Goal: Task Accomplishment & Management: Manage account settings

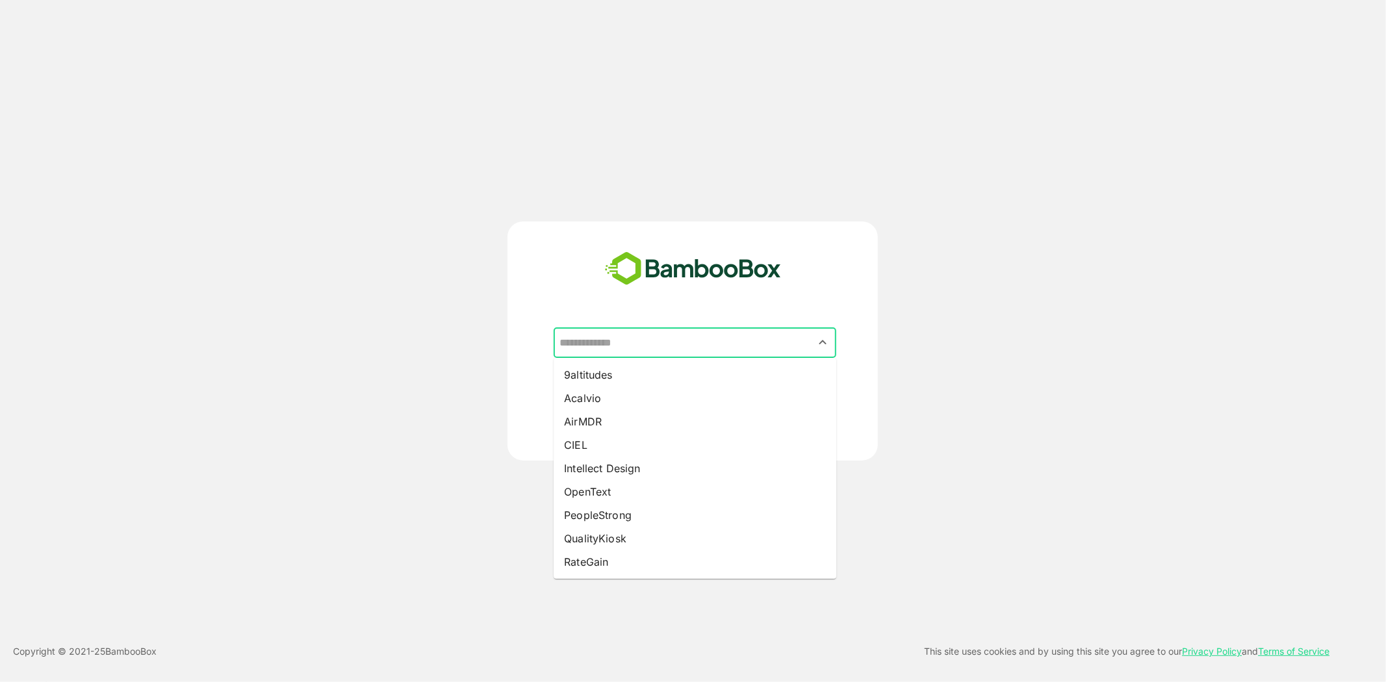
click at [718, 343] on input "text" at bounding box center [695, 343] width 278 height 25
click at [626, 494] on li "OpenText" at bounding box center [695, 491] width 283 height 23
type input "********"
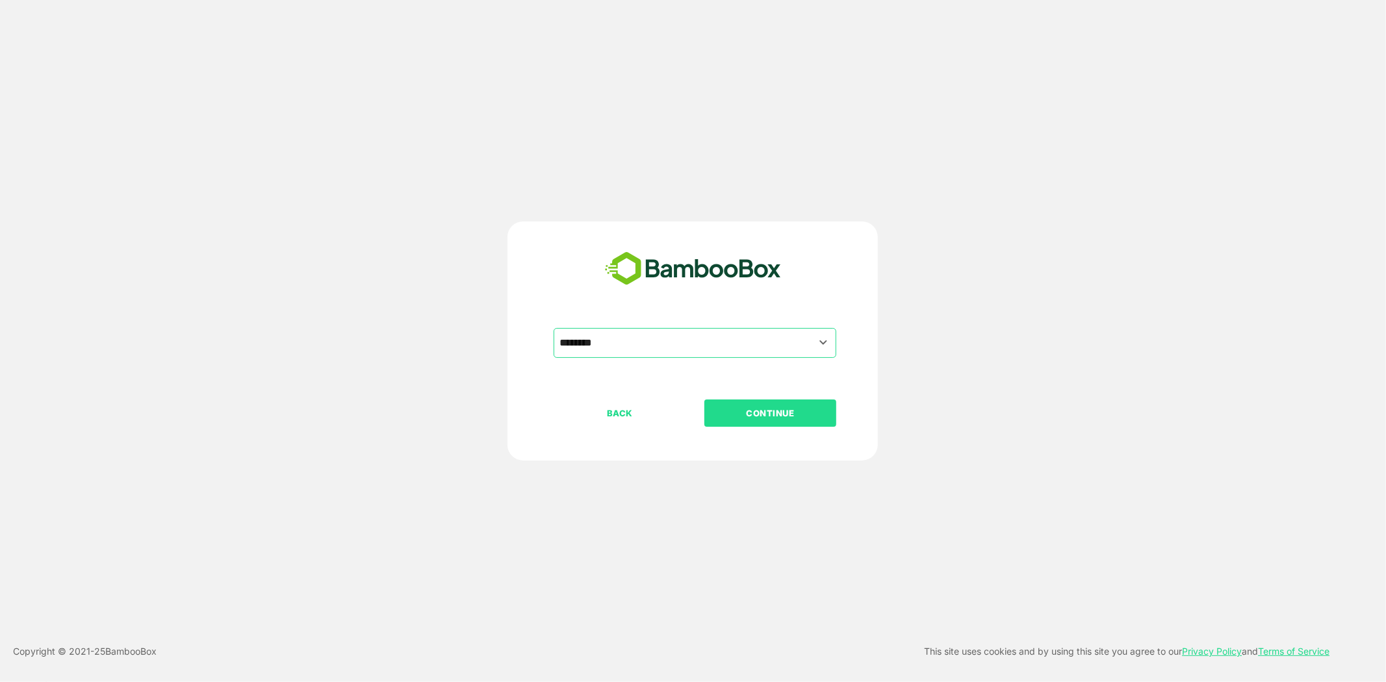
click at [793, 411] on p "CONTINUE" at bounding box center [771, 413] width 130 height 14
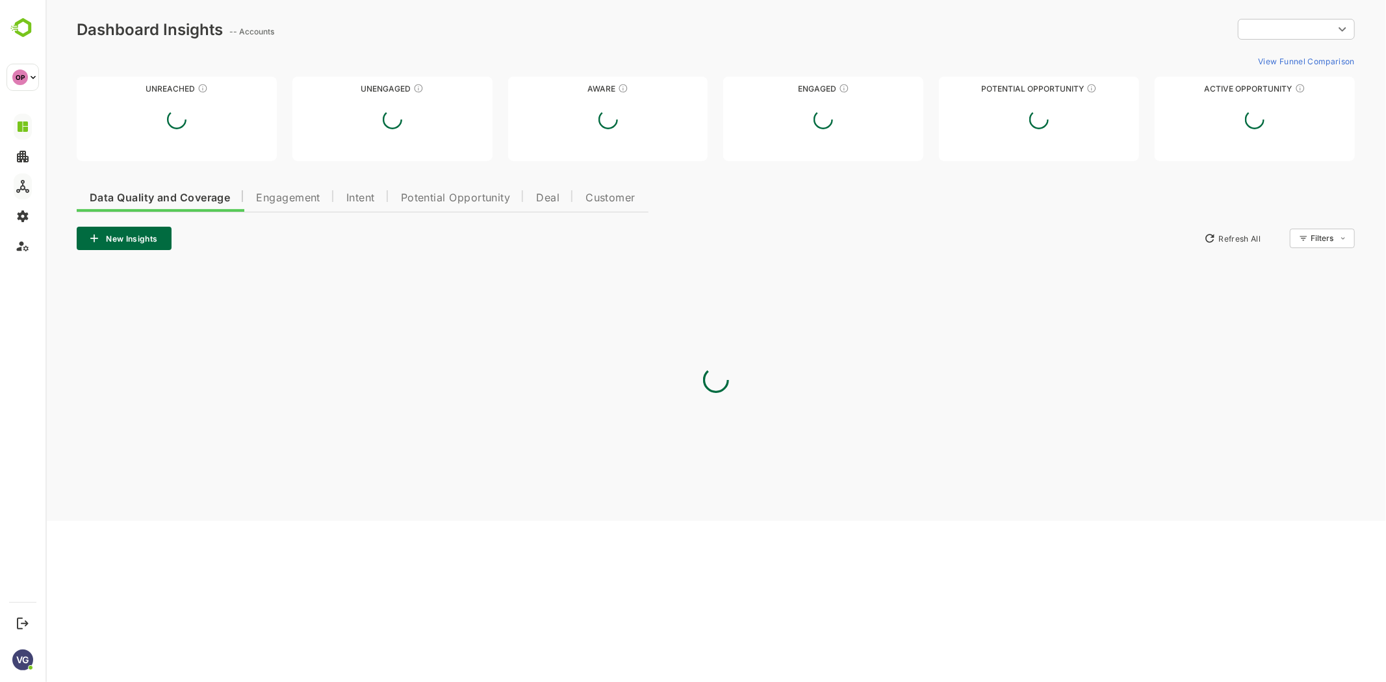
type input "**********"
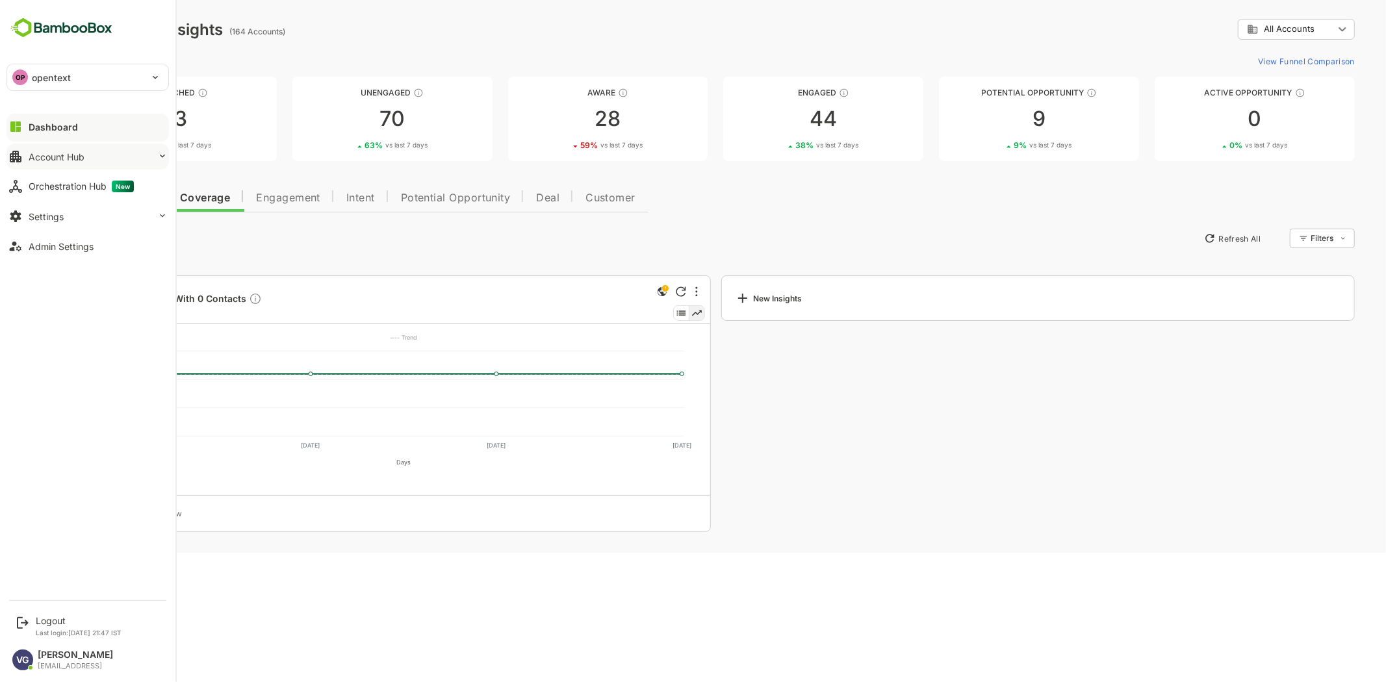
click at [107, 155] on button "Account Hub" at bounding box center [87, 157] width 162 height 26
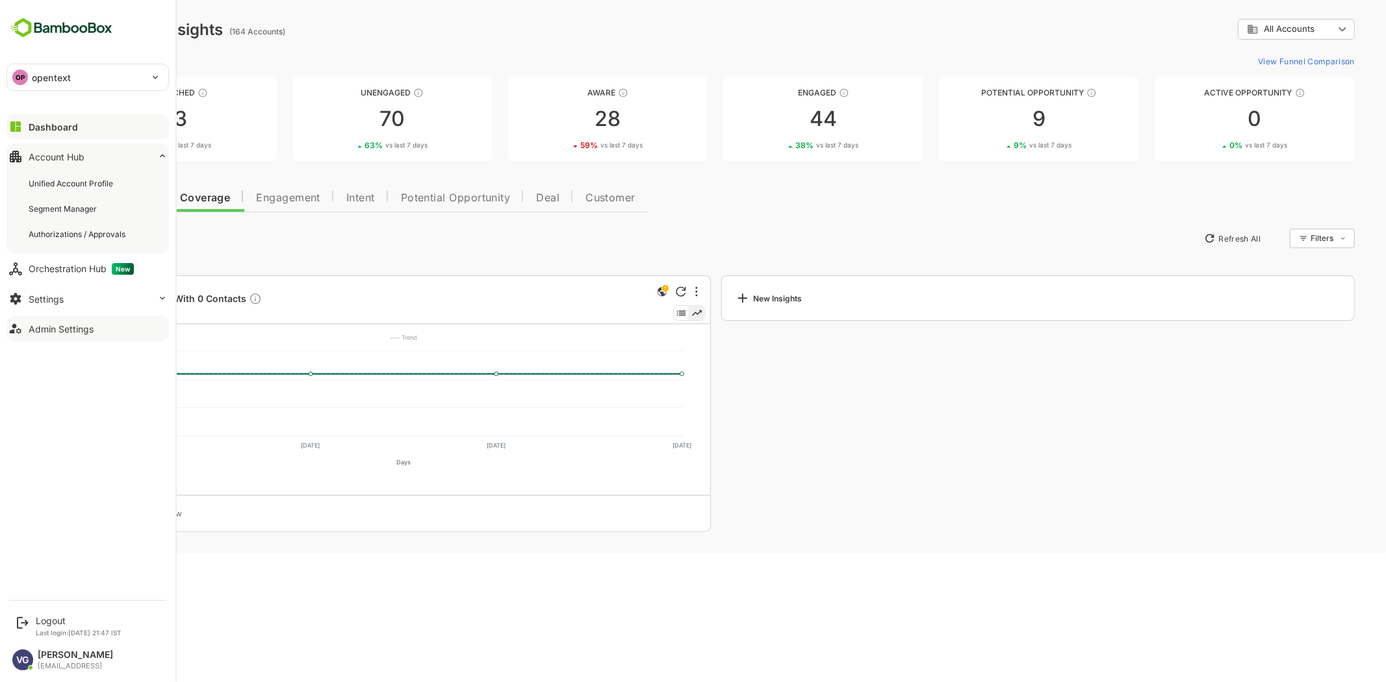
click at [78, 324] on div "Admin Settings" at bounding box center [61, 329] width 65 height 11
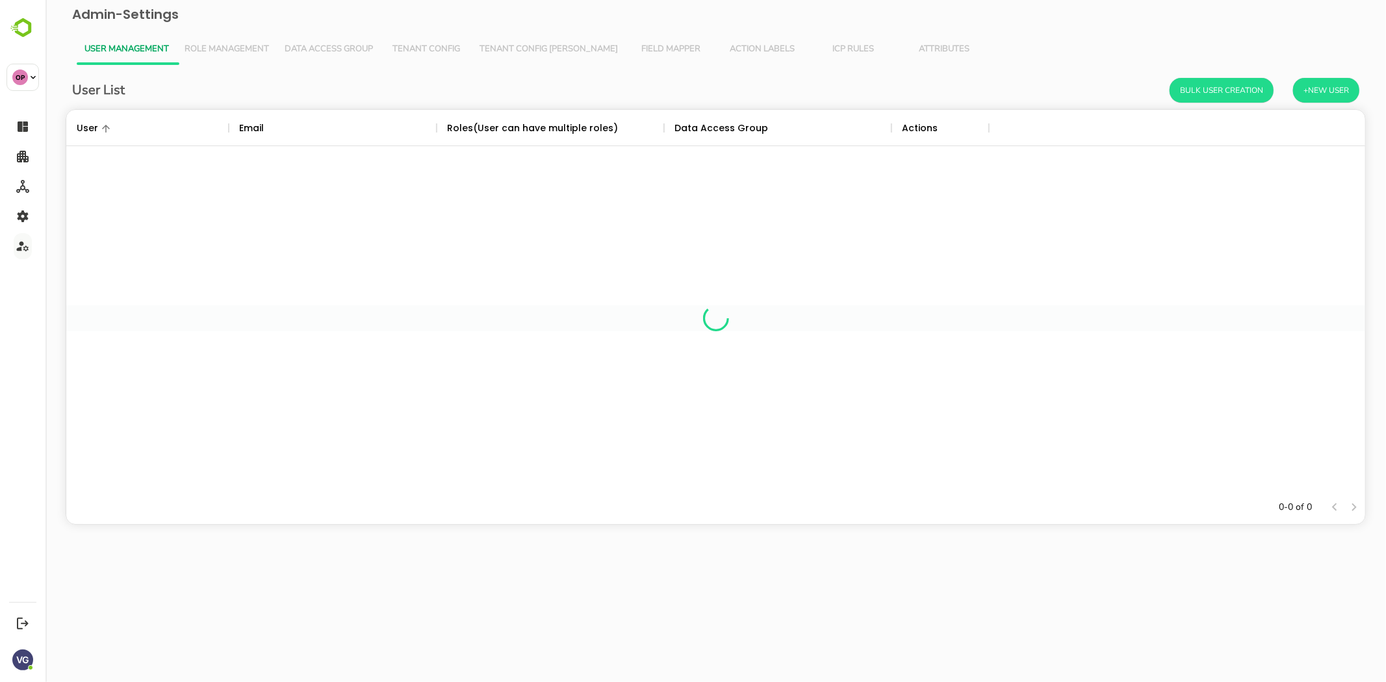
scroll to position [369, 1288]
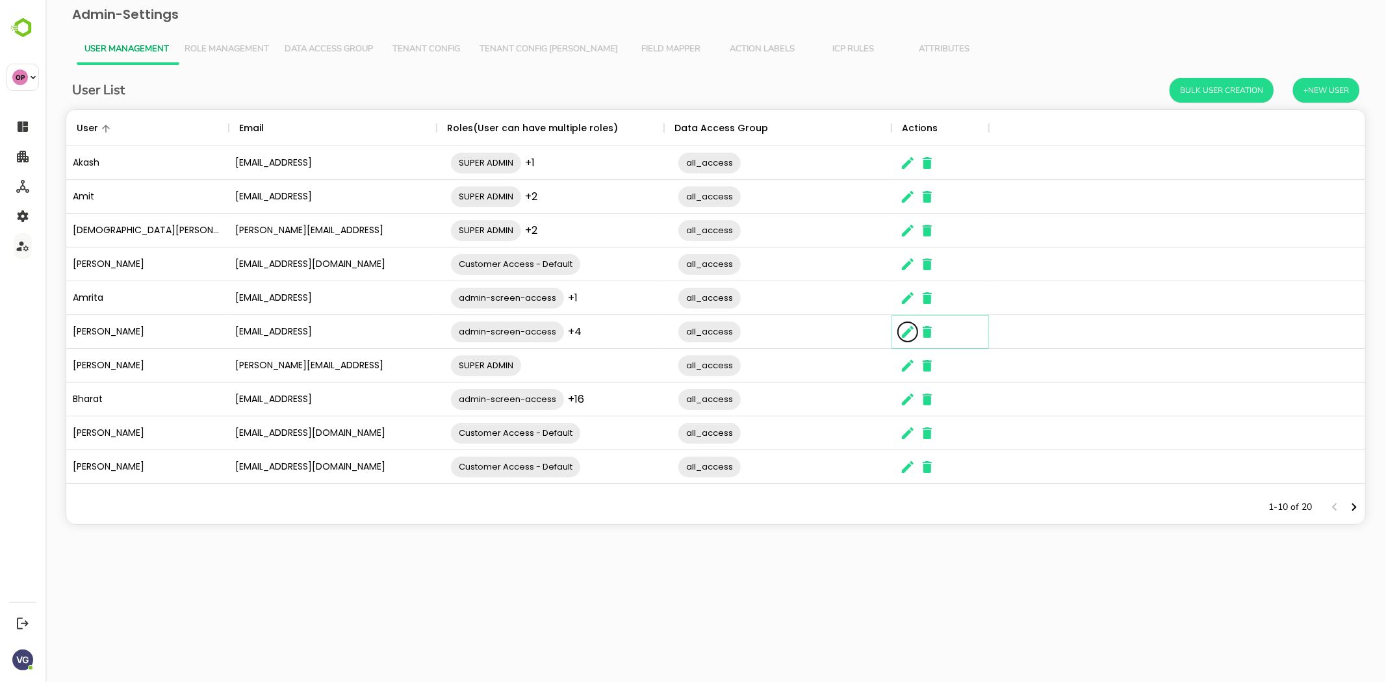
click at [907, 332] on icon "The User Data" at bounding box center [908, 332] width 12 height 12
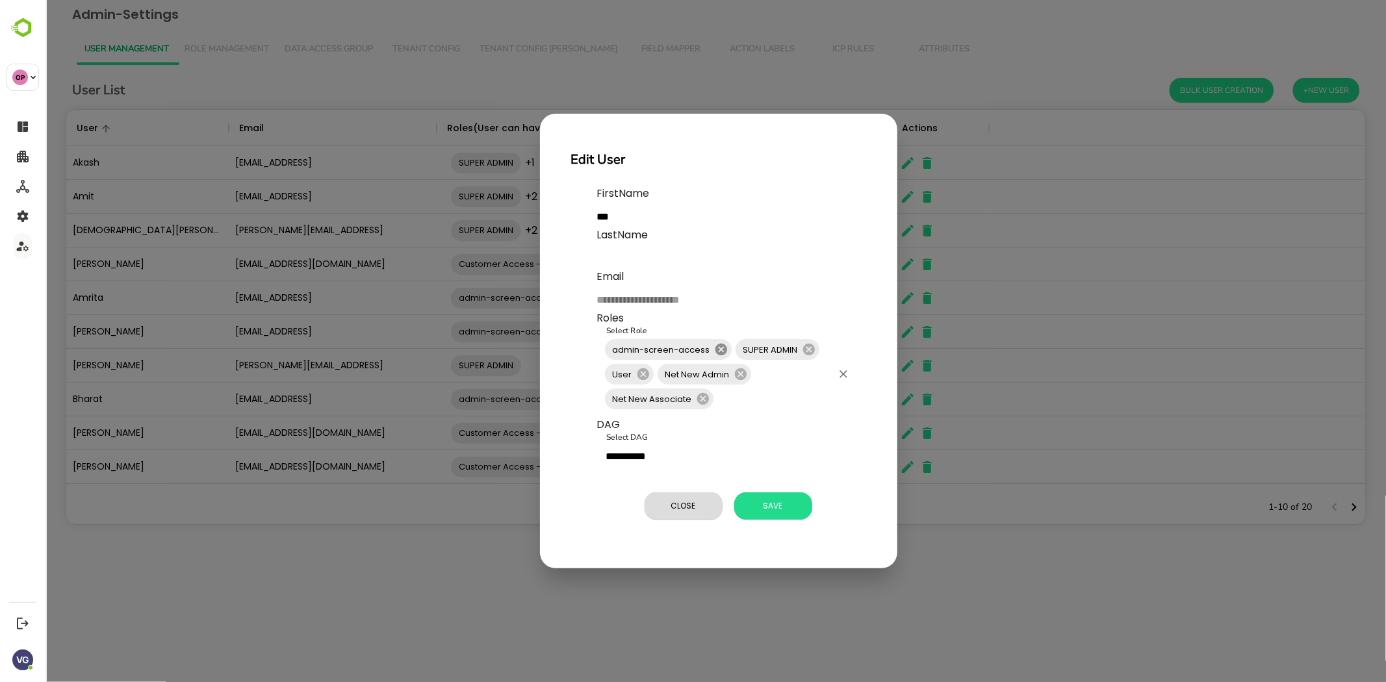
click at [719, 349] on icon at bounding box center [721, 350] width 14 height 14
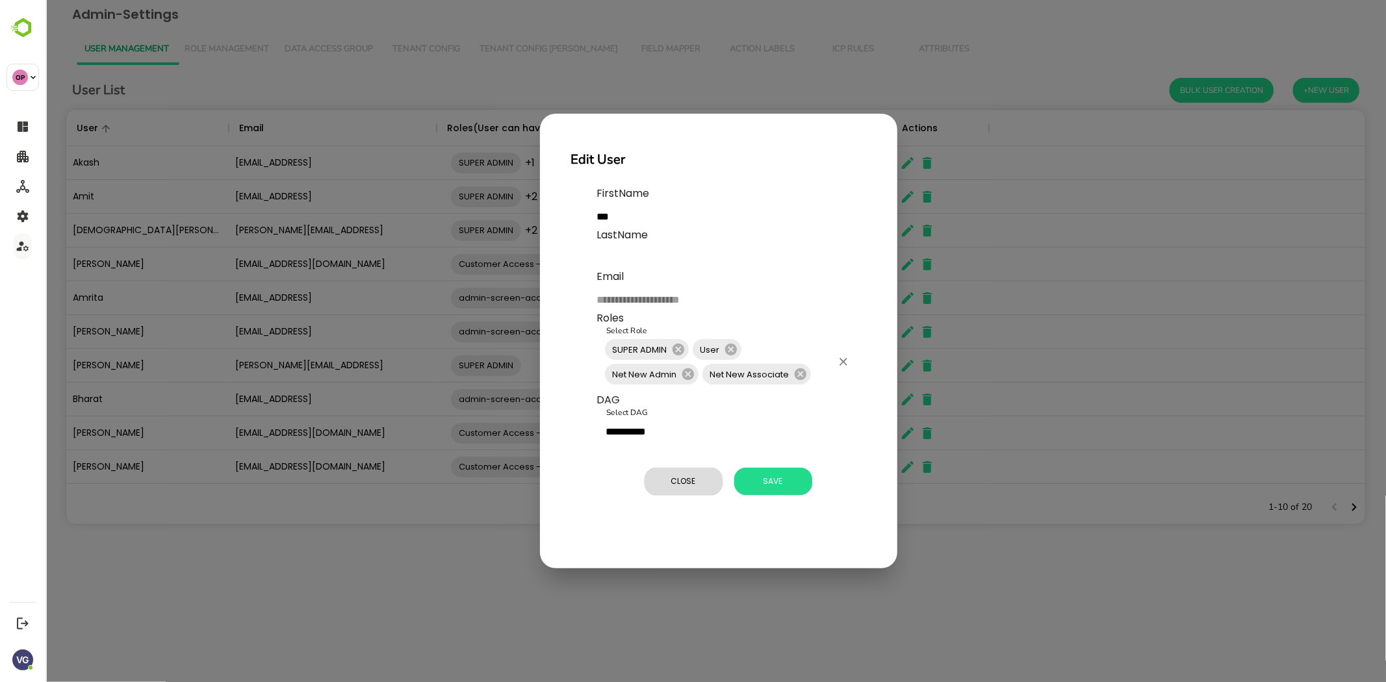
click at [789, 351] on div "SUPER ADMIN User Net New Admin Net New Associate Select Role" at bounding box center [727, 361] width 260 height 61
type input "*"
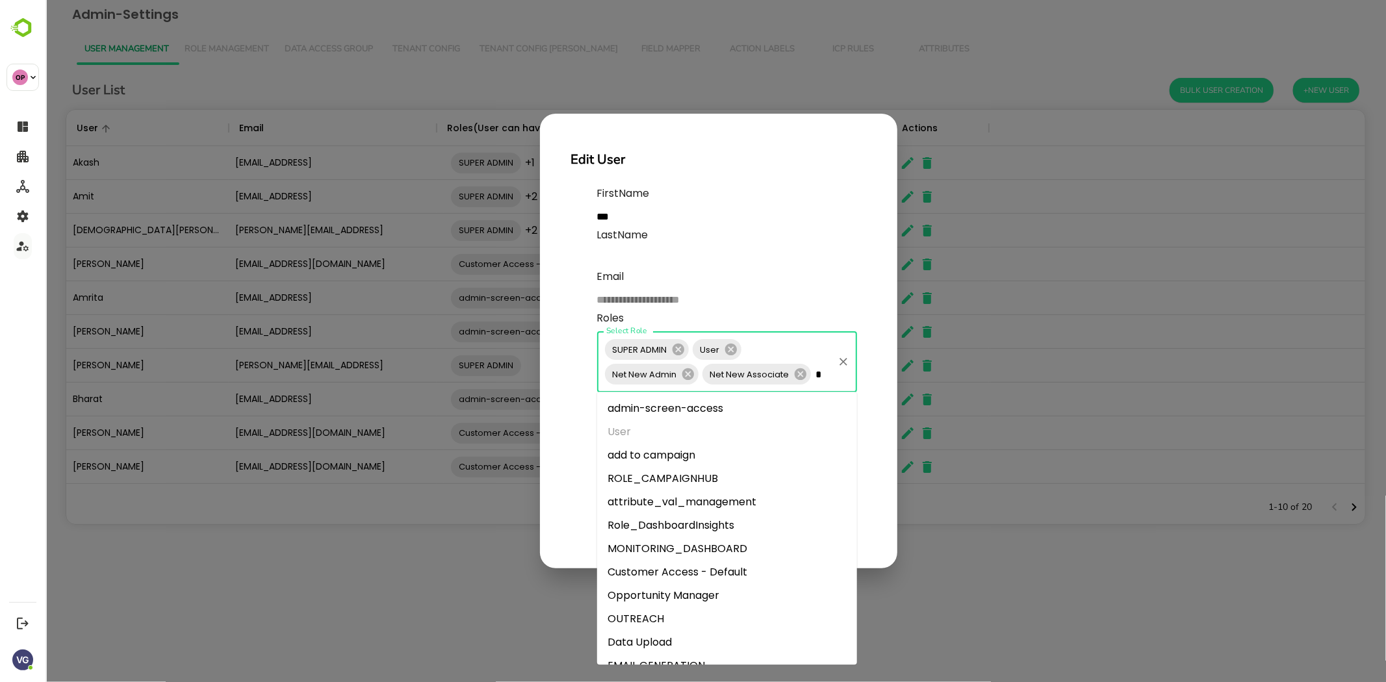
type input "**"
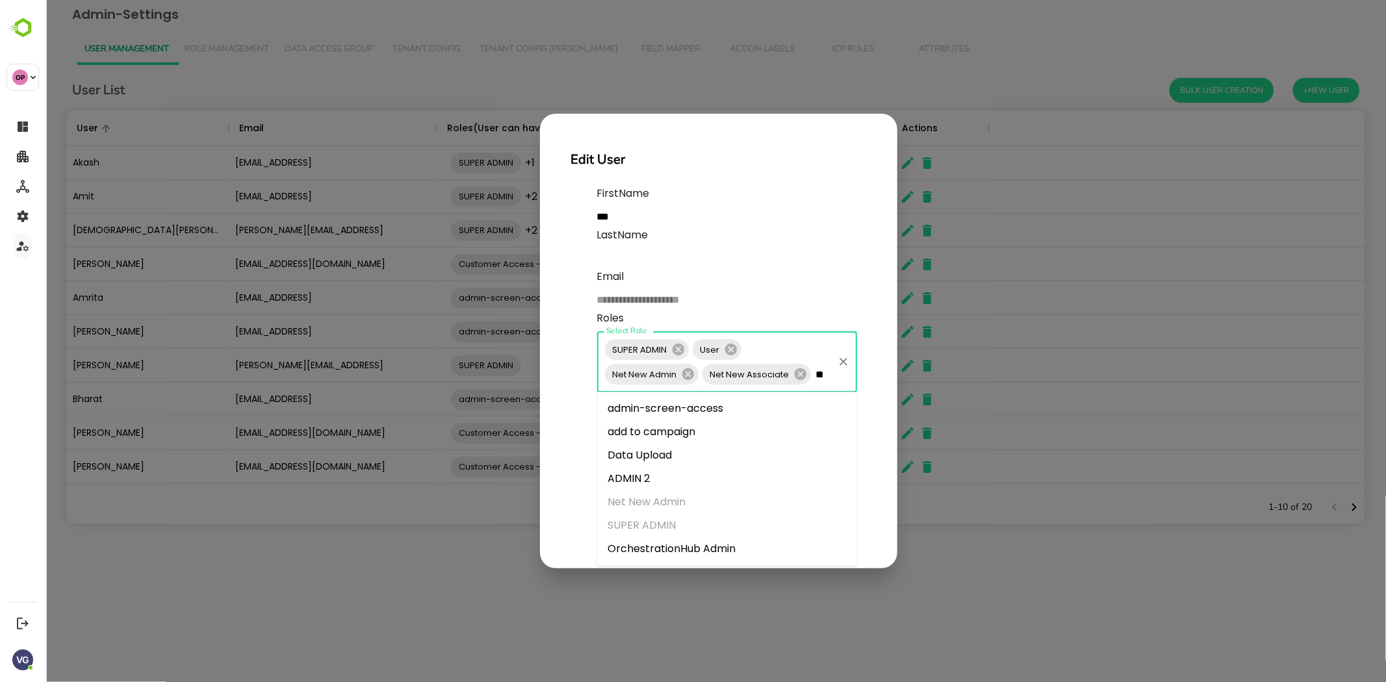
click at [634, 472] on li "ADMIN 2" at bounding box center [727, 478] width 260 height 23
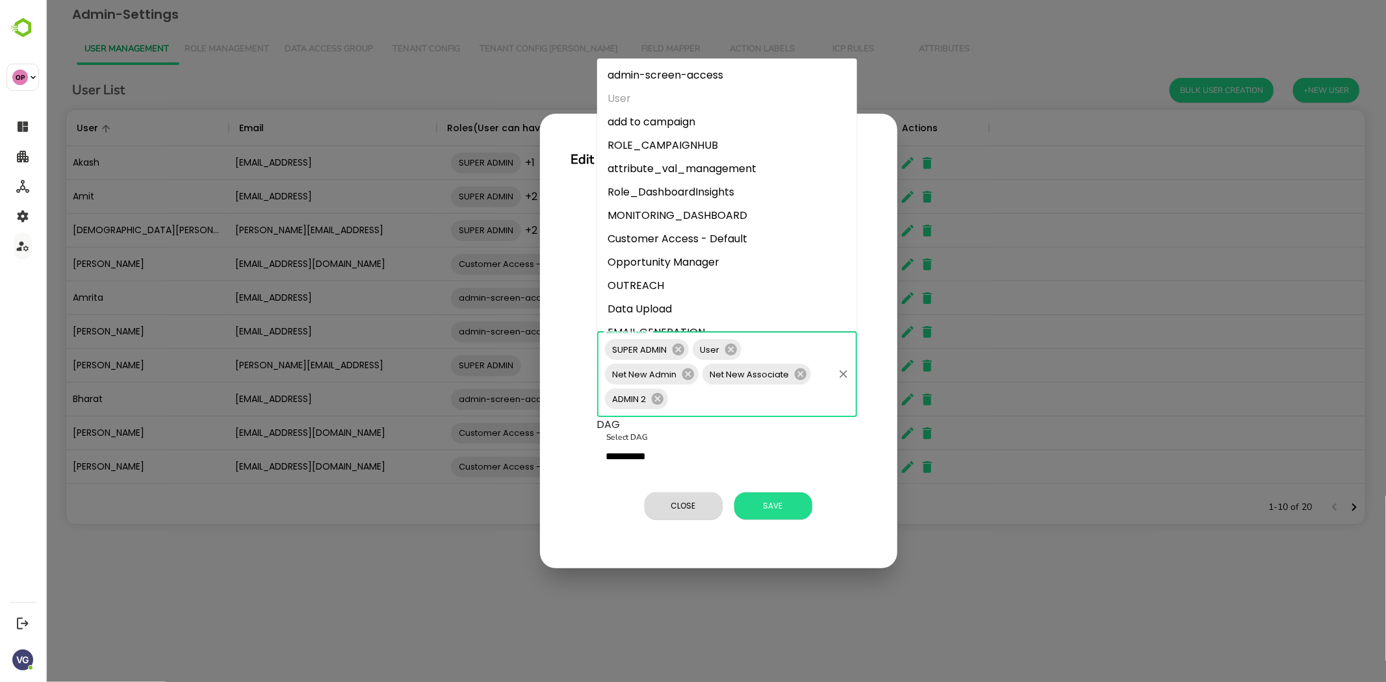
click at [722, 401] on input "Select Role" at bounding box center [750, 399] width 162 height 25
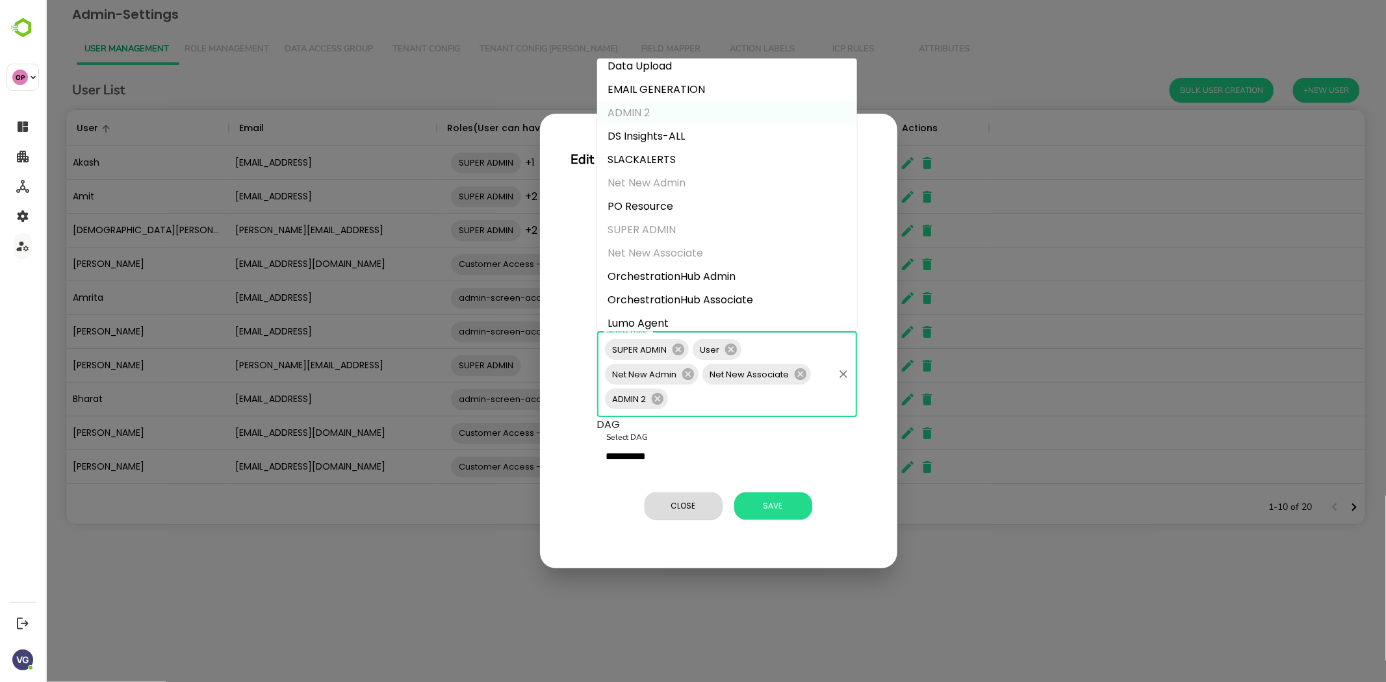
scroll to position [252, 0]
click at [720, 398] on input "Select Role" at bounding box center [750, 399] width 162 height 25
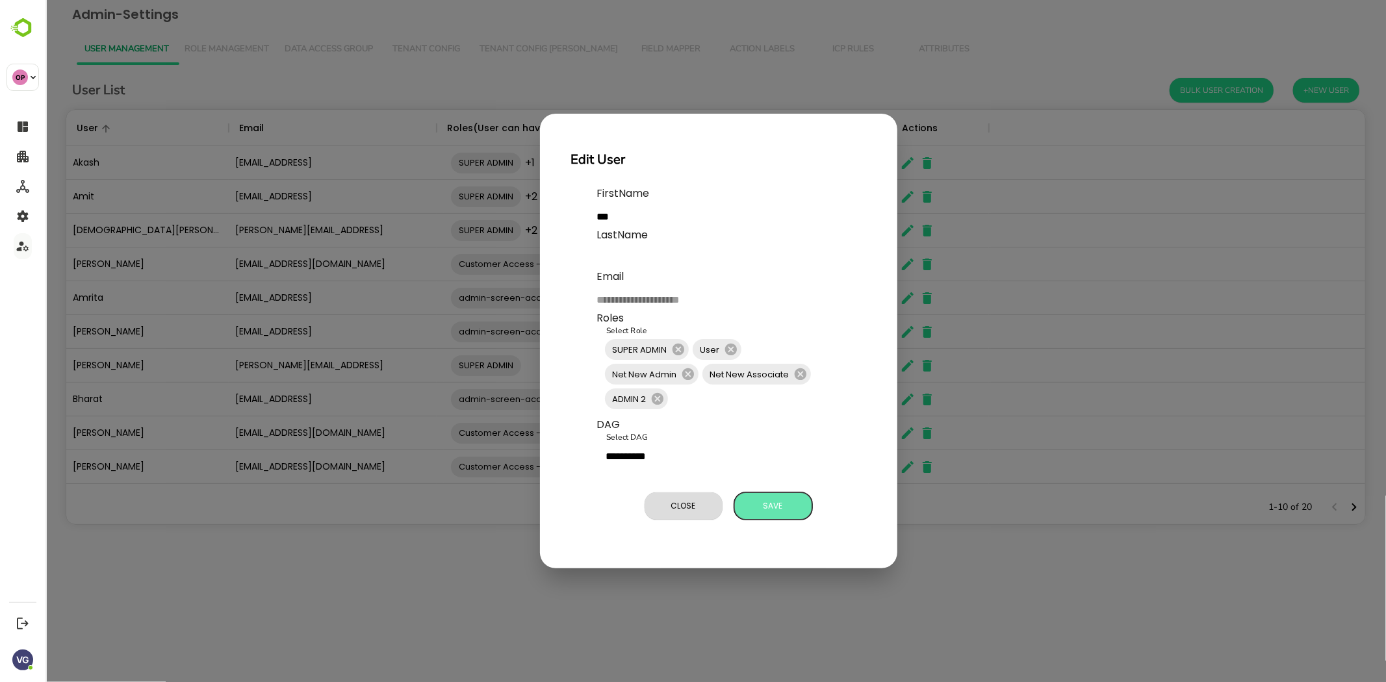
click at [777, 504] on span "Save" at bounding box center [772, 506] width 65 height 17
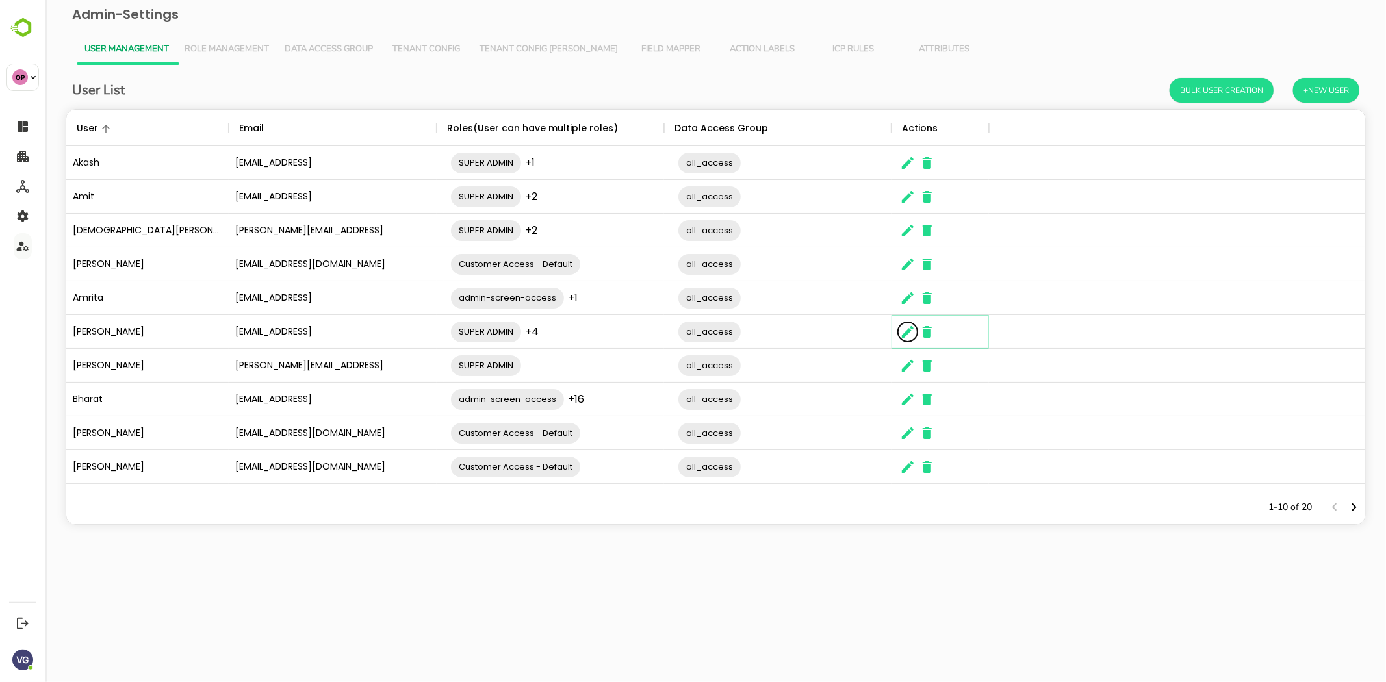
click at [905, 333] on icon "The User Data" at bounding box center [908, 332] width 12 height 12
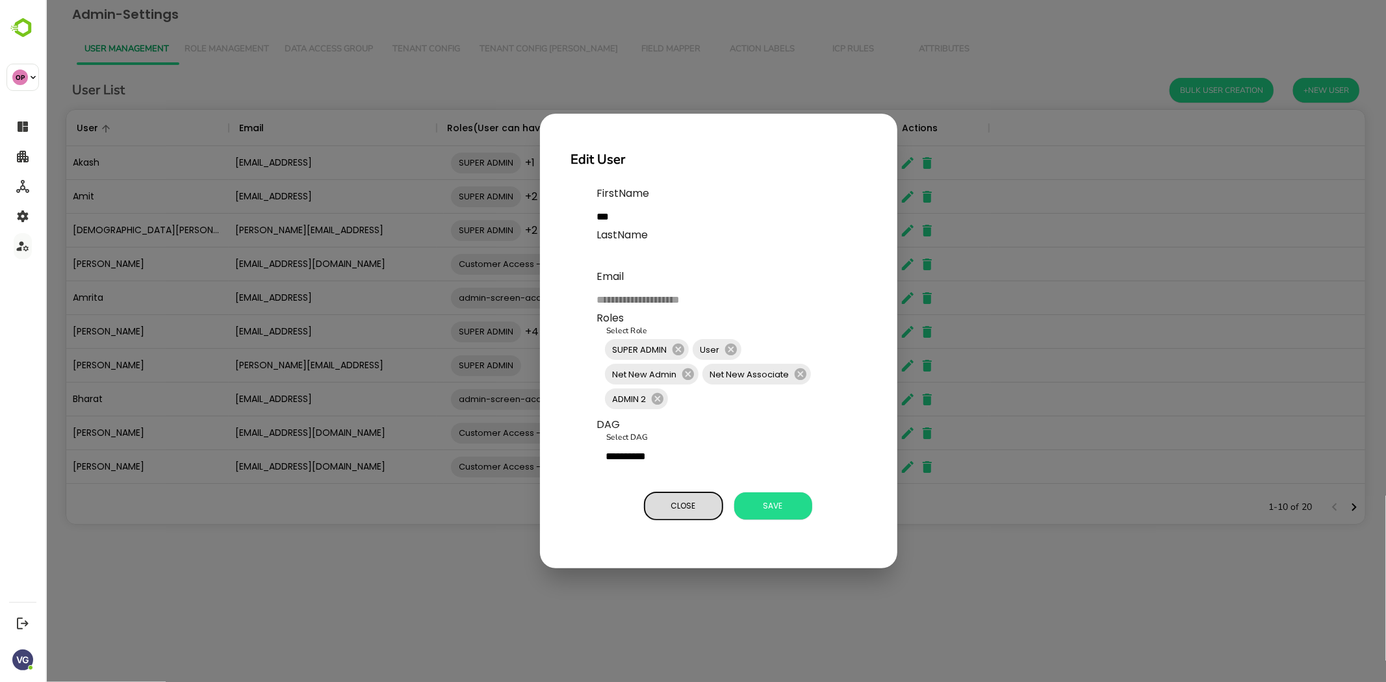
click at [686, 504] on span "Close" at bounding box center [683, 506] width 65 height 17
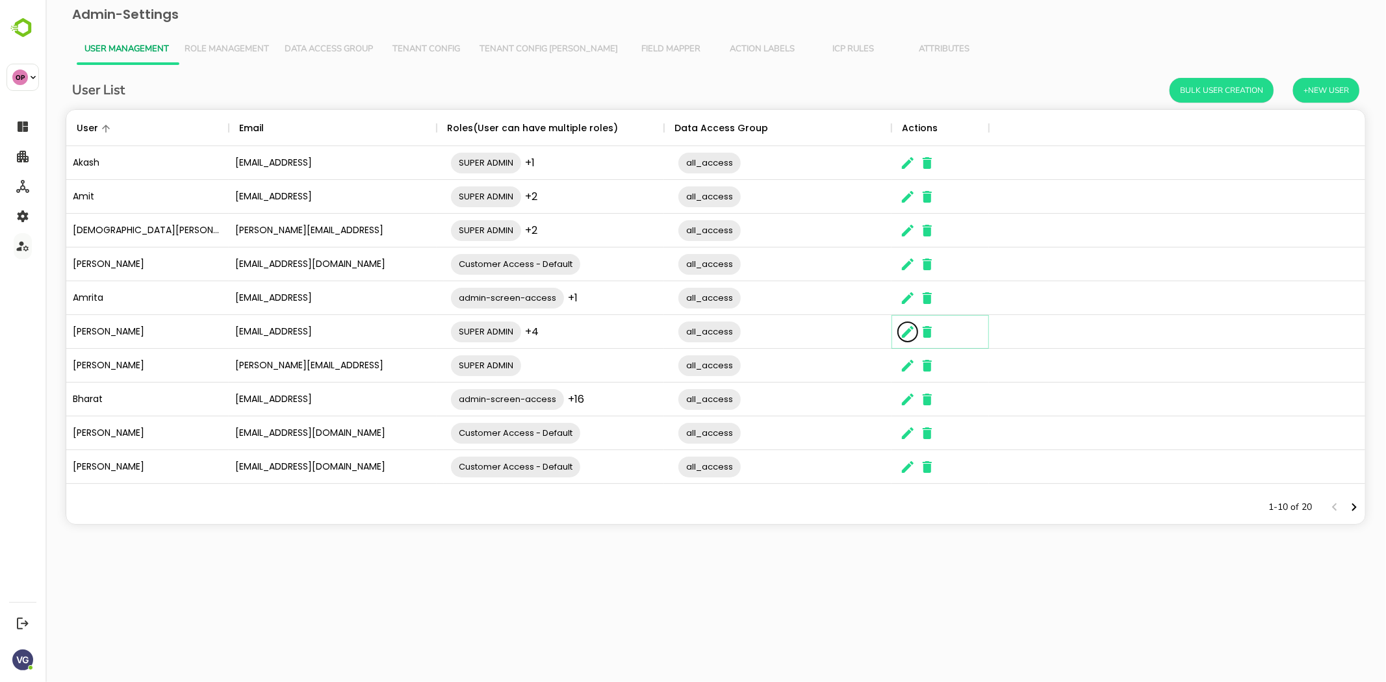
click at [902, 338] on icon "The User Data" at bounding box center [908, 332] width 12 height 12
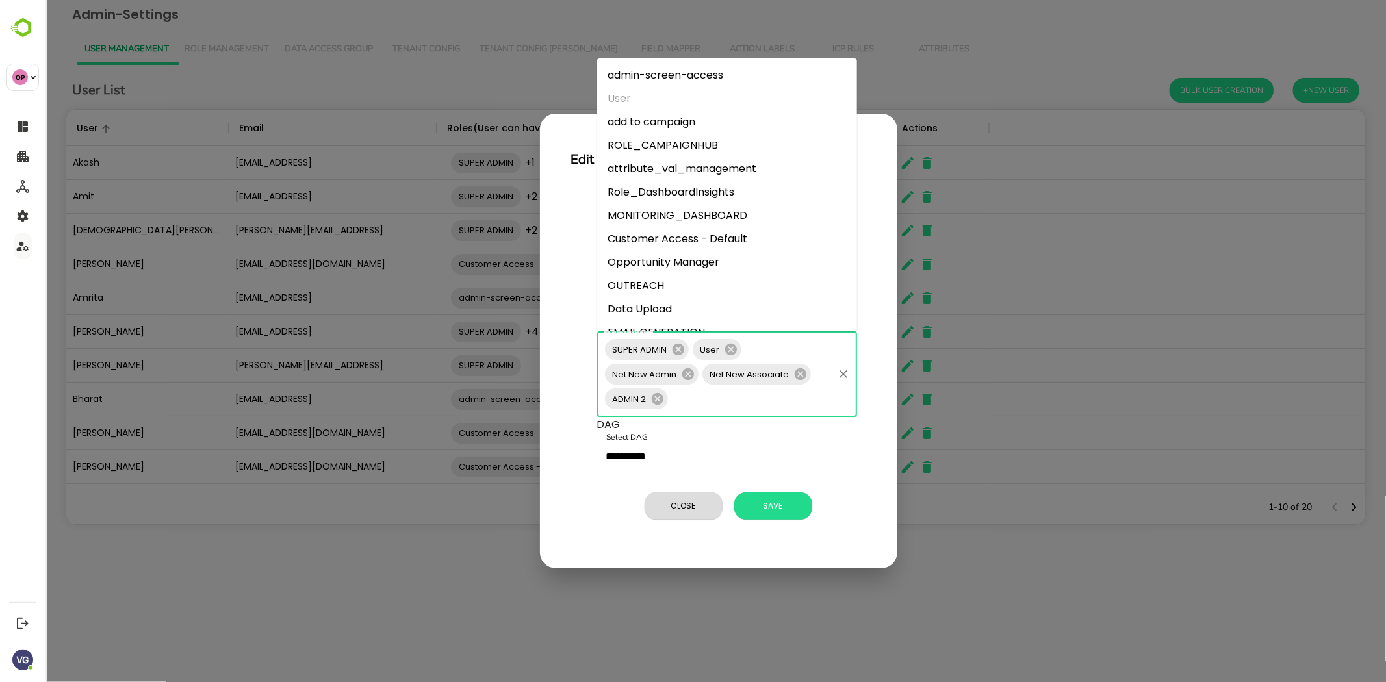
click at [735, 406] on input "Select Role" at bounding box center [750, 399] width 162 height 25
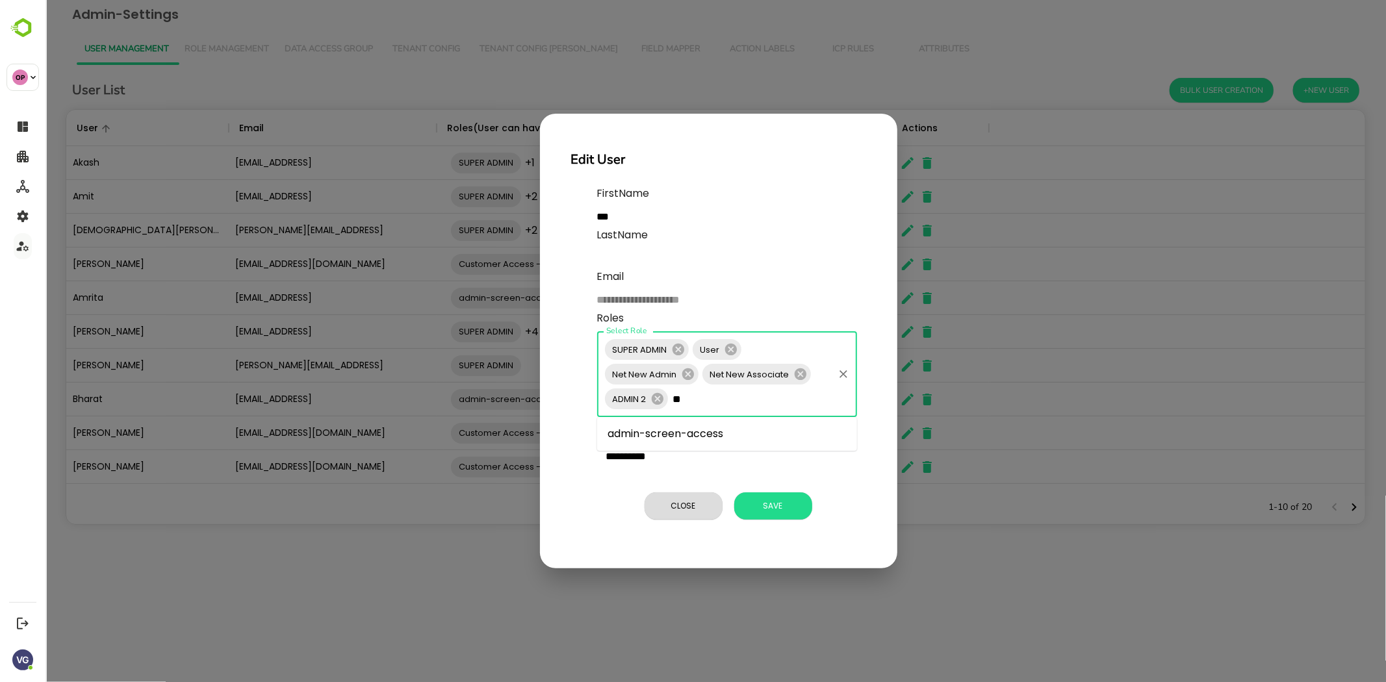
type input "*"
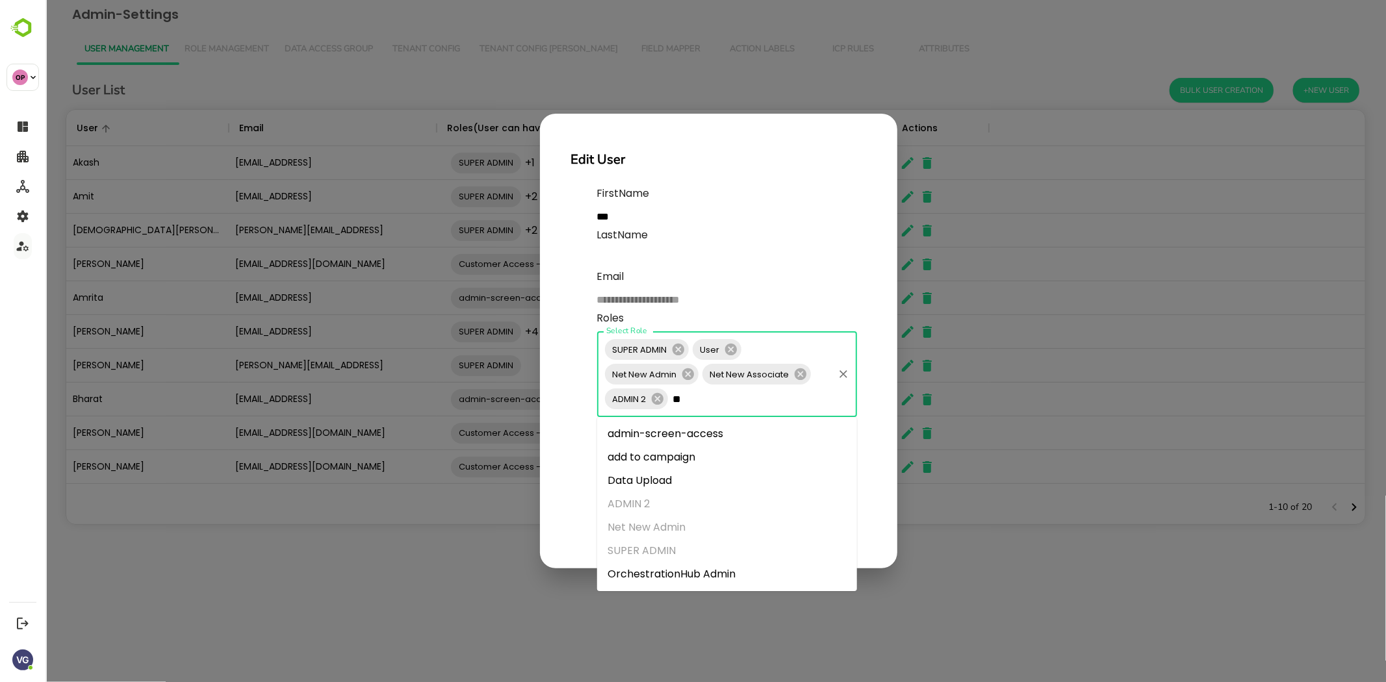
type input "*"
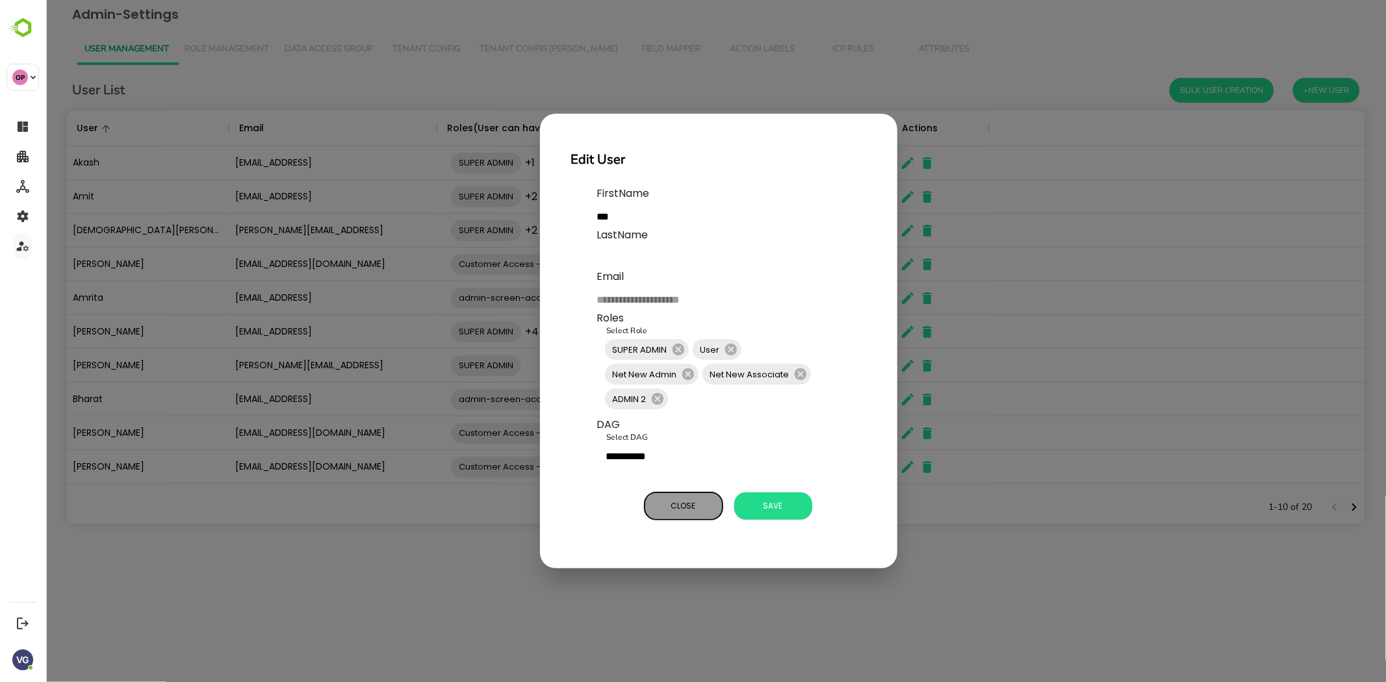
click at [682, 502] on span "Close" at bounding box center [683, 506] width 65 height 17
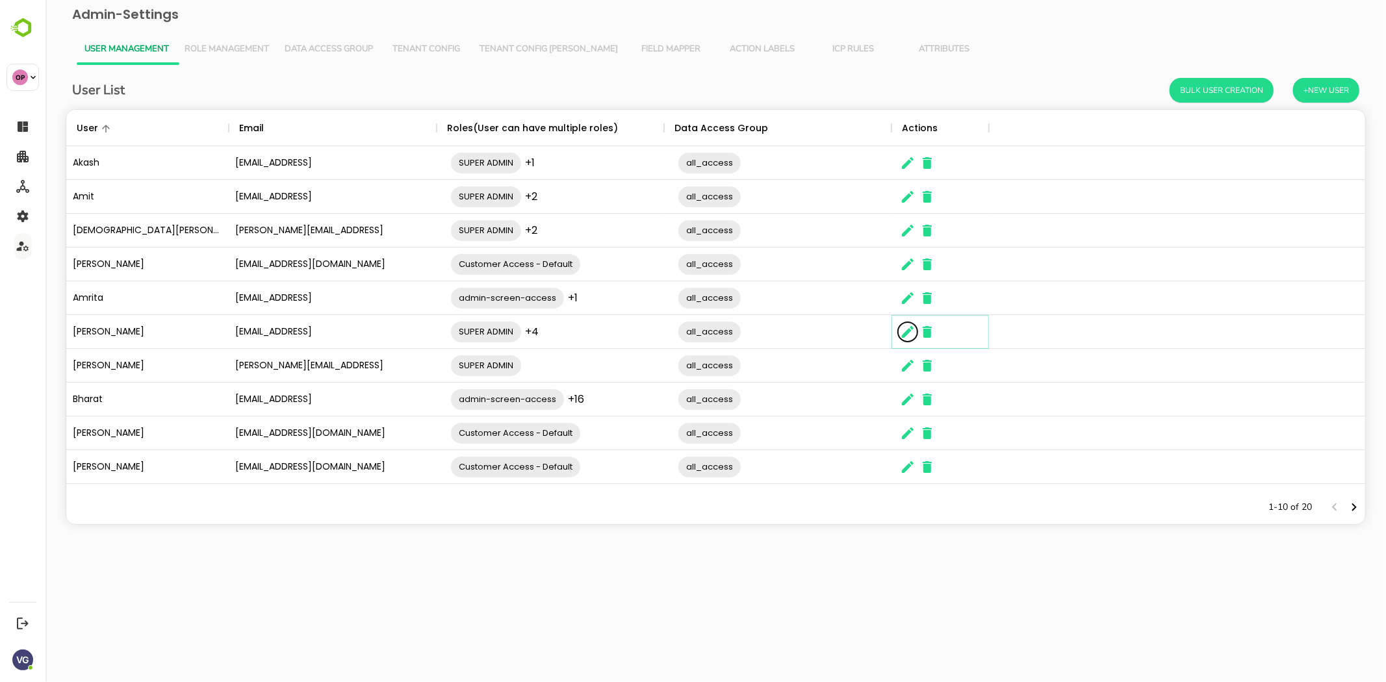
click at [907, 328] on icon "The User Data" at bounding box center [908, 332] width 16 height 16
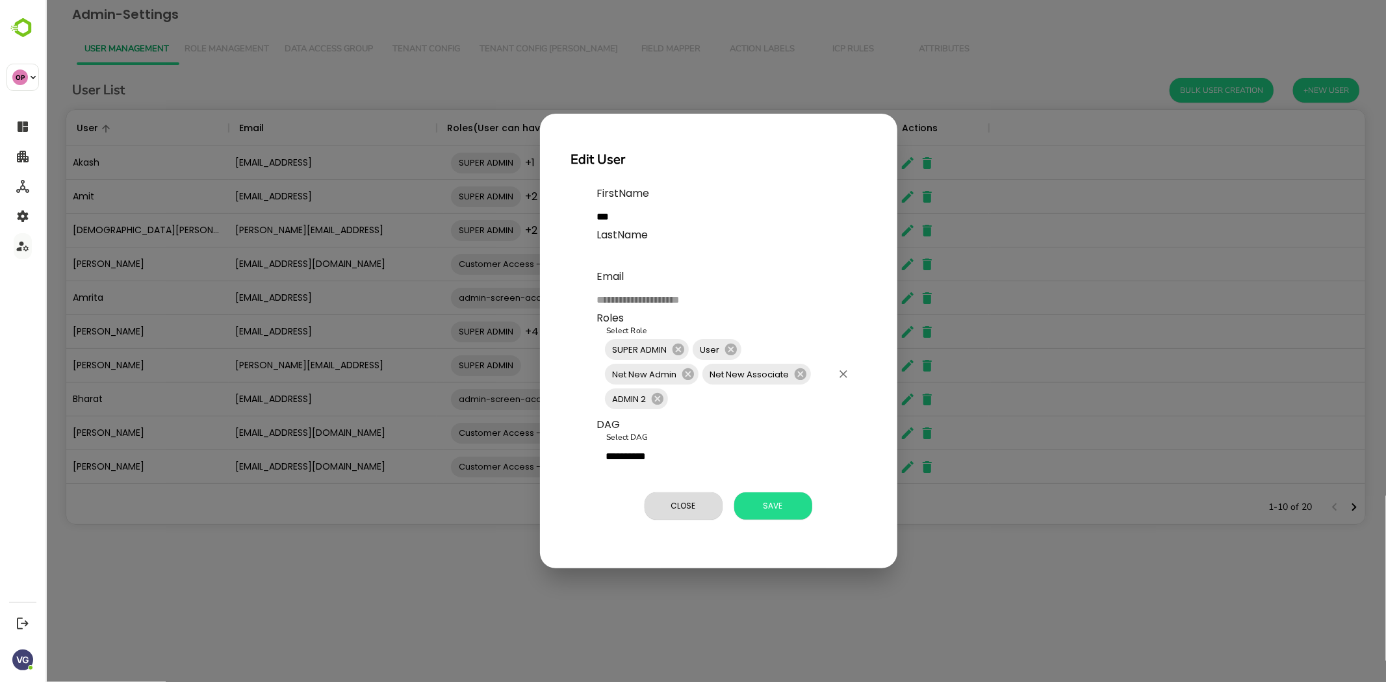
click at [721, 398] on input "Select Role" at bounding box center [750, 399] width 162 height 25
click at [668, 504] on span "Close" at bounding box center [683, 506] width 65 height 17
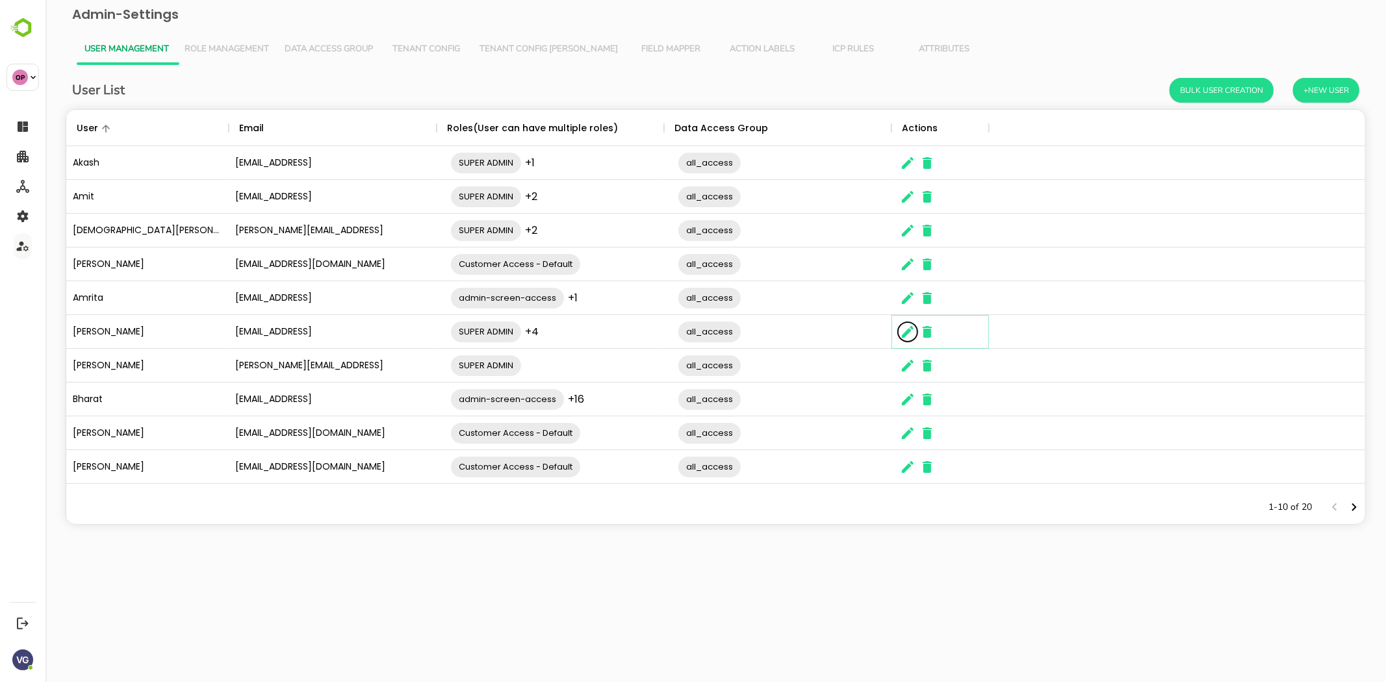
click at [907, 336] on icon "The User Data" at bounding box center [908, 332] width 16 height 16
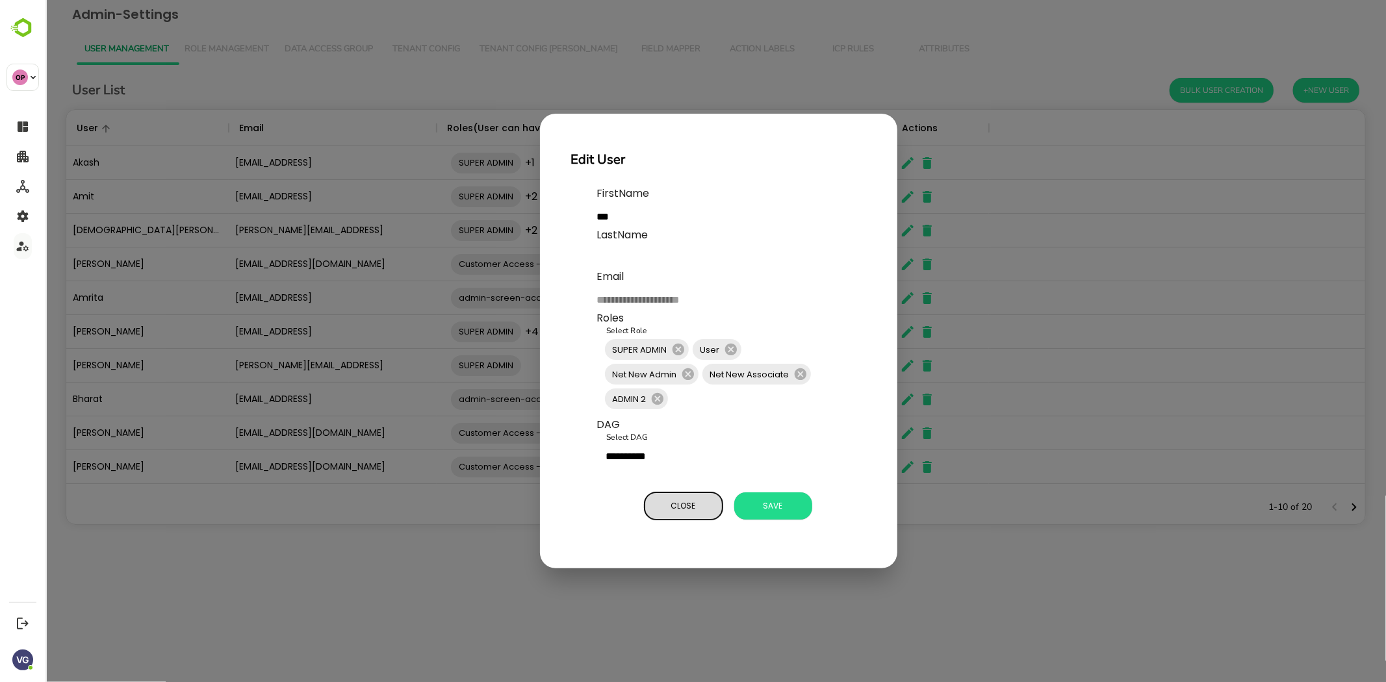
click at [673, 503] on span "Close" at bounding box center [683, 506] width 65 height 17
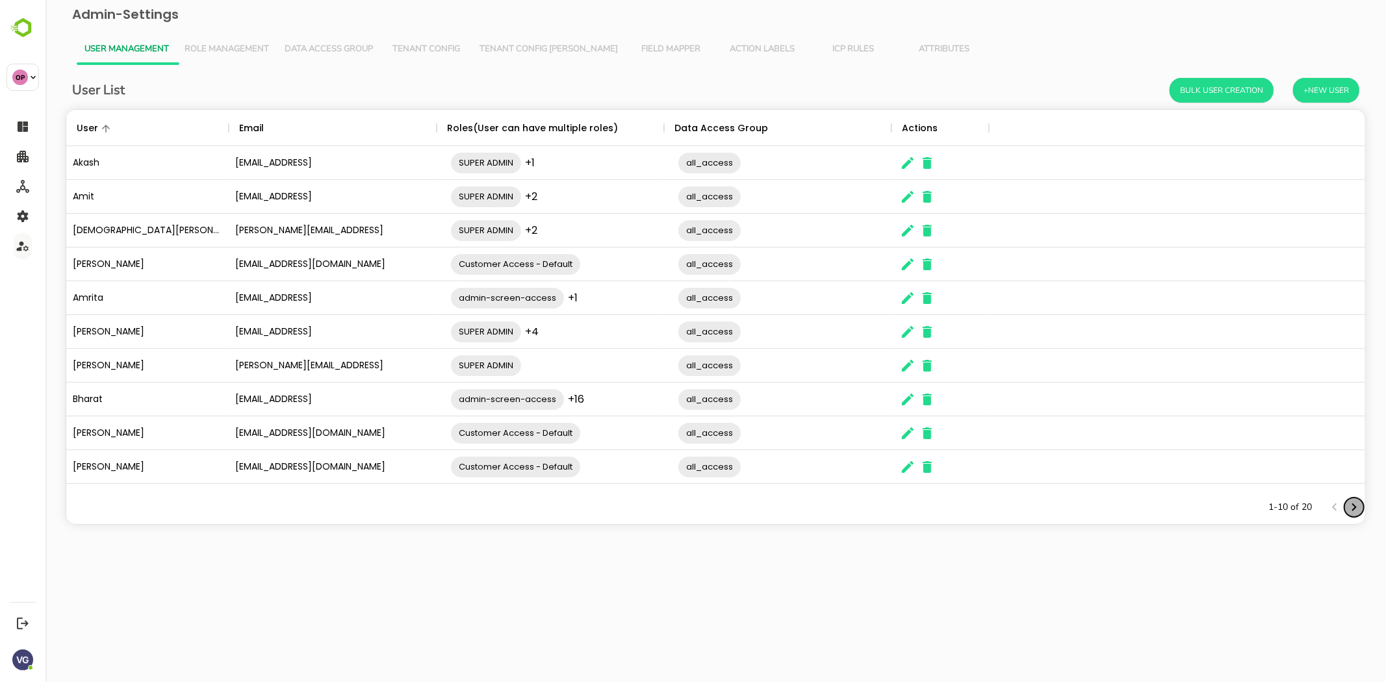
click at [1357, 506] on icon "Next page" at bounding box center [1354, 508] width 16 height 16
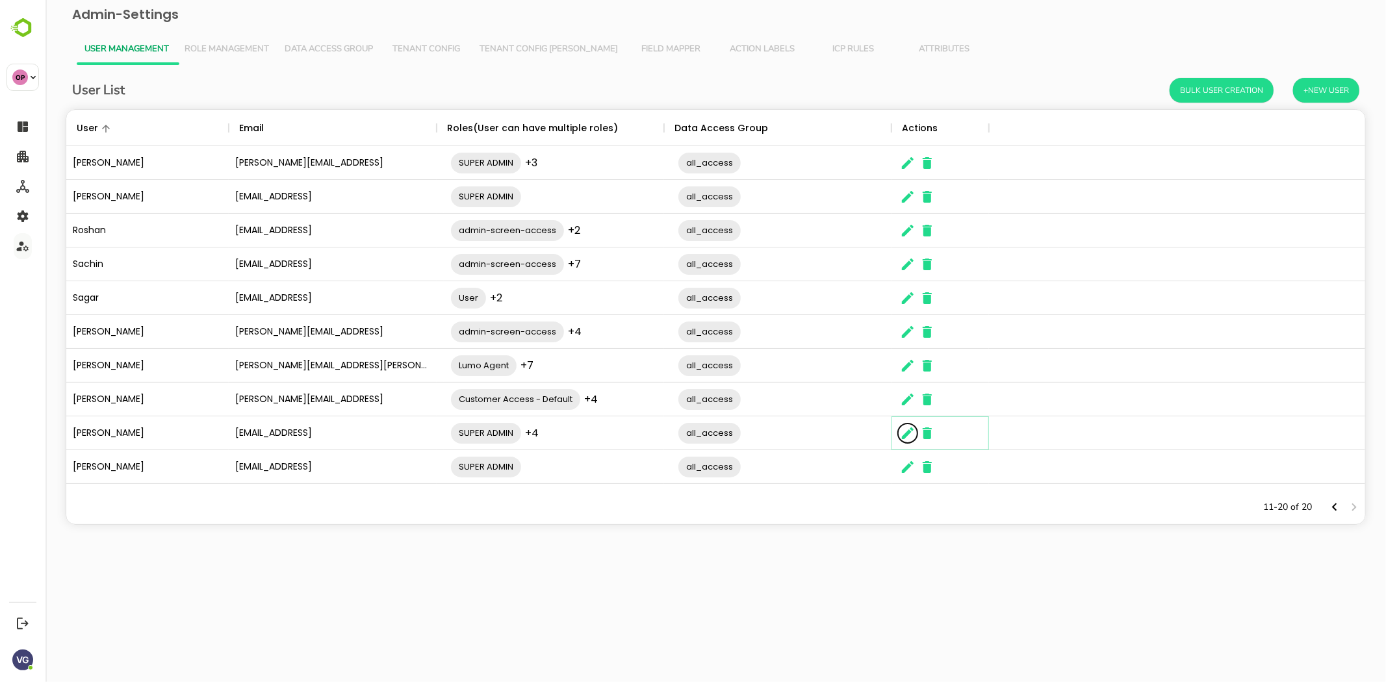
click at [907, 433] on icon "The User Data" at bounding box center [908, 434] width 12 height 12
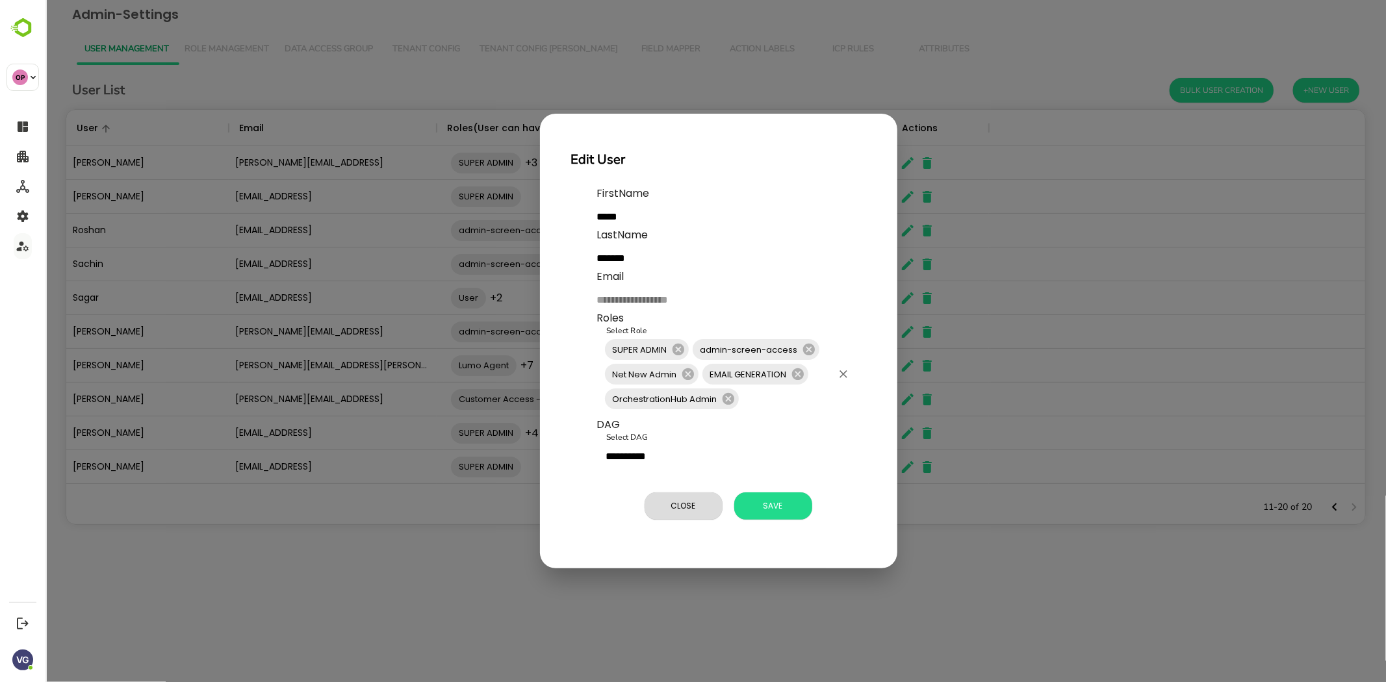
click at [781, 396] on input "Select Role" at bounding box center [785, 399] width 91 height 25
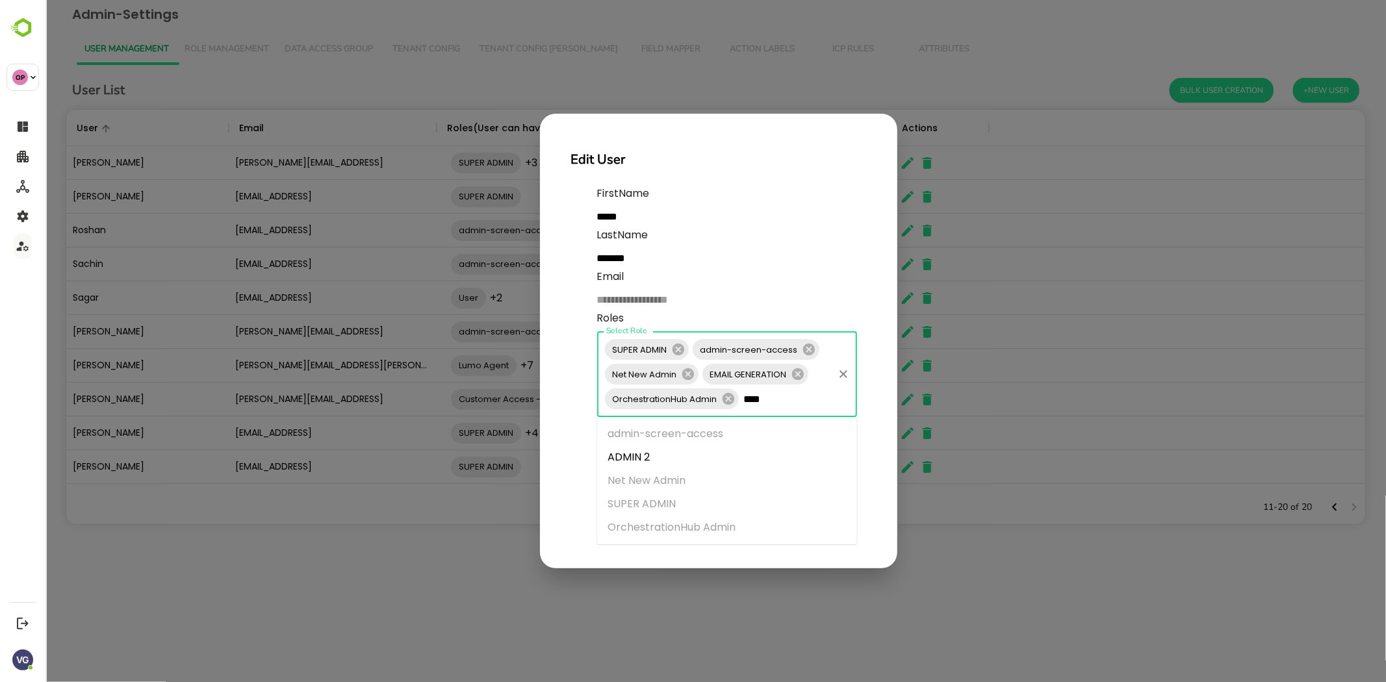
type input "*****"
drag, startPoint x: 708, startPoint y: 453, endPoint x: 651, endPoint y: 458, distance: 58.1
click at [651, 458] on li "ADMIN 2" at bounding box center [727, 457] width 260 height 23
click at [750, 508] on p "**********" at bounding box center [731, 355] width 269 height 339
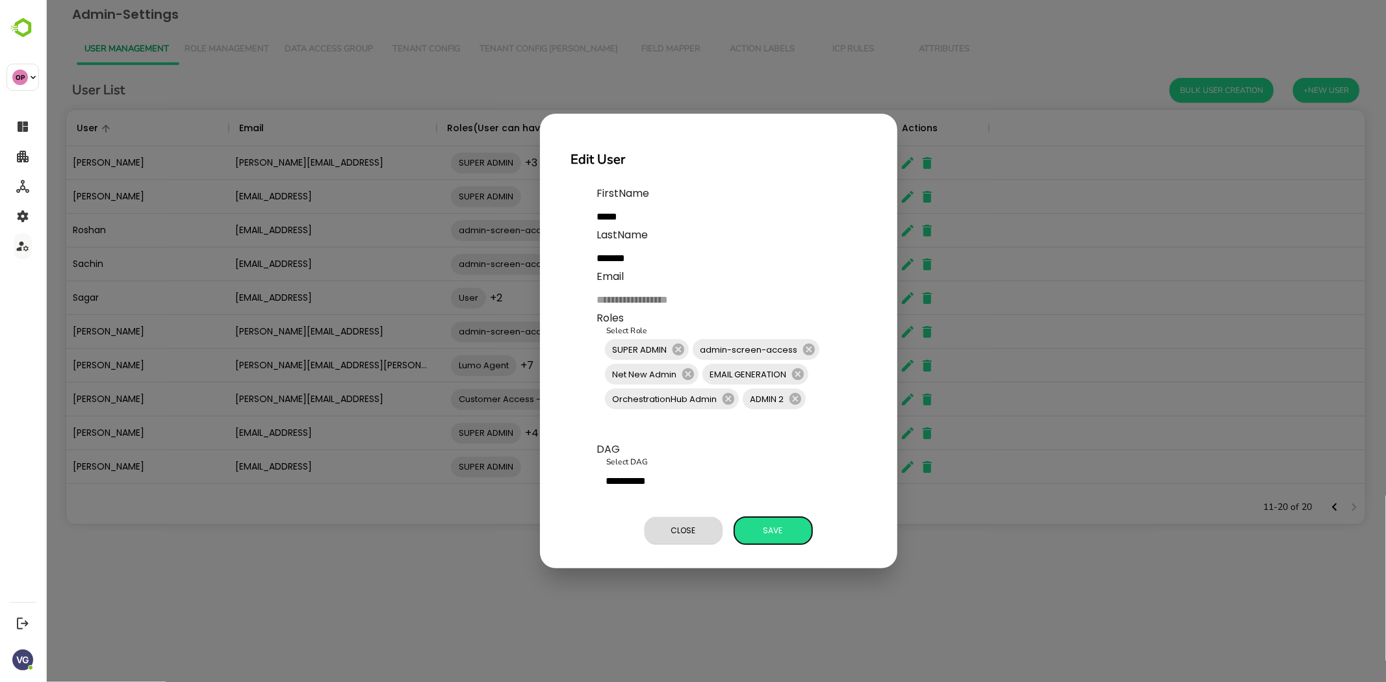
click at [760, 525] on span "Save" at bounding box center [772, 531] width 65 height 17
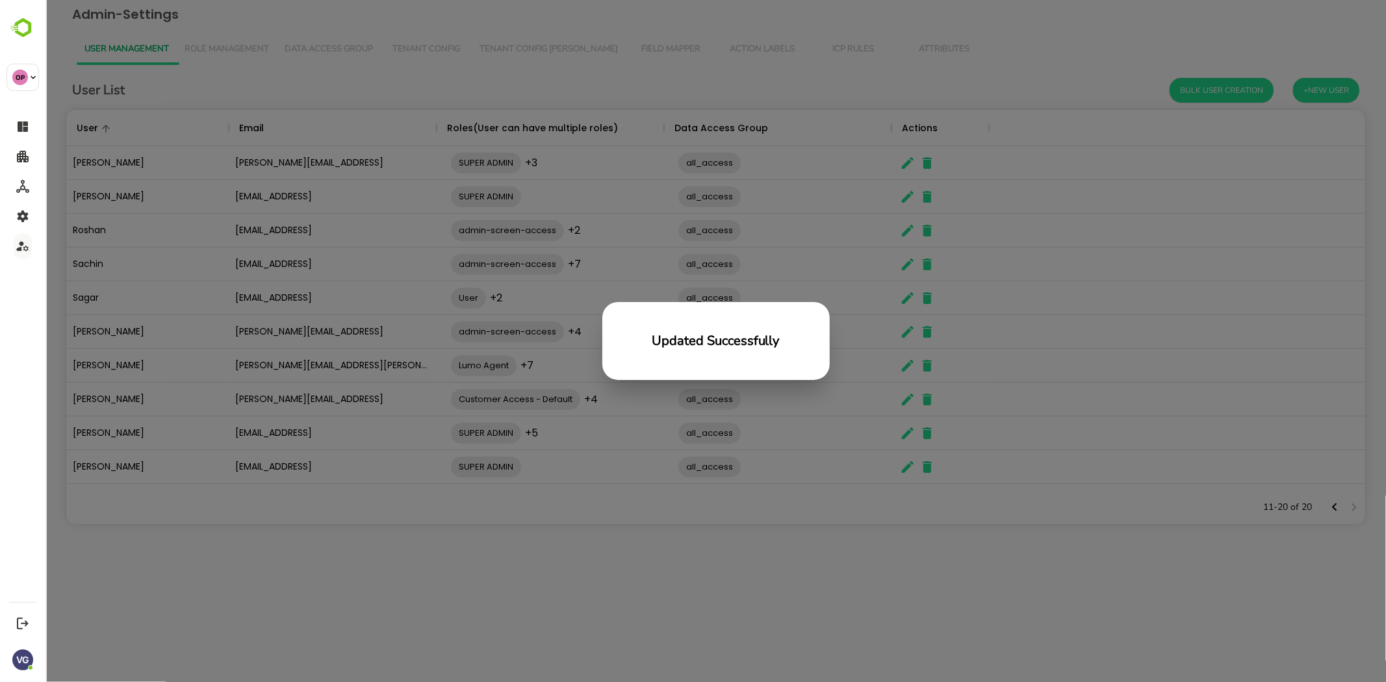
click at [779, 503] on div "Updated Successfully" at bounding box center [715, 341] width 1341 height 682
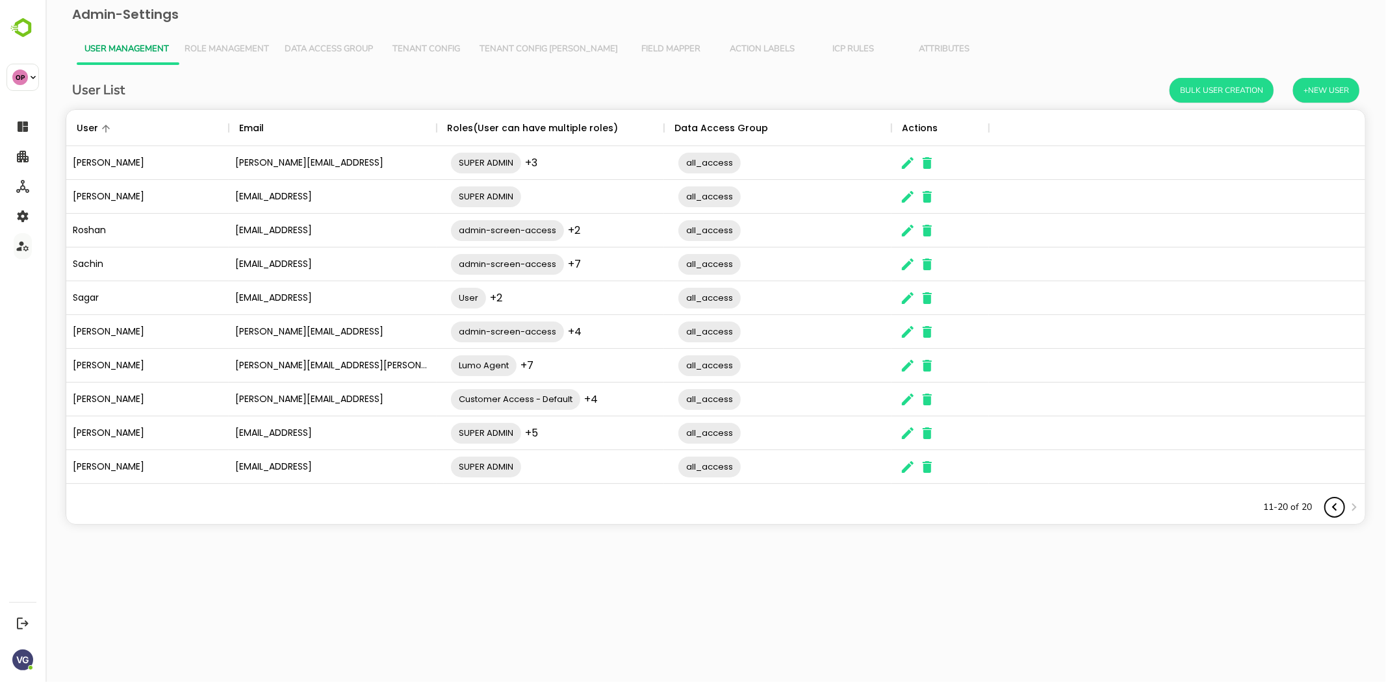
click at [1331, 507] on icon "Previous page" at bounding box center [1335, 508] width 16 height 16
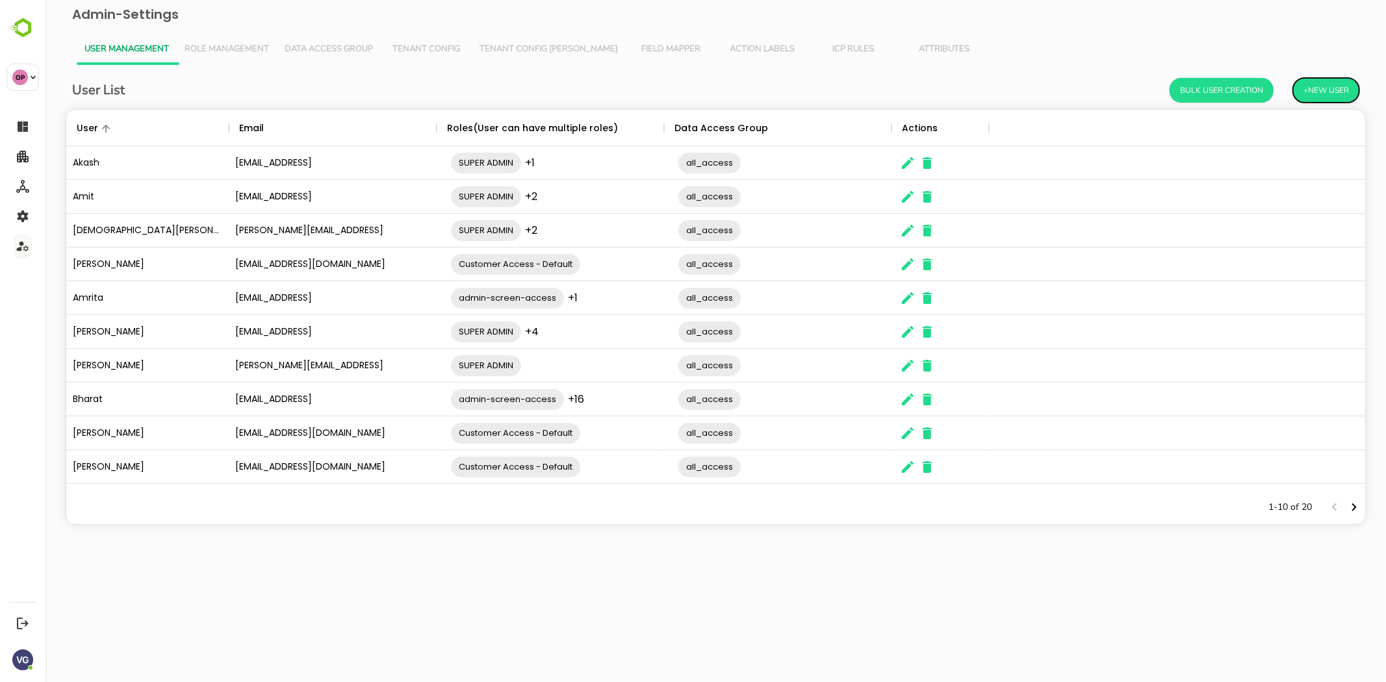
click at [1327, 94] on button "+New User" at bounding box center [1326, 90] width 66 height 25
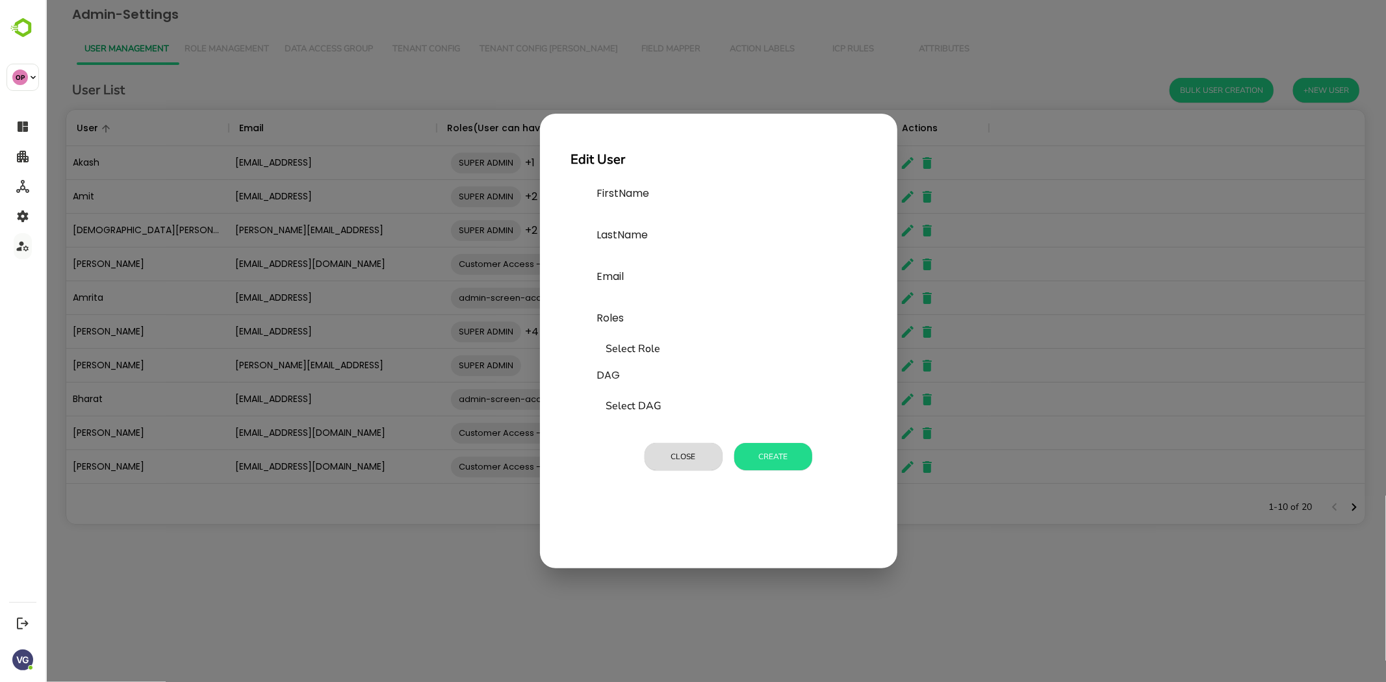
click at [701, 212] on input "text" at bounding box center [694, 217] width 195 height 21
type input "*****"
type input "******"
type input "**********"
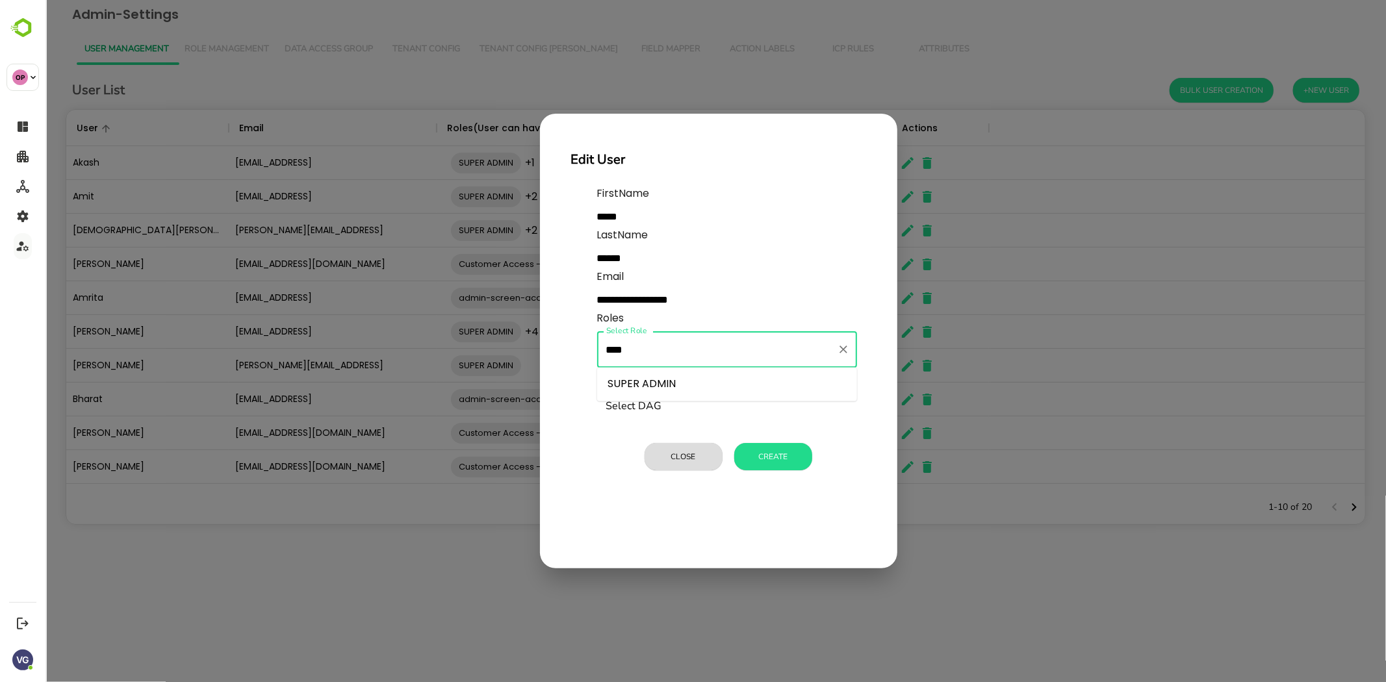
type input "*****"
click at [643, 385] on li "SUPER ADMIN" at bounding box center [727, 384] width 260 height 23
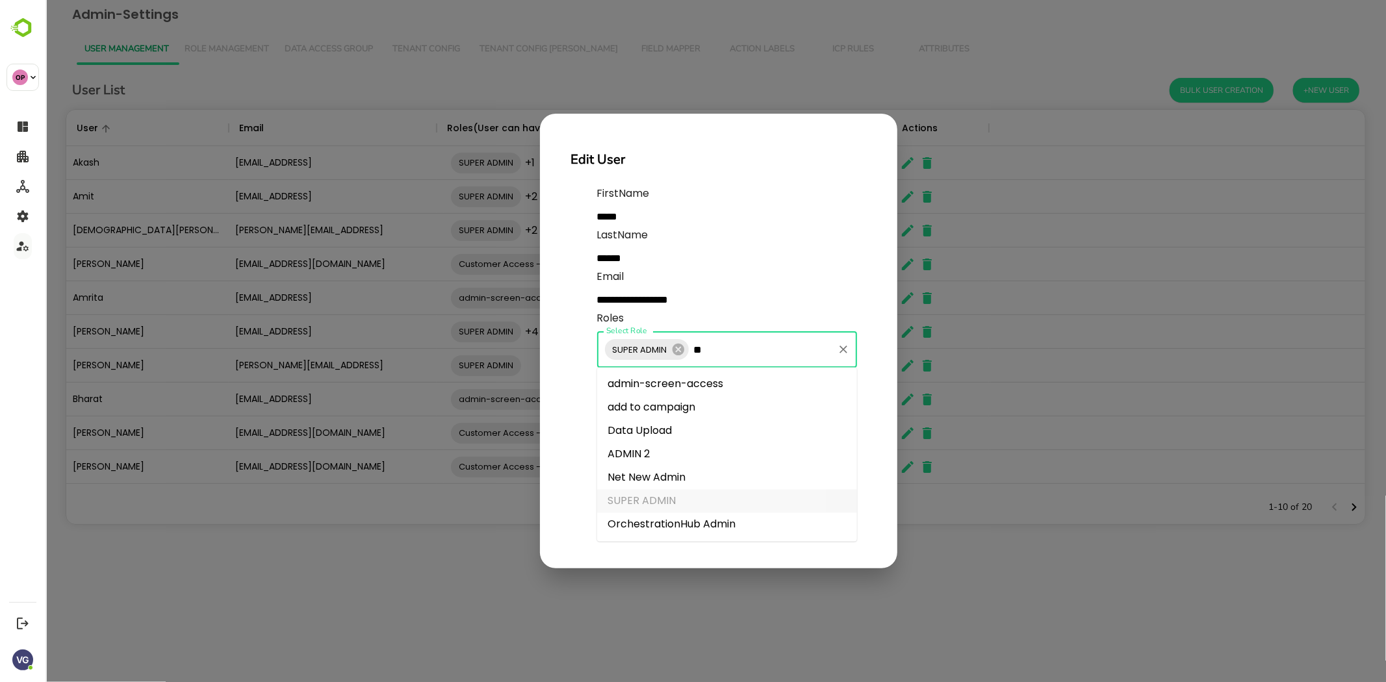
scroll to position [0, 0]
type input "*****"
click at [671, 404] on li "ADMIN 2" at bounding box center [727, 407] width 260 height 23
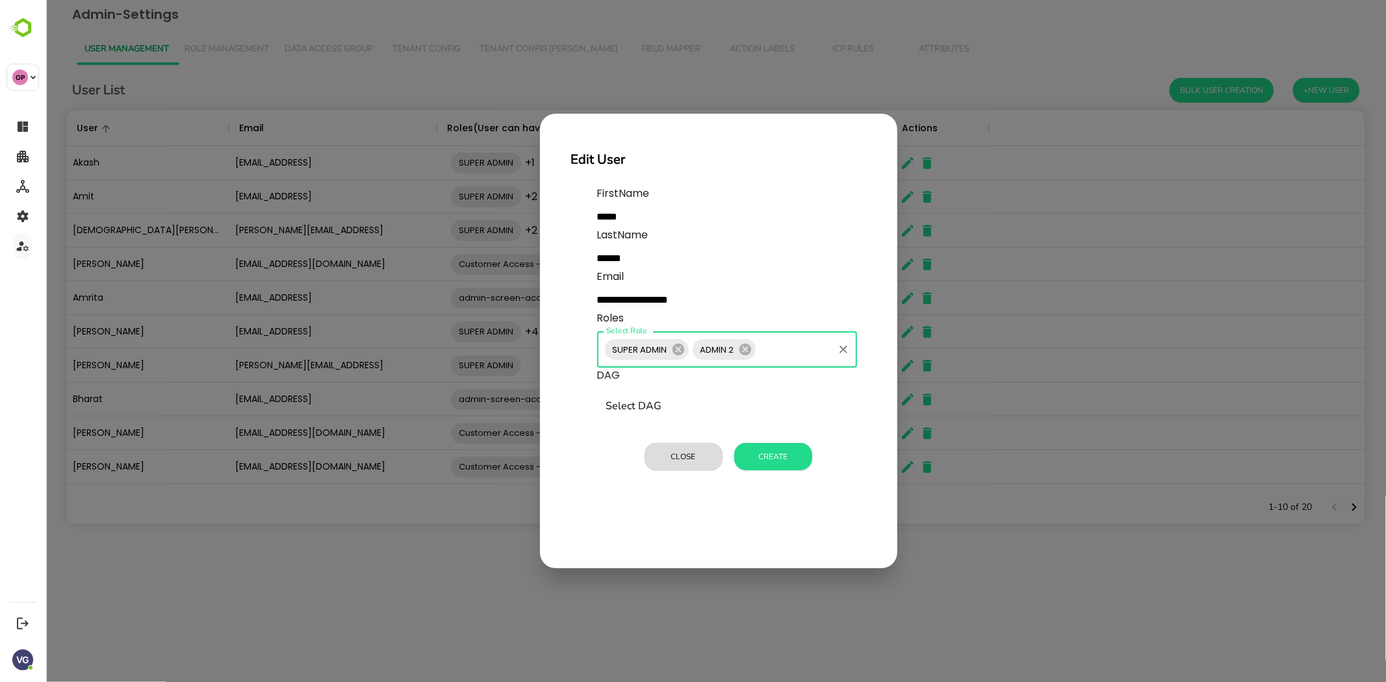
click at [750, 406] on input "Select DAG" at bounding box center [727, 407] width 248 height 25
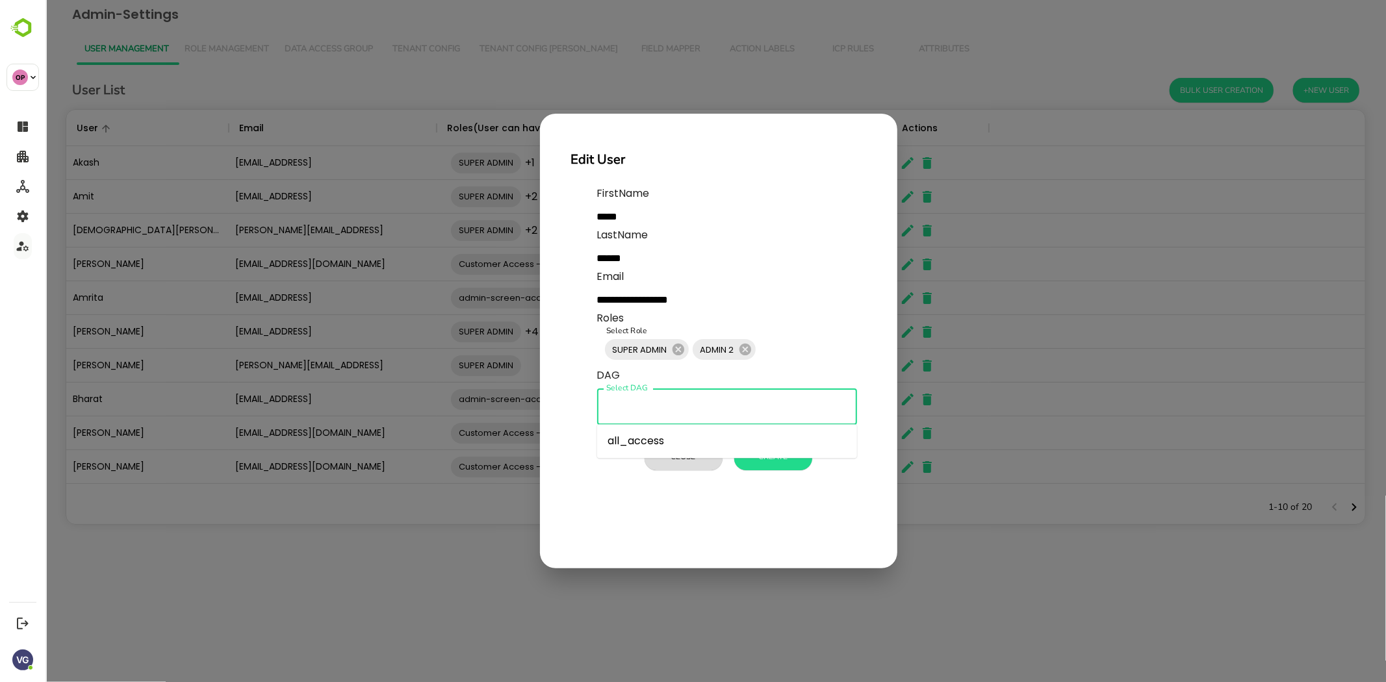
click at [688, 437] on li "all_access" at bounding box center [727, 441] width 260 height 23
type input "**********"
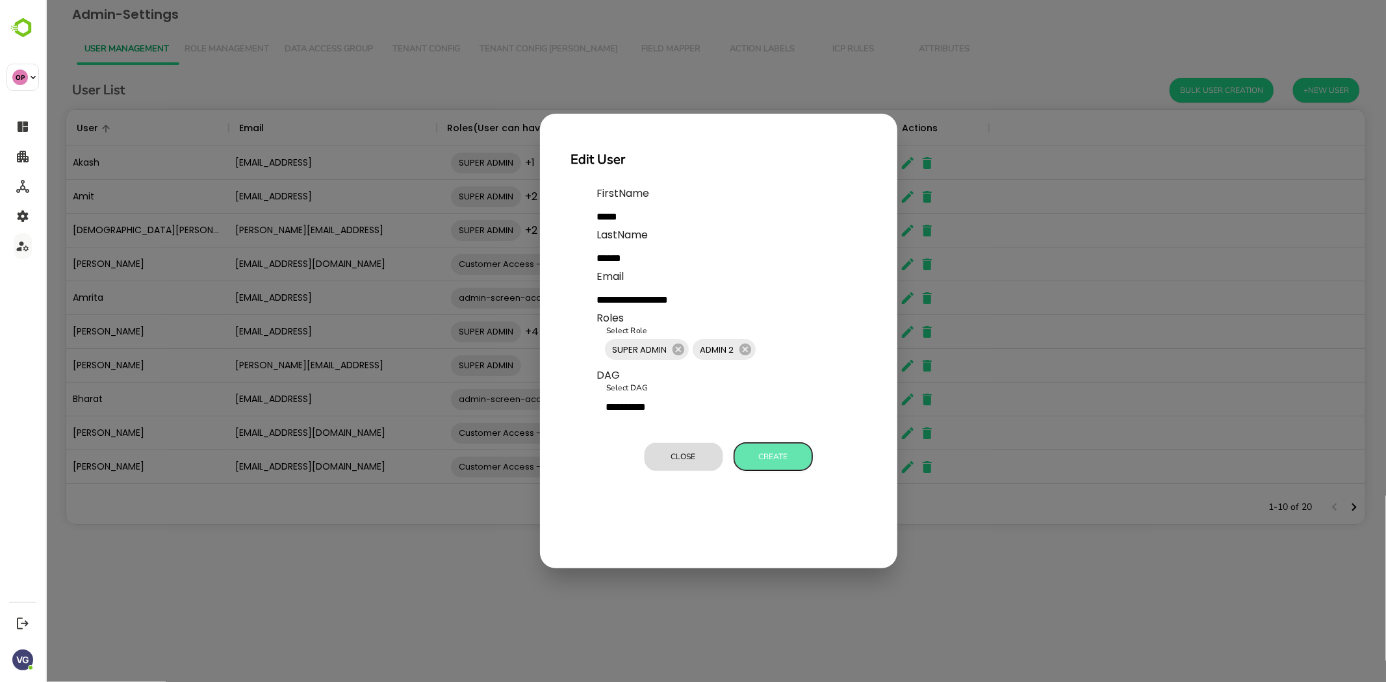
click at [761, 460] on button "Create" at bounding box center [773, 456] width 78 height 27
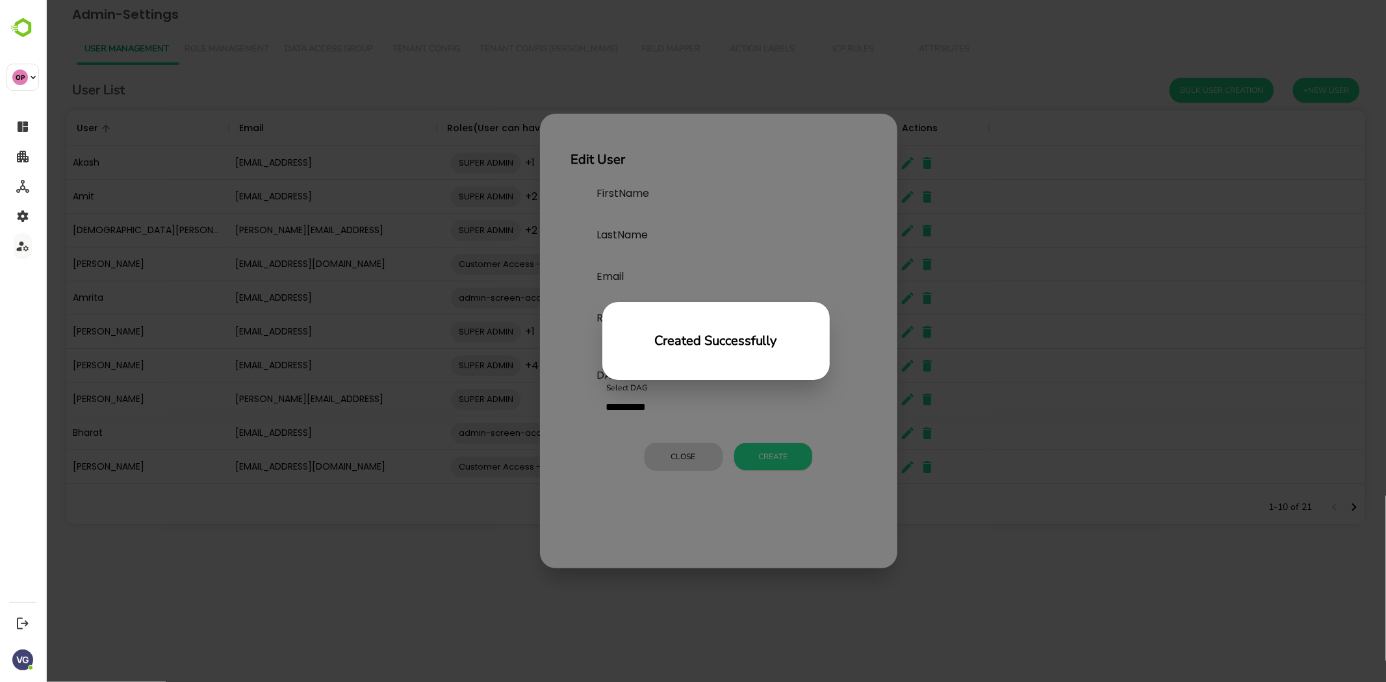
click at [805, 417] on div "Created Successfully" at bounding box center [715, 341] width 1341 height 682
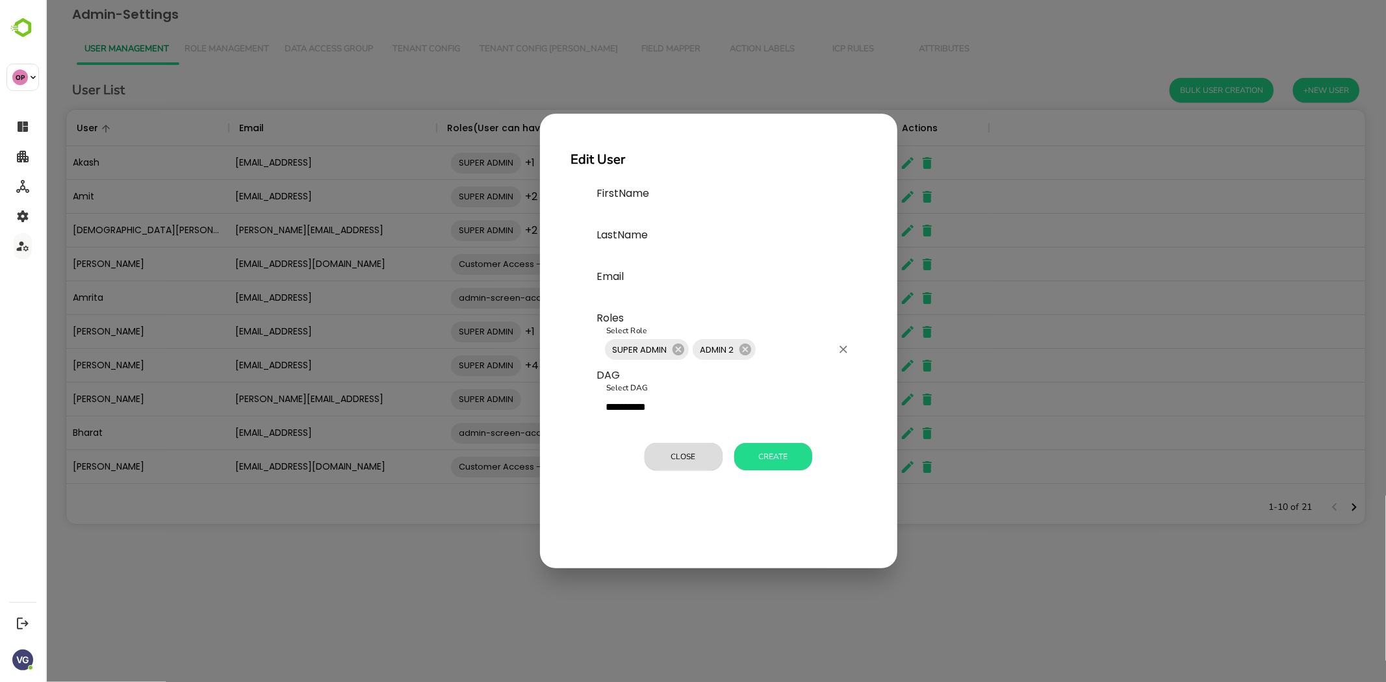
click at [780, 356] on input "Select Role" at bounding box center [794, 349] width 74 height 25
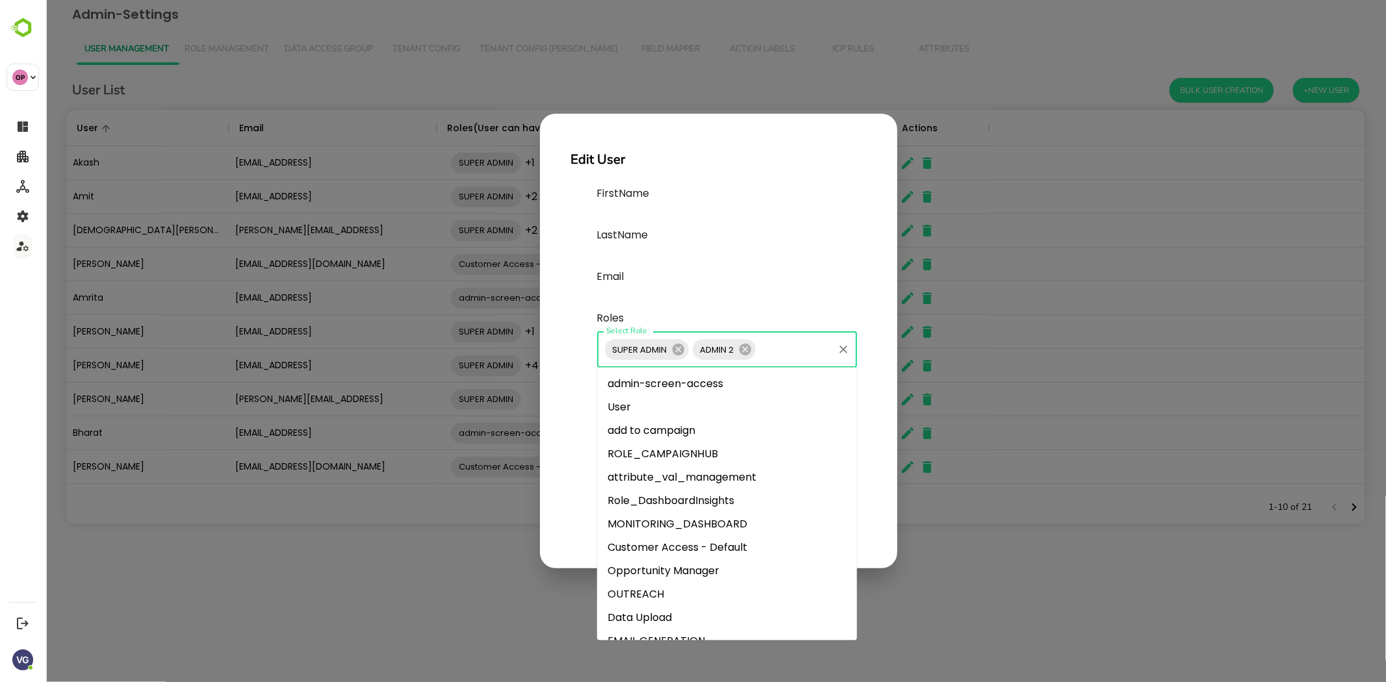
click at [804, 237] on div "LastName" at bounding box center [731, 248] width 269 height 42
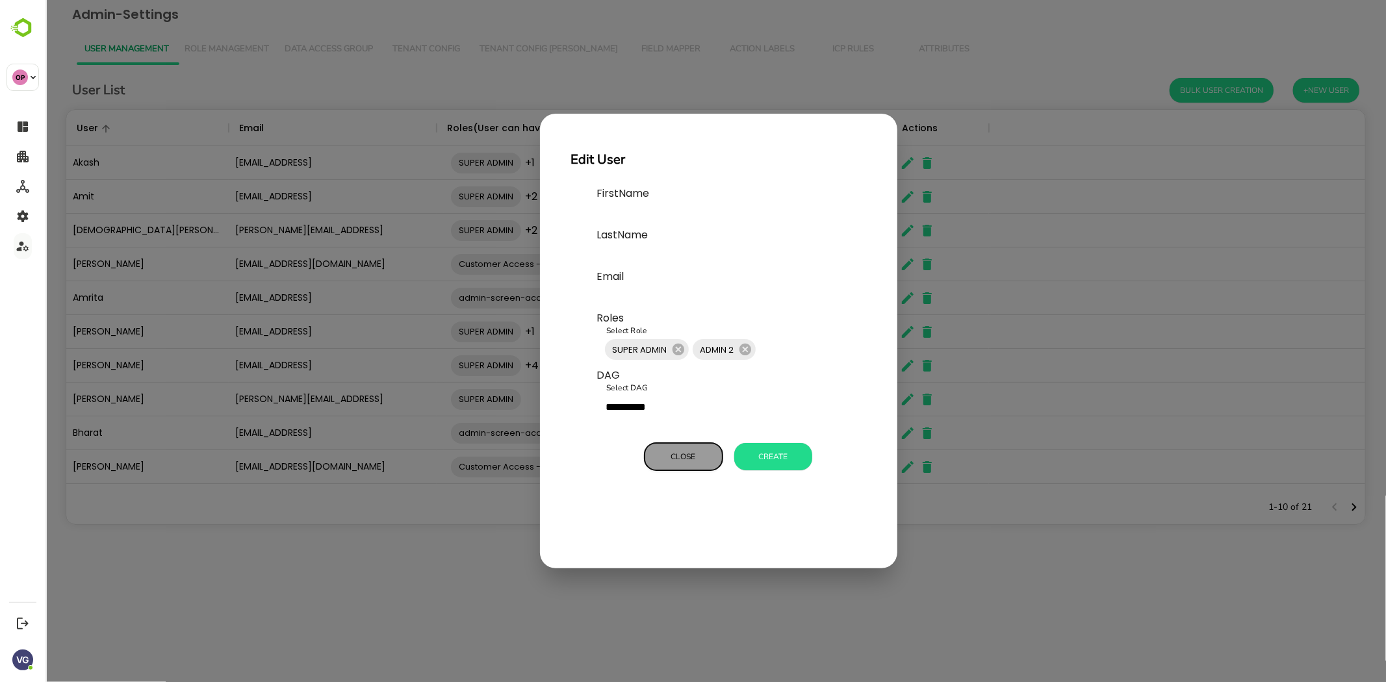
click at [679, 450] on button "Close" at bounding box center [683, 456] width 78 height 27
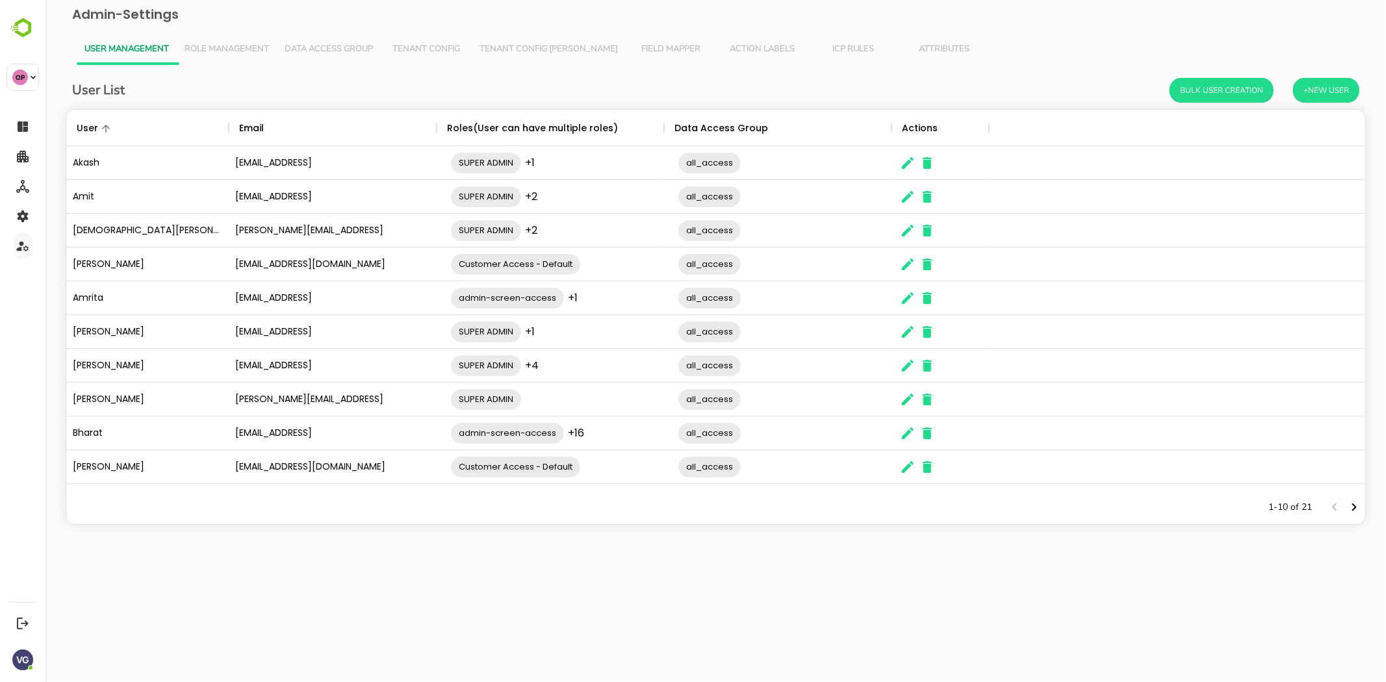
click at [908, 378] on div "The User Data" at bounding box center [907, 365] width 19 height 33
click at [903, 369] on icon "The User Data" at bounding box center [908, 366] width 12 height 12
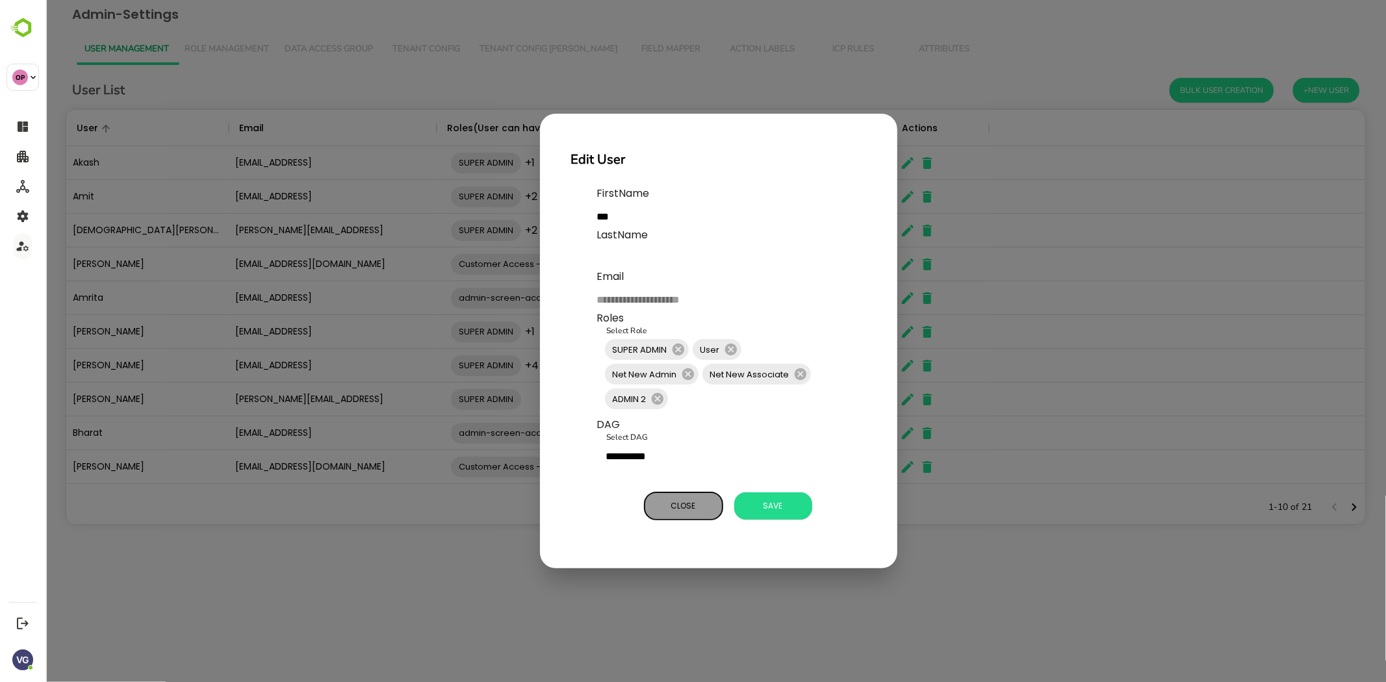
click at [667, 514] on span "Close" at bounding box center [683, 506] width 65 height 17
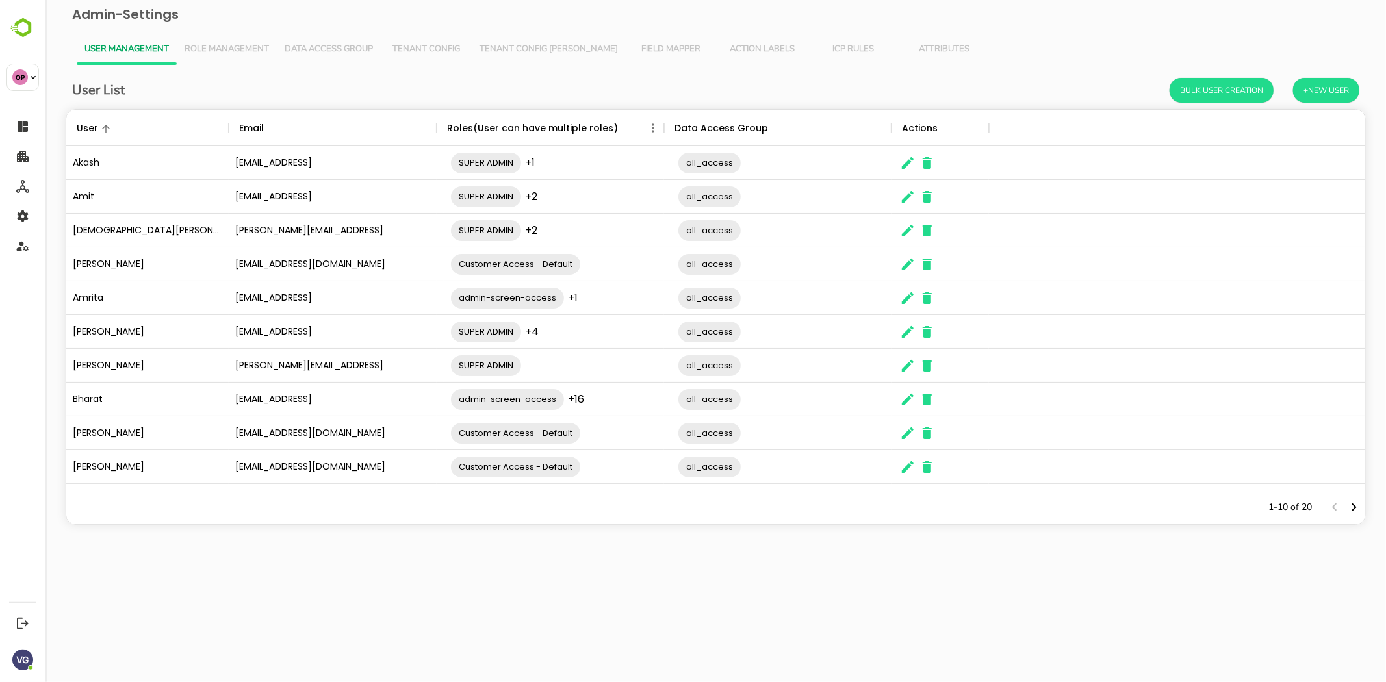
scroll to position [369, 1288]
click at [231, 47] on span "Role Management" at bounding box center [226, 49] width 84 height 10
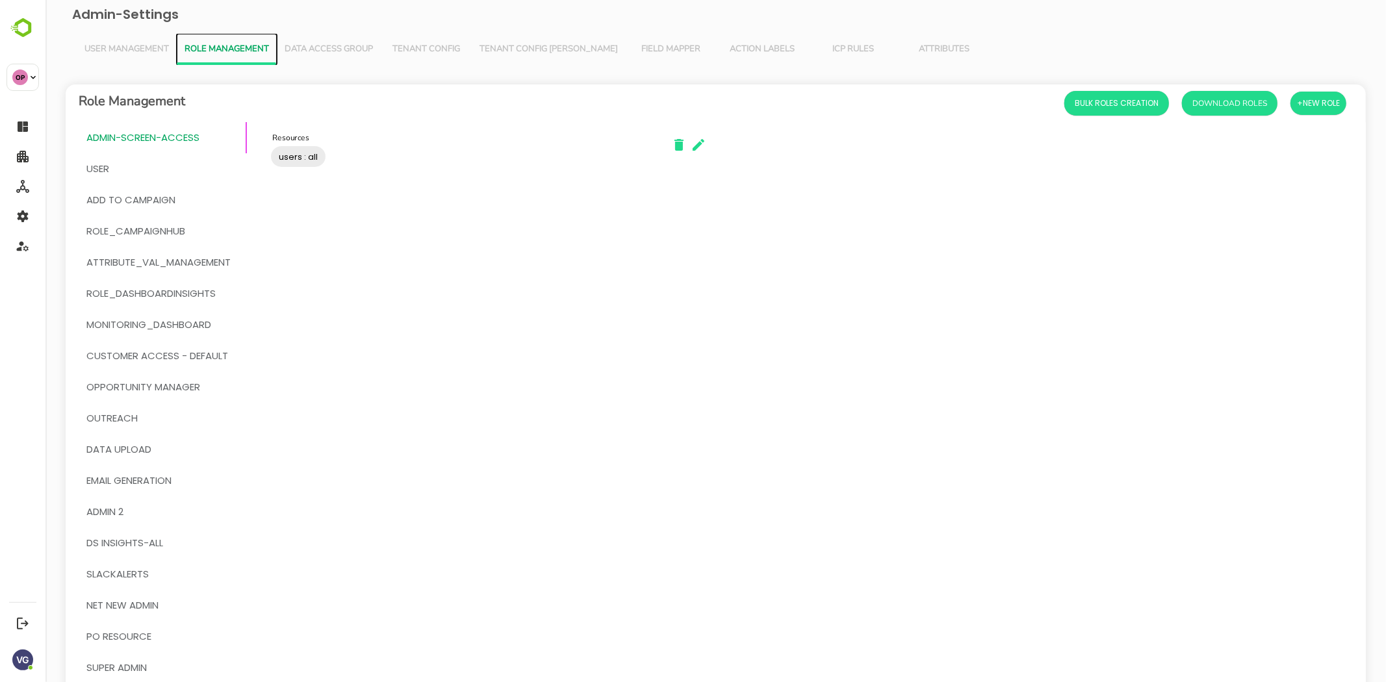
scroll to position [171, 0]
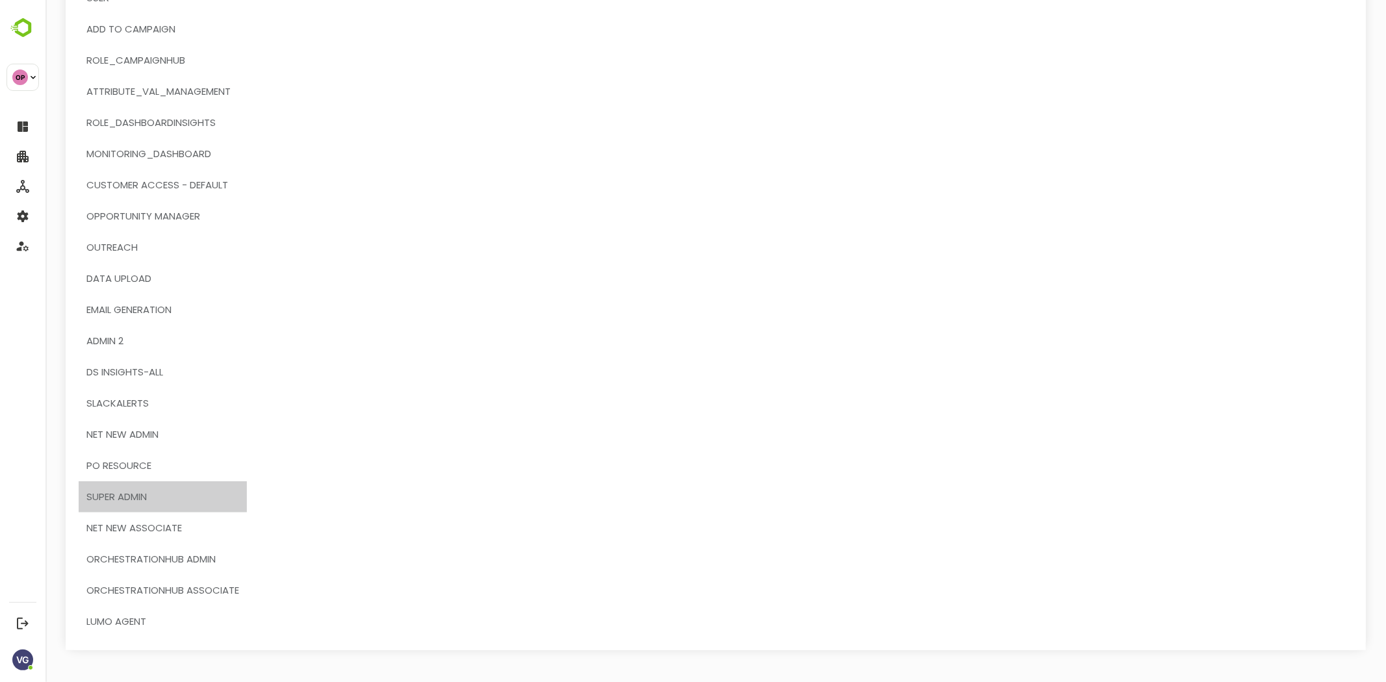
click at [122, 489] on span "SUPER ADMIN" at bounding box center [116, 497] width 60 height 17
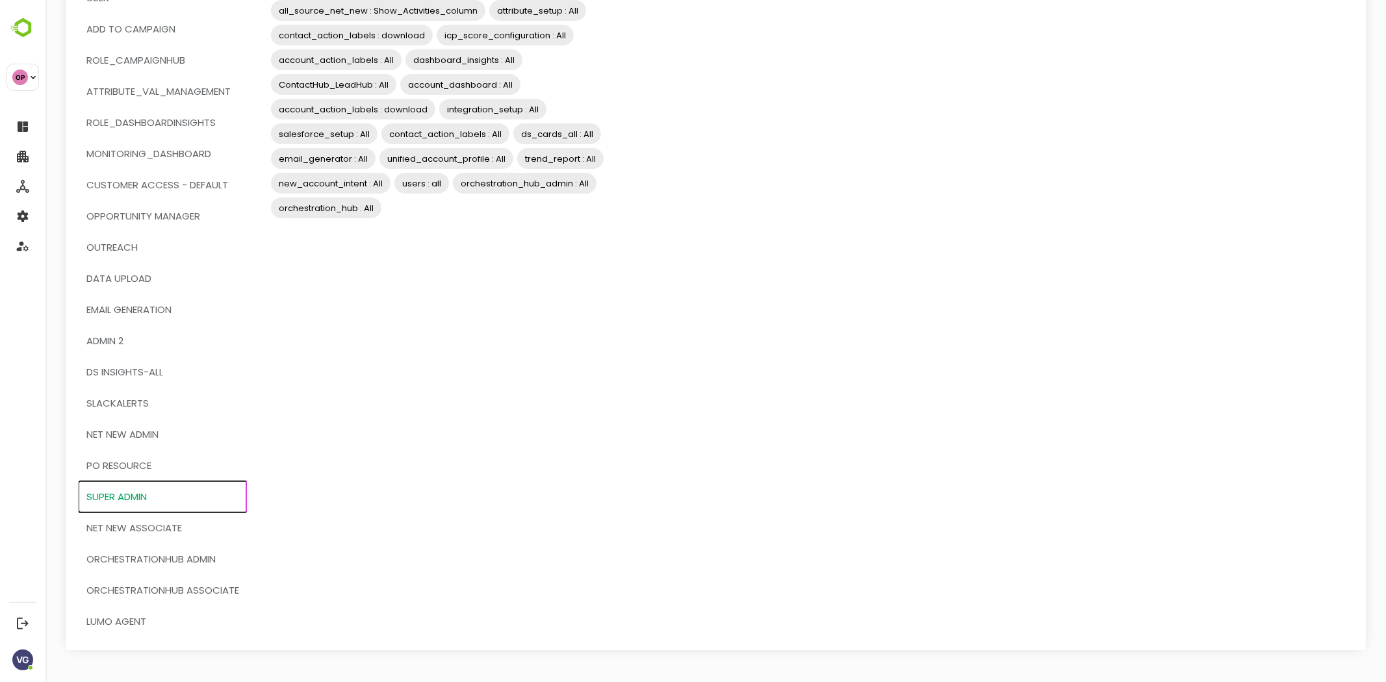
scroll to position [0, 0]
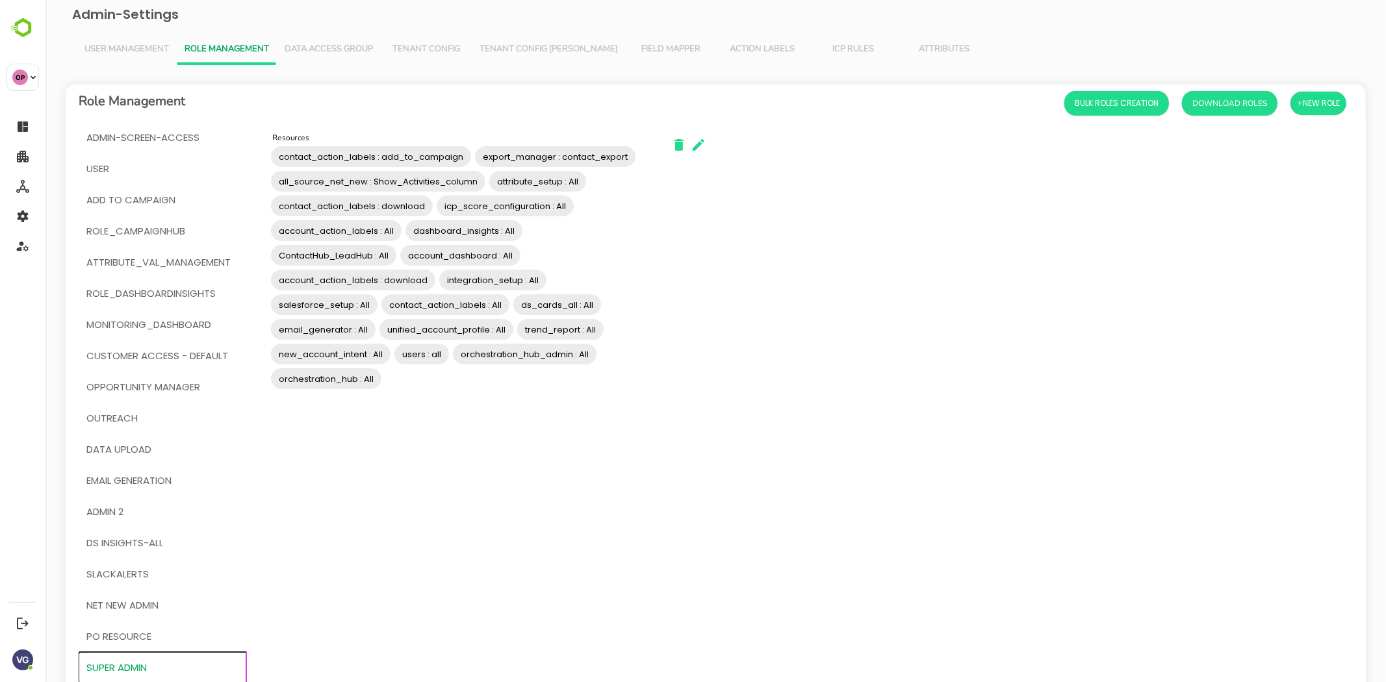
click at [590, 259] on div "contact_action_labels : add_to_campaign export_manager : contact_export all_sou…" at bounding box center [458, 267] width 390 height 259
click at [695, 150] on icon "button" at bounding box center [698, 145] width 16 height 16
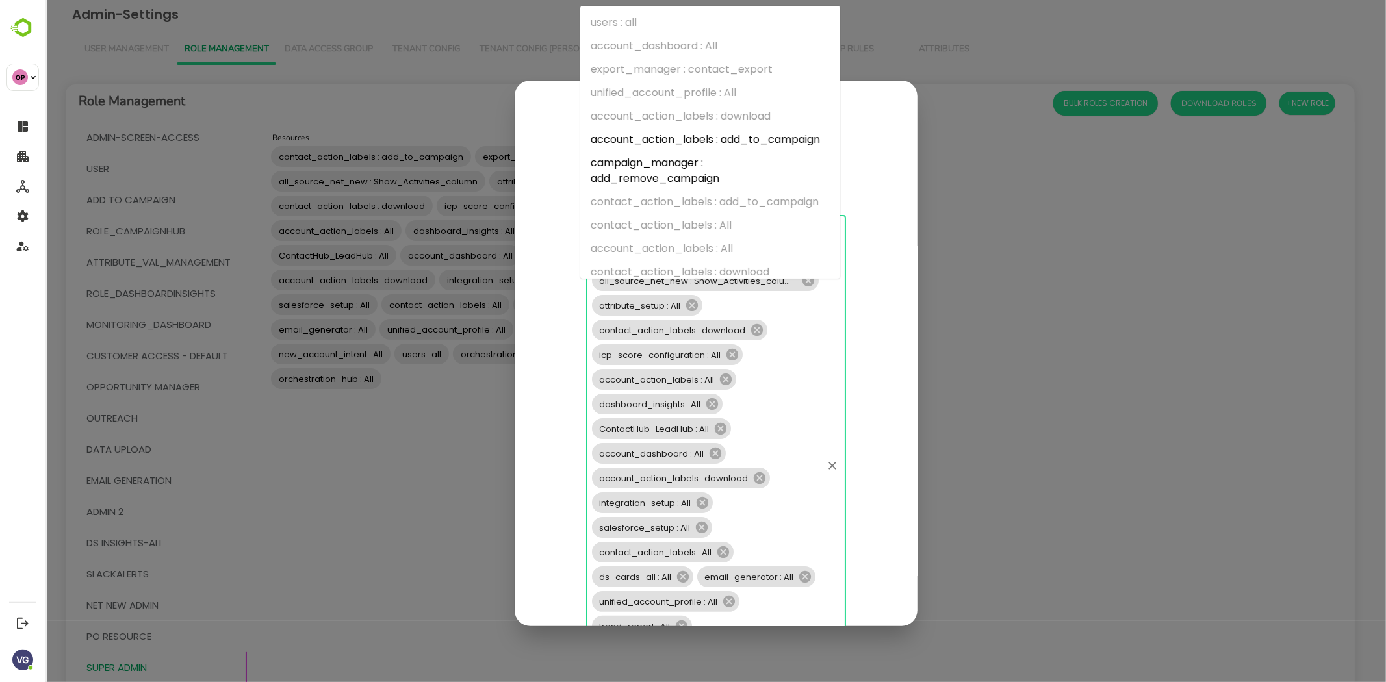
click at [773, 308] on div "contact_action_labels : add_to_campaign export_manager : contact_export all_sou…" at bounding box center [716, 466] width 260 height 502
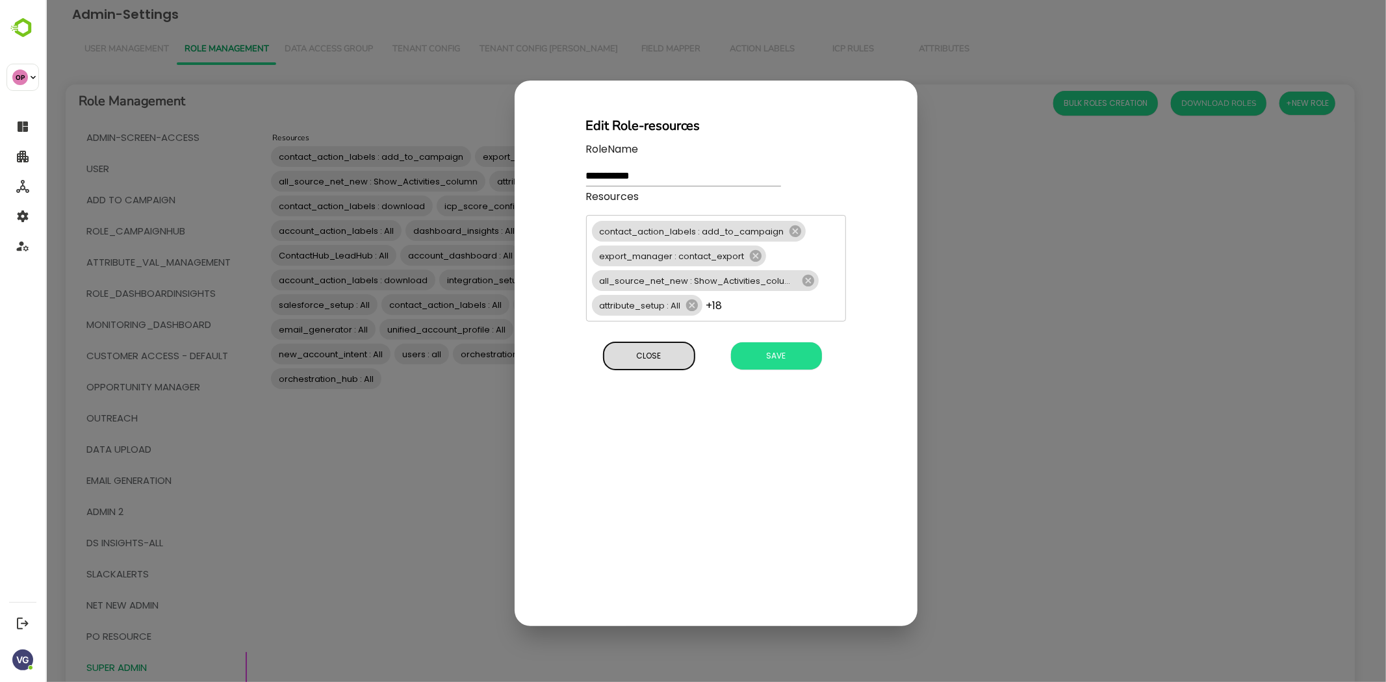
click at [639, 595] on div "**********" at bounding box center [715, 354] width 403 height 546
click at [664, 358] on span "Close" at bounding box center [649, 356] width 78 height 17
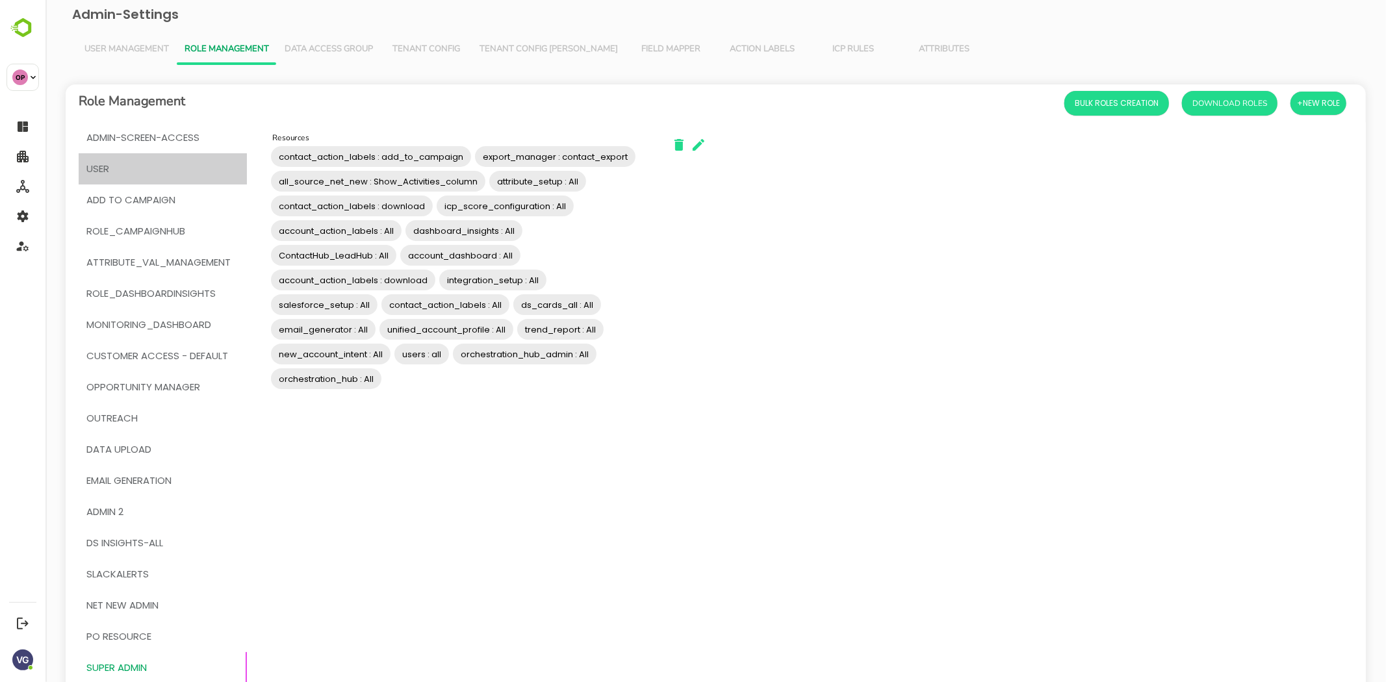
click at [102, 165] on span "User" at bounding box center [97, 169] width 23 height 17
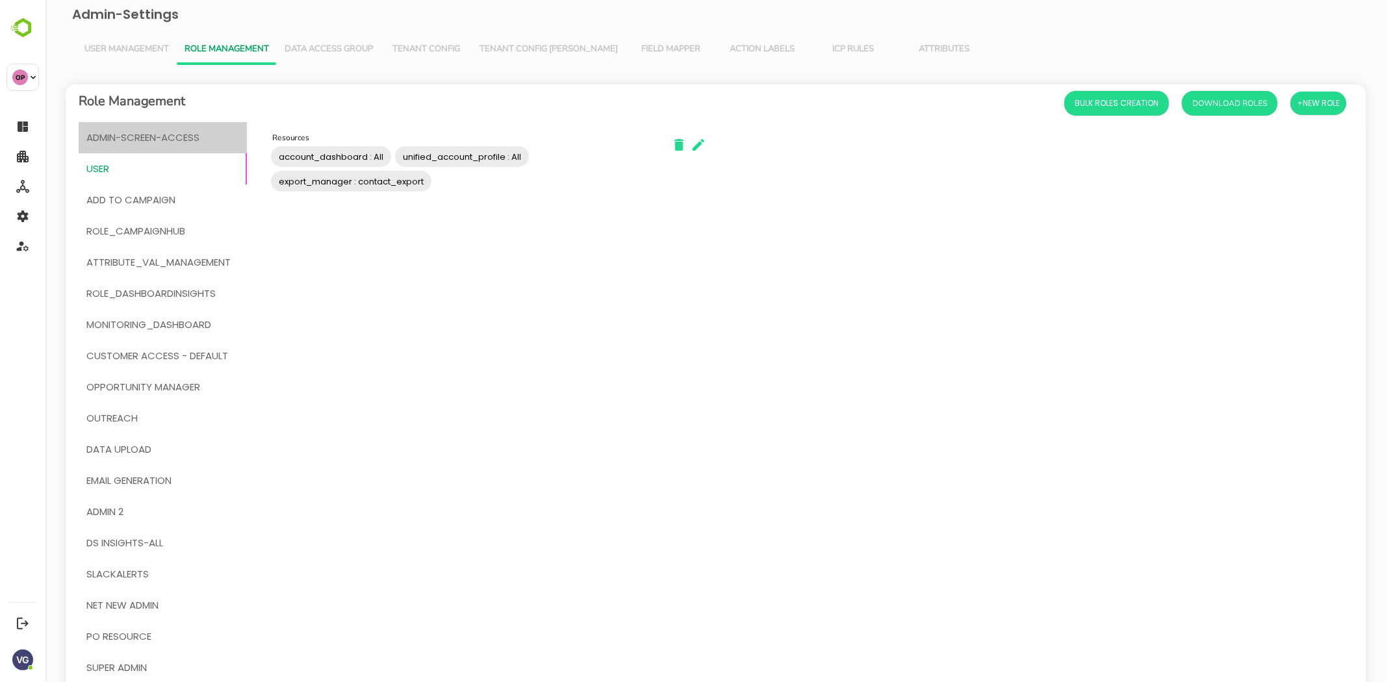
click at [125, 137] on span "admin-screen-access" at bounding box center [142, 137] width 113 height 17
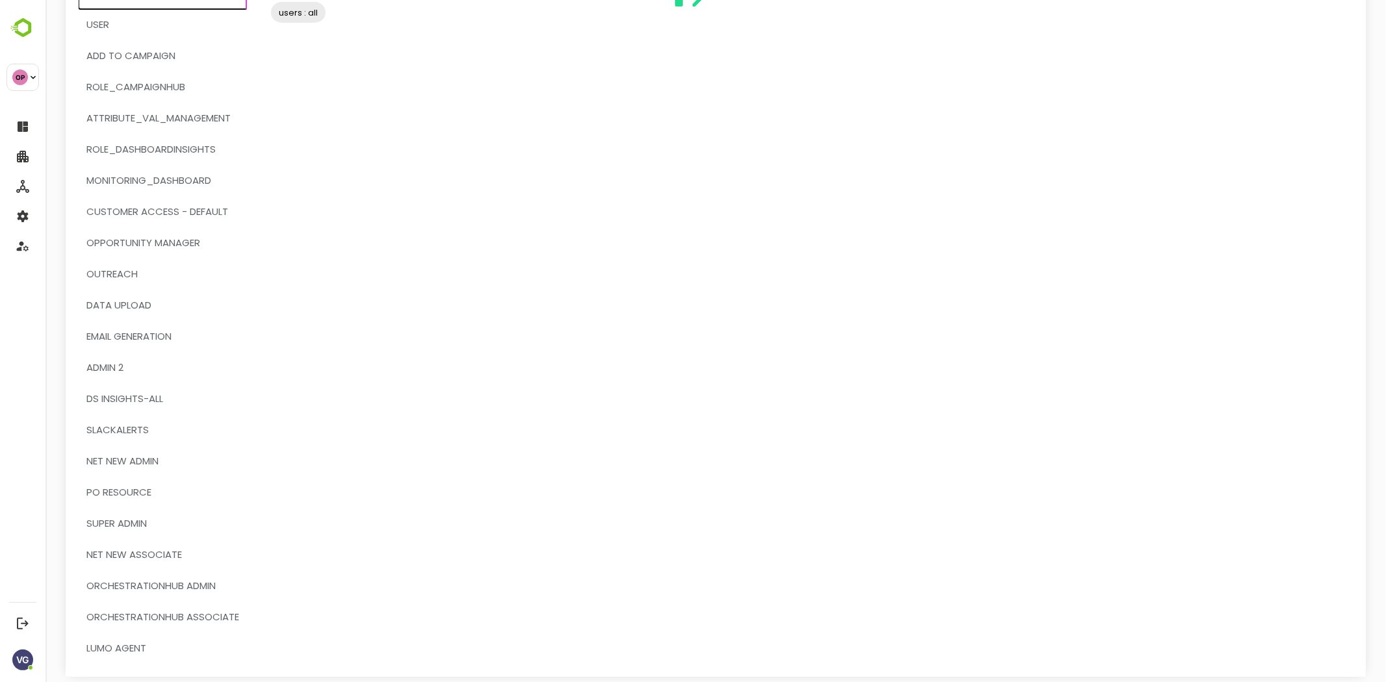
scroll to position [145, 0]
click at [130, 370] on span "ADMIN 2" at bounding box center [162, 367] width 153 height 17
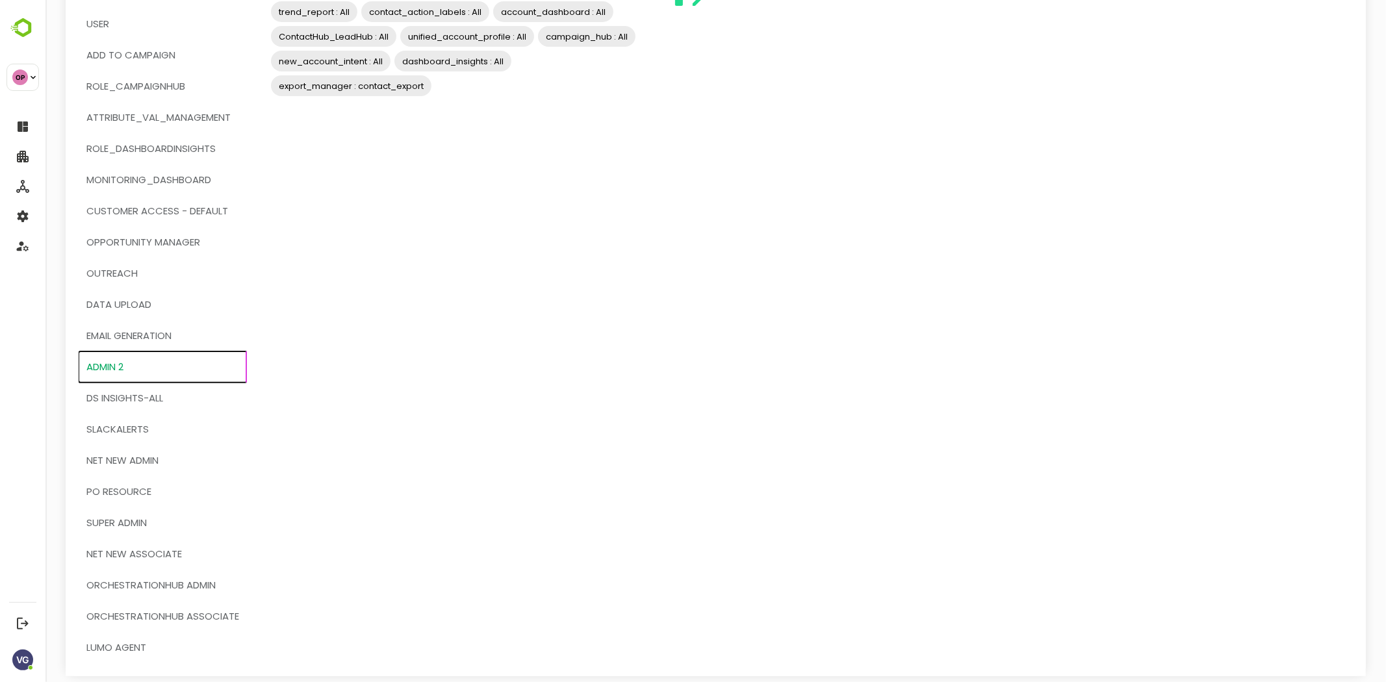
scroll to position [0, 0]
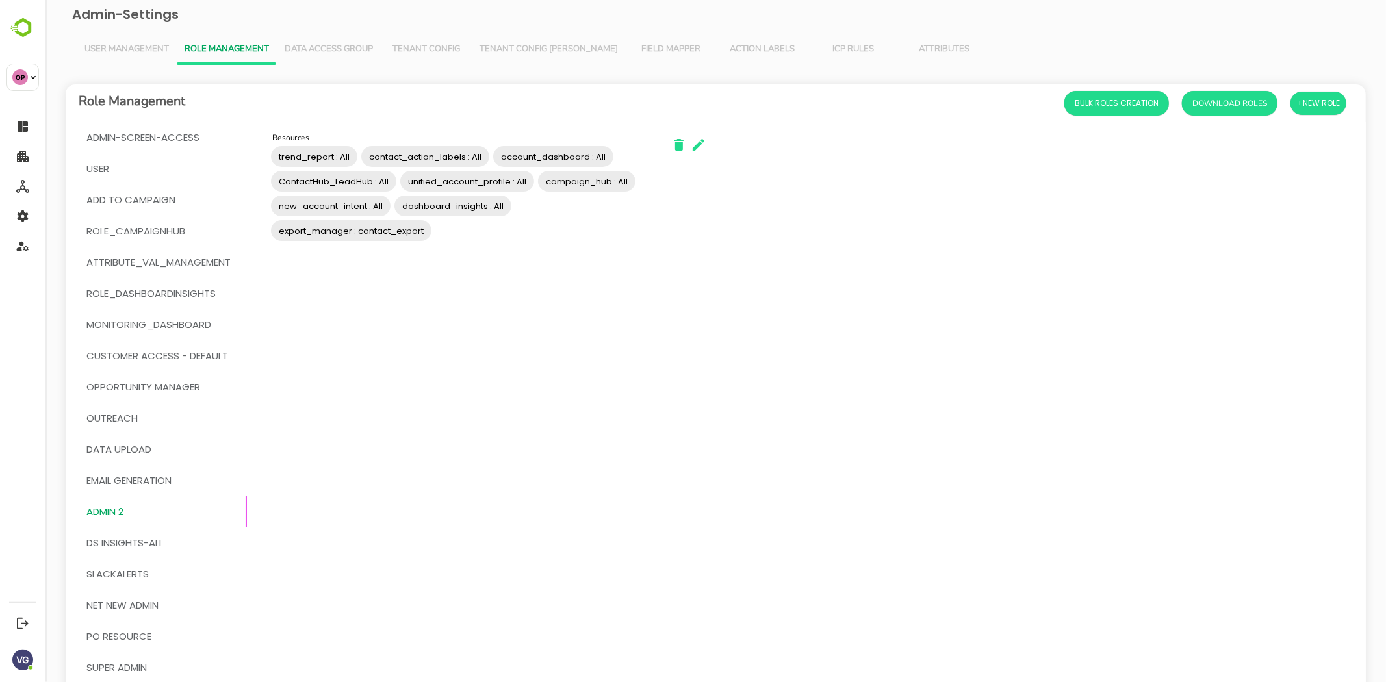
click at [515, 237] on input "Resources" at bounding box center [540, 230] width 214 height 25
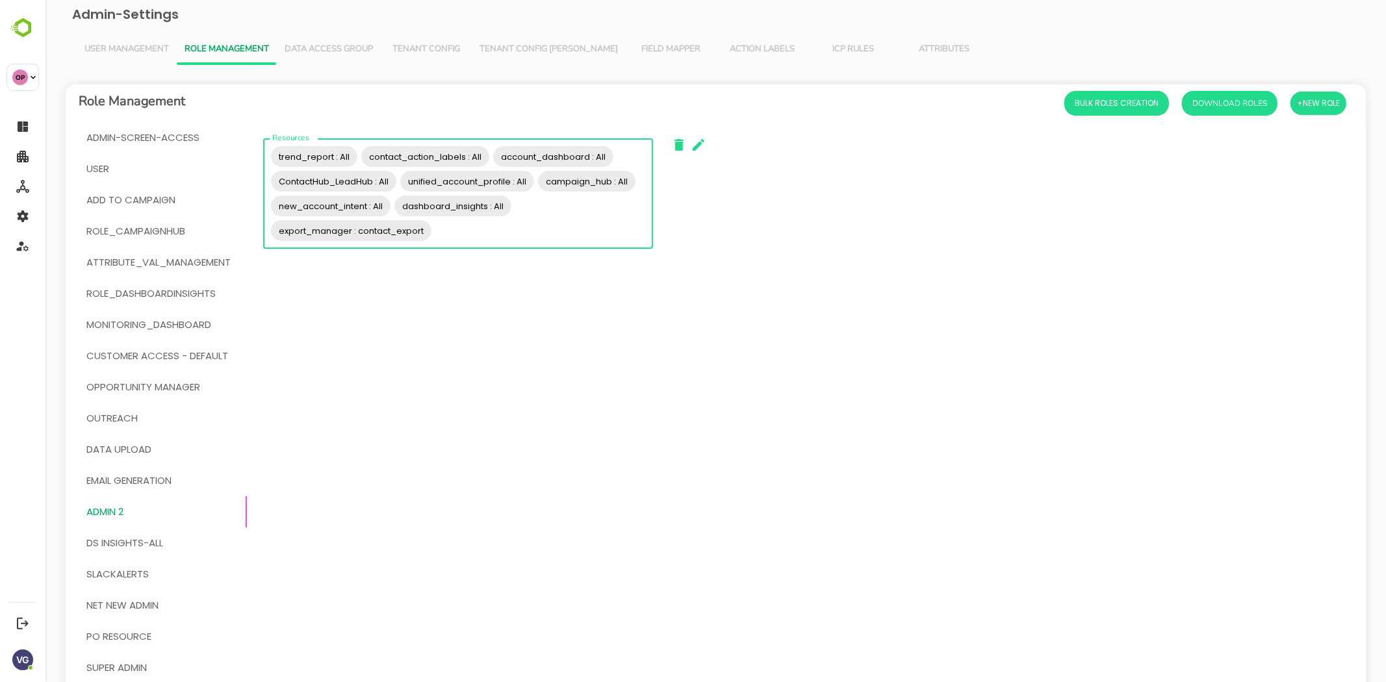
click at [501, 235] on input "Resources" at bounding box center [540, 230] width 214 height 25
click at [454, 234] on input "Resources" at bounding box center [540, 230] width 214 height 25
click at [132, 502] on button "ADMIN 2" at bounding box center [162, 512] width 168 height 31
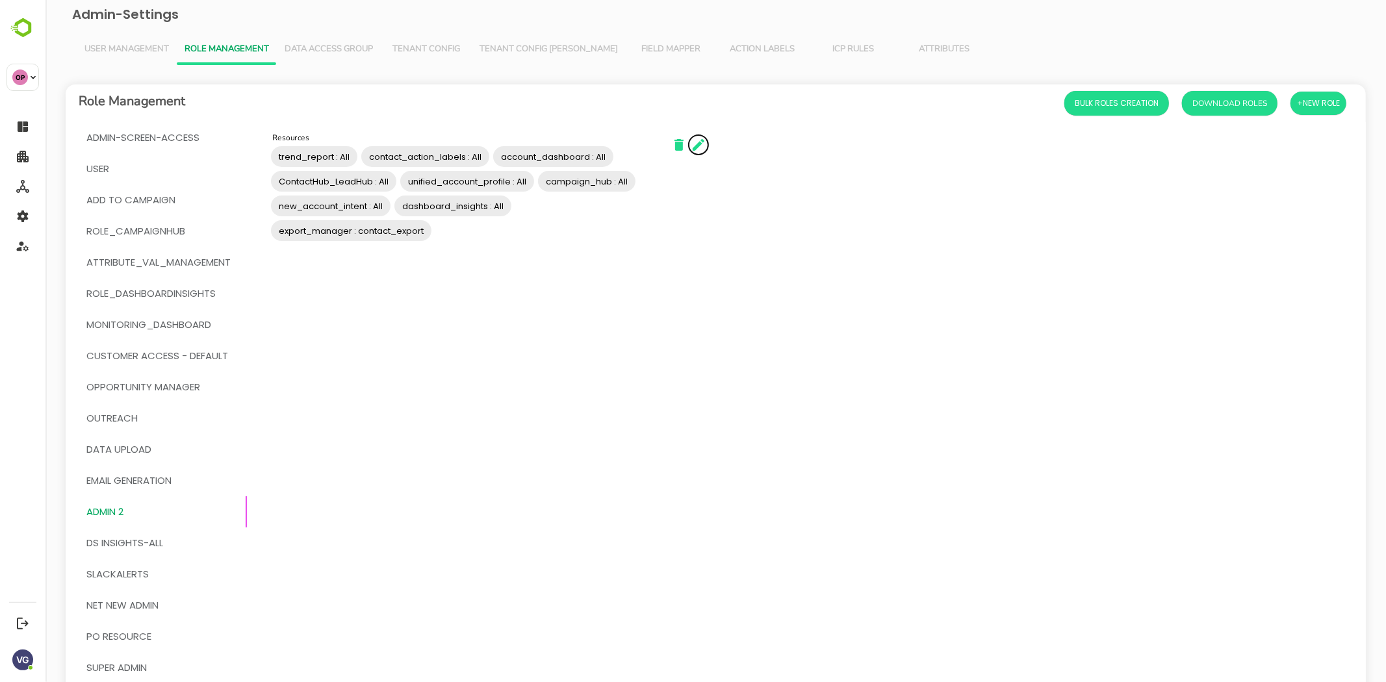
click at [696, 149] on icon "button" at bounding box center [698, 145] width 16 height 16
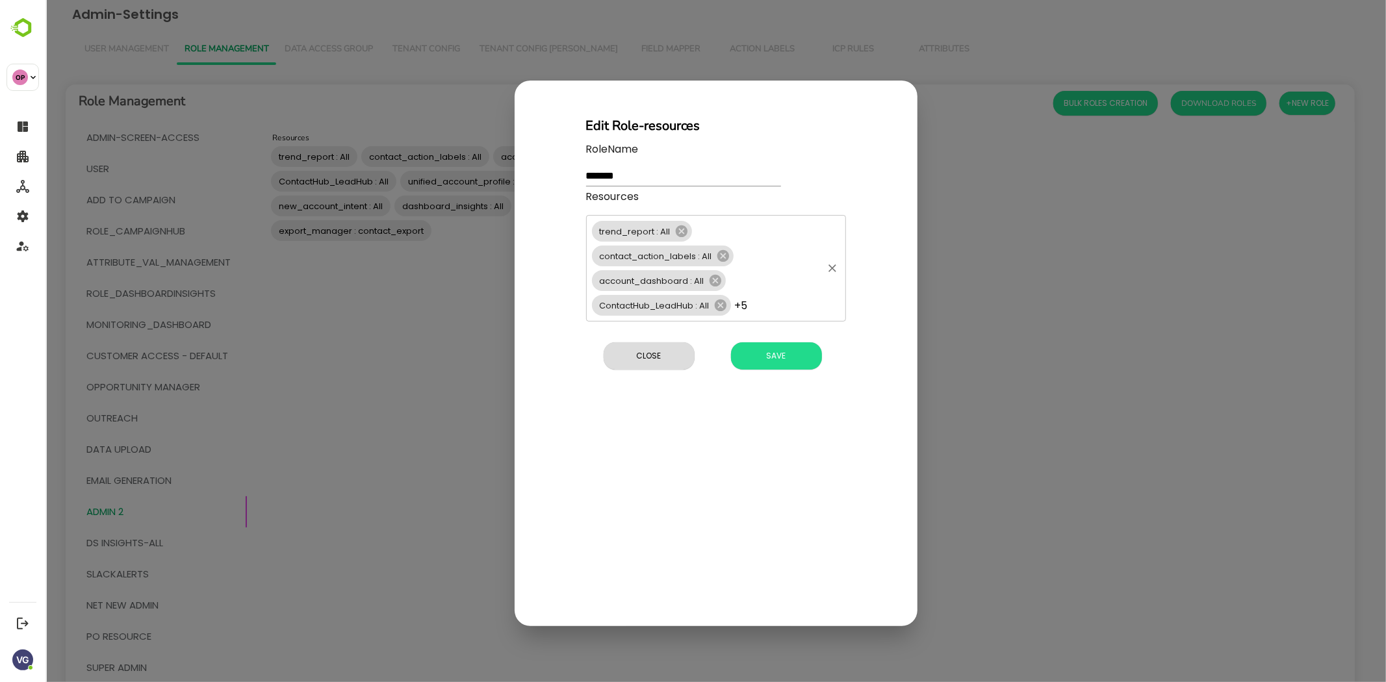
click at [764, 272] on div "trend_report : All contact_action_labels : All account_dashboard : All ContactH…" at bounding box center [716, 268] width 260 height 107
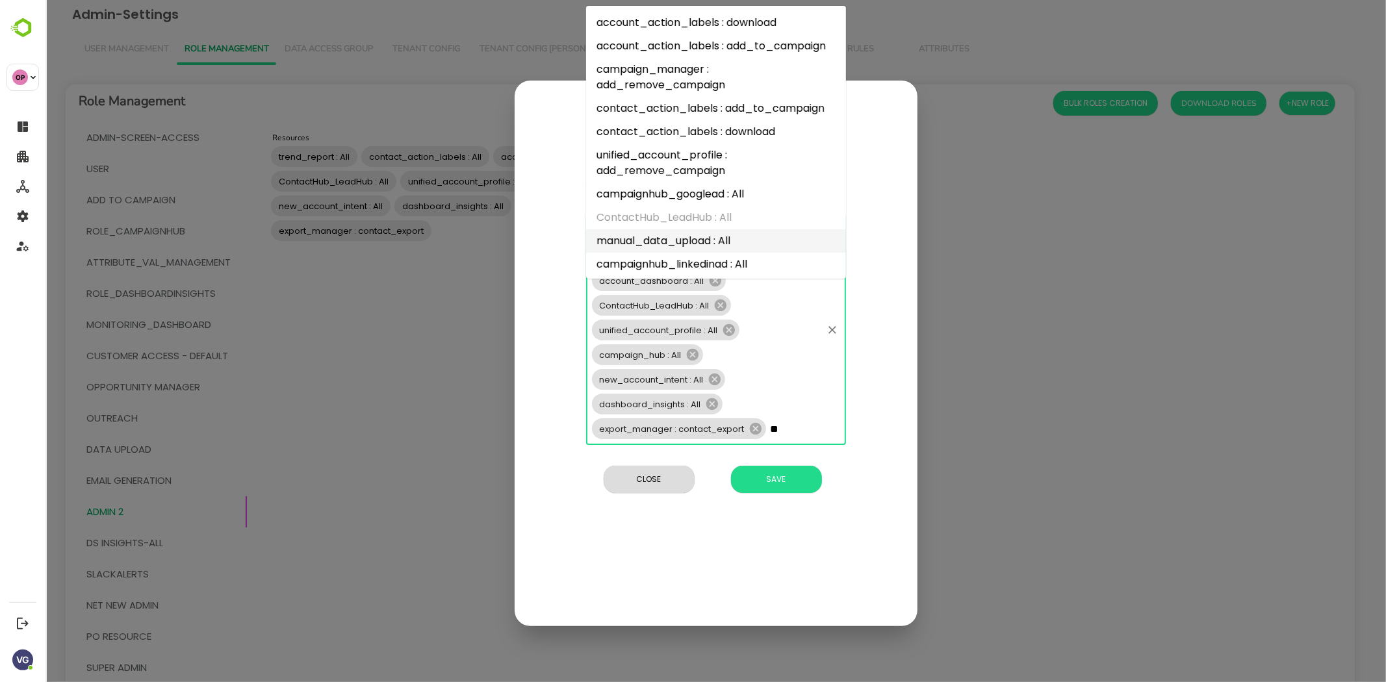
type input "*"
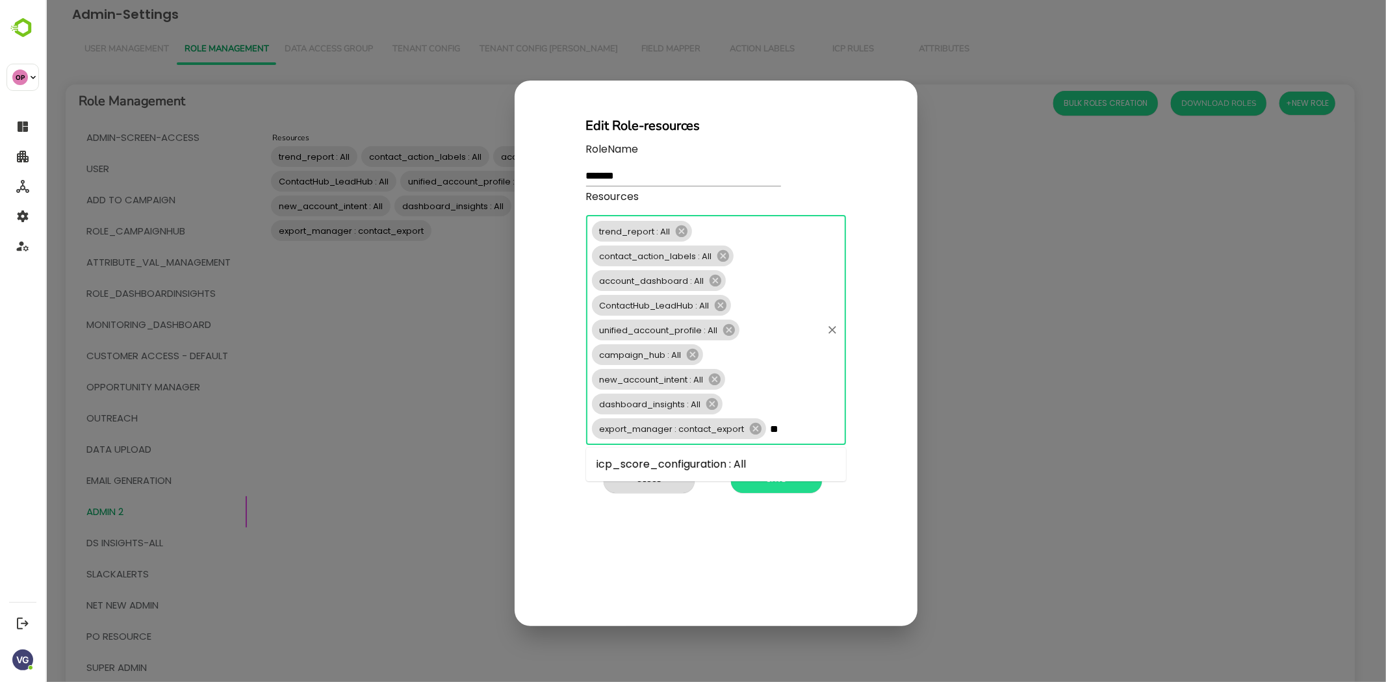
type input "*"
click at [661, 482] on div "Edit Role-resources RoleName ******* Resources trend_report : All contact_actio…" at bounding box center [715, 354] width 403 height 546
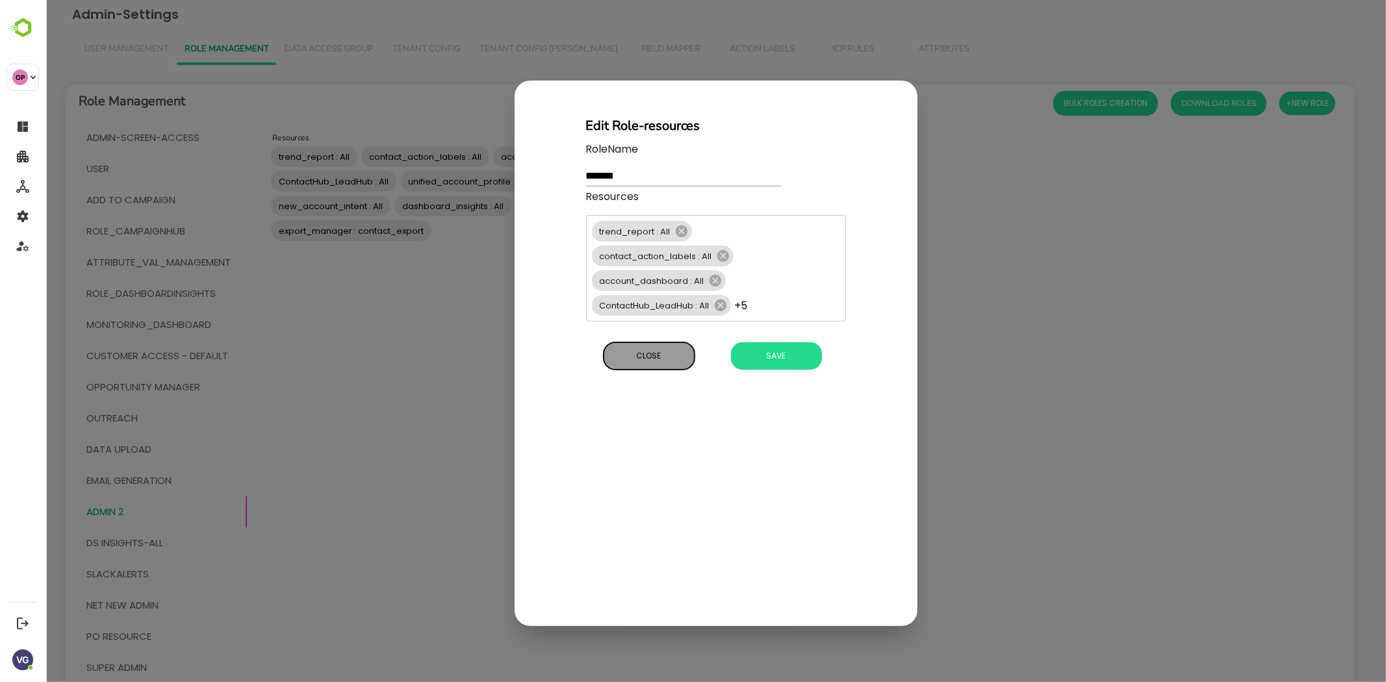
click at [653, 356] on span "Close" at bounding box center [649, 356] width 78 height 17
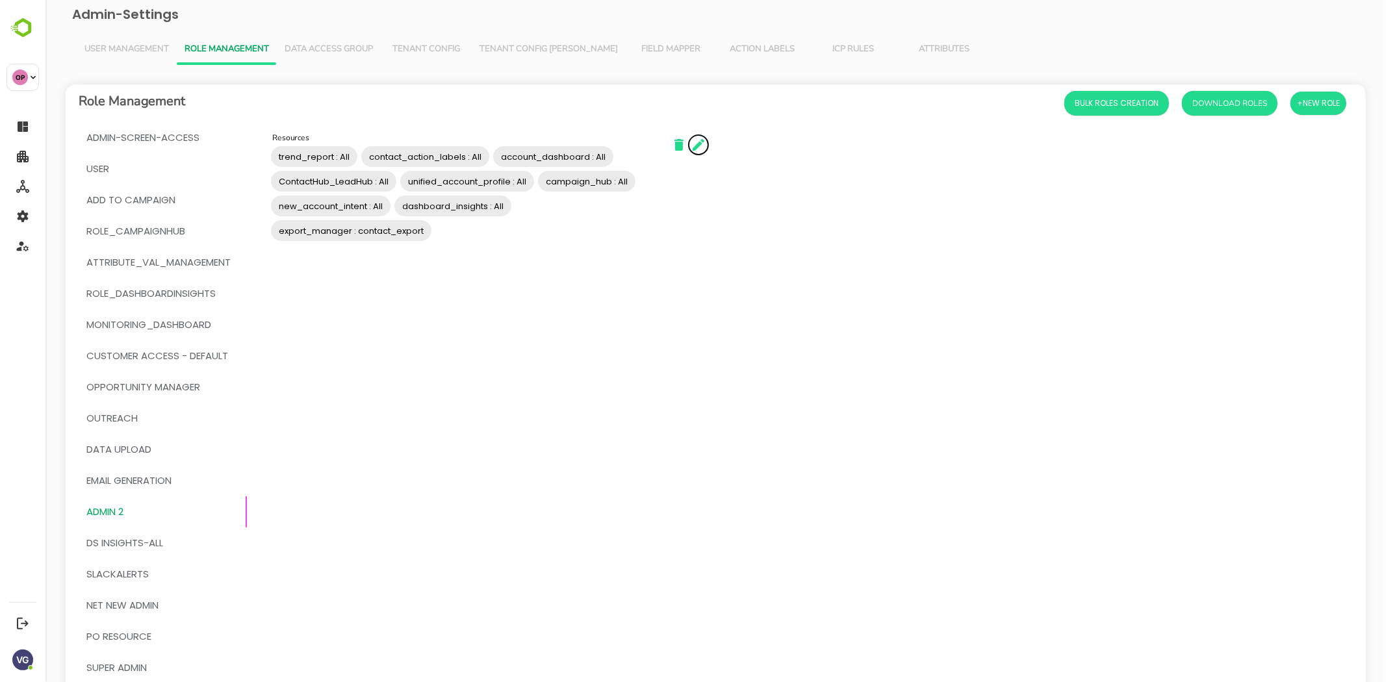
scroll to position [127, 0]
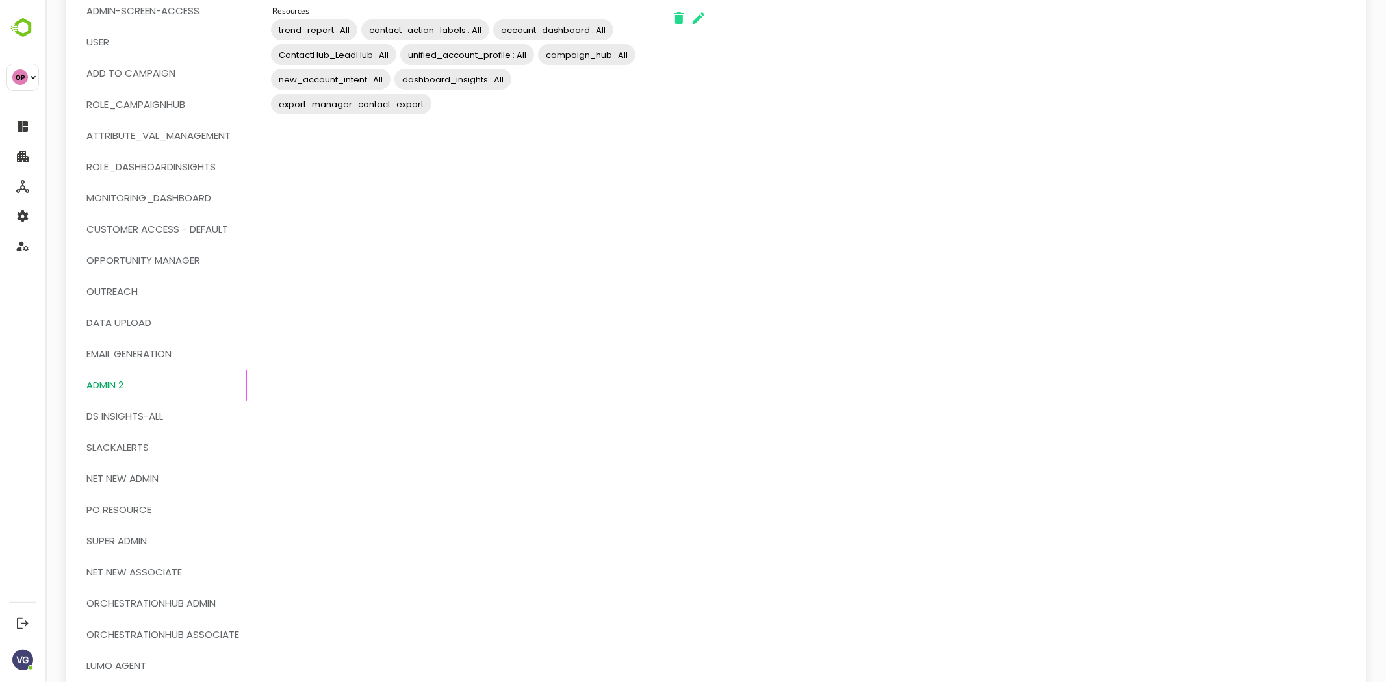
click at [151, 542] on span "SUPER ADMIN" at bounding box center [162, 541] width 153 height 17
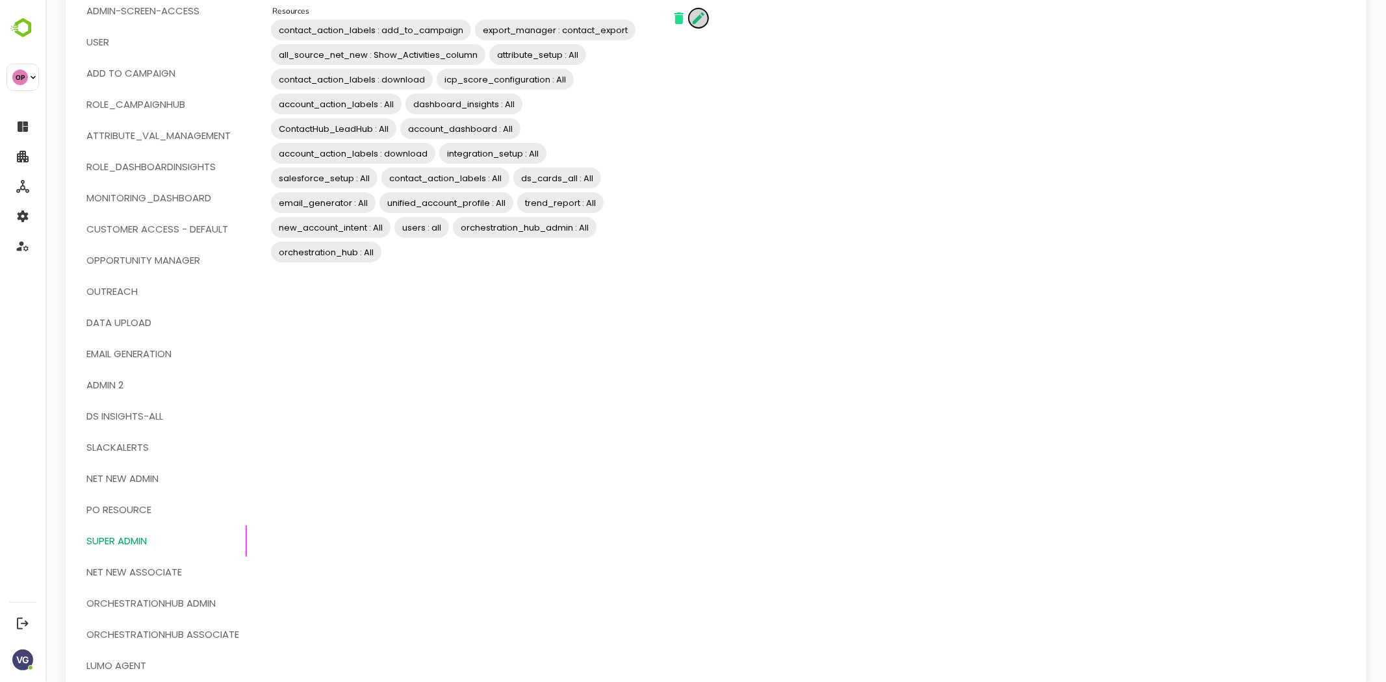
click at [699, 20] on icon "button" at bounding box center [698, 18] width 16 height 16
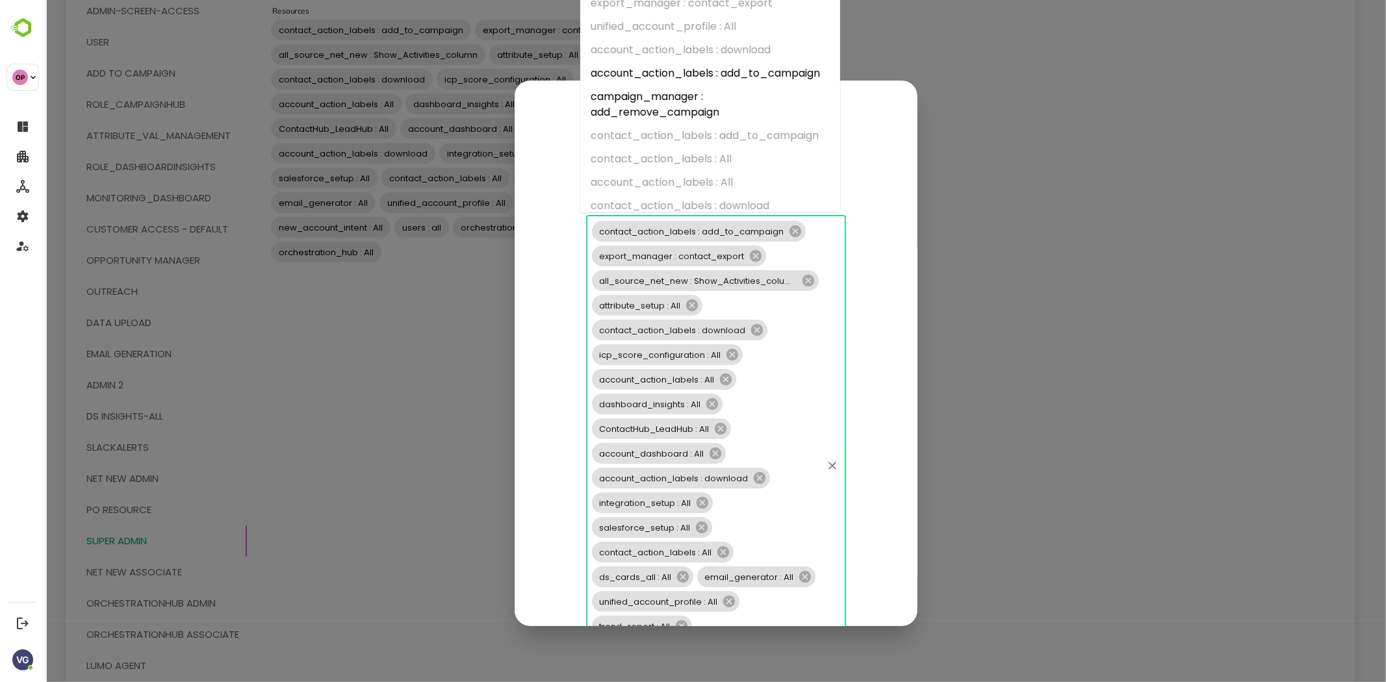
click at [788, 307] on div "contact_action_labels : add_to_campaign export_manager : contact_export all_sou…" at bounding box center [716, 466] width 260 height 502
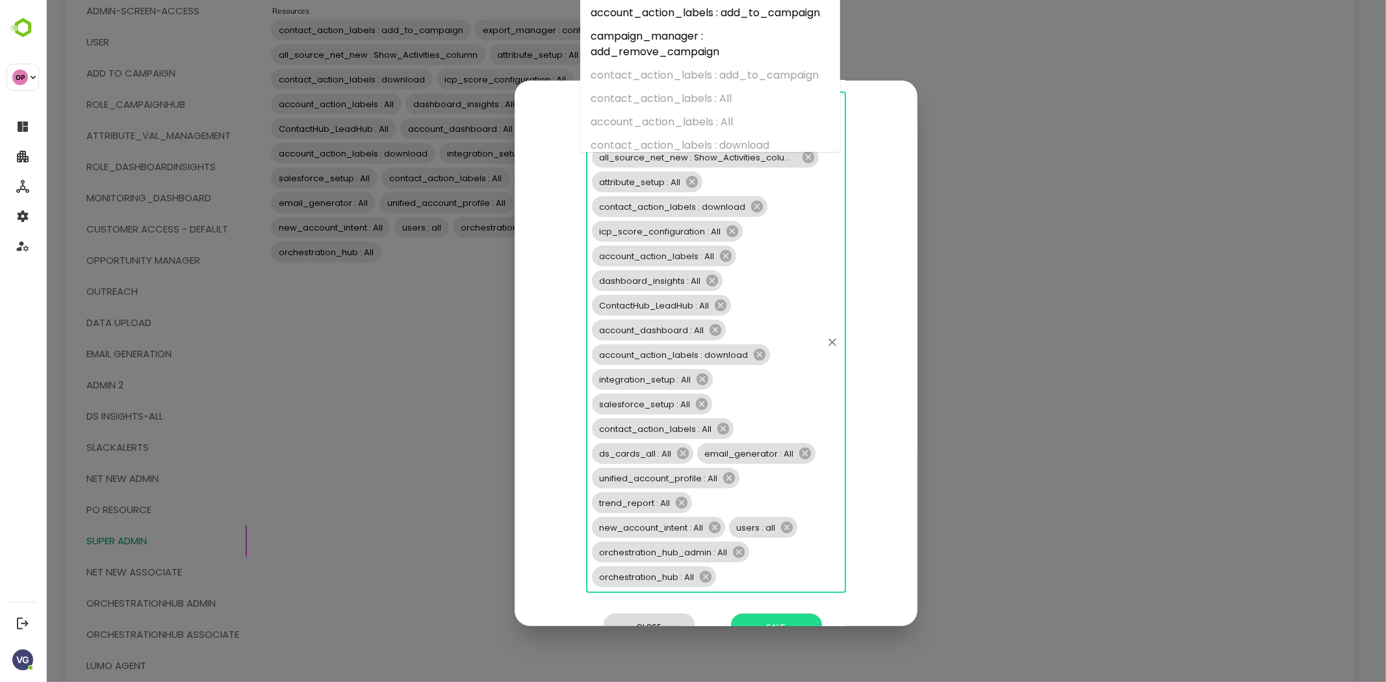
scroll to position [156, 0]
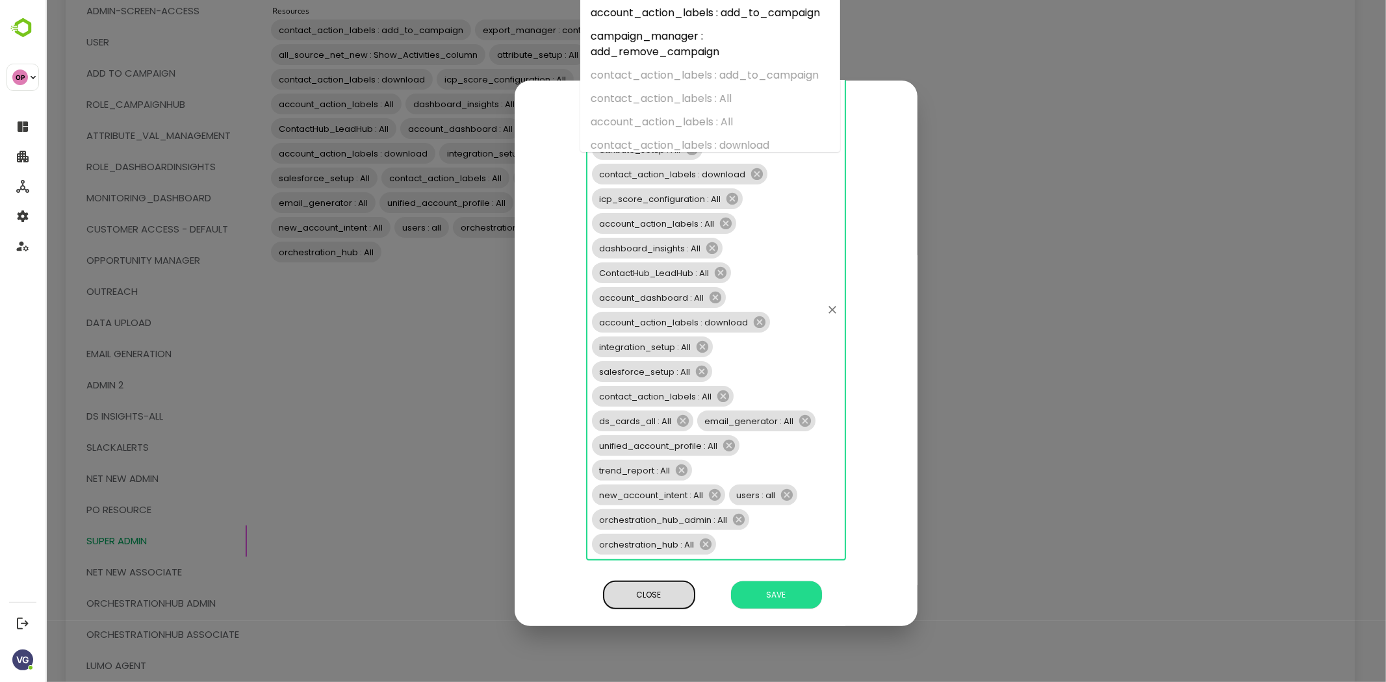
click at [645, 606] on div "**********" at bounding box center [715, 354] width 403 height 546
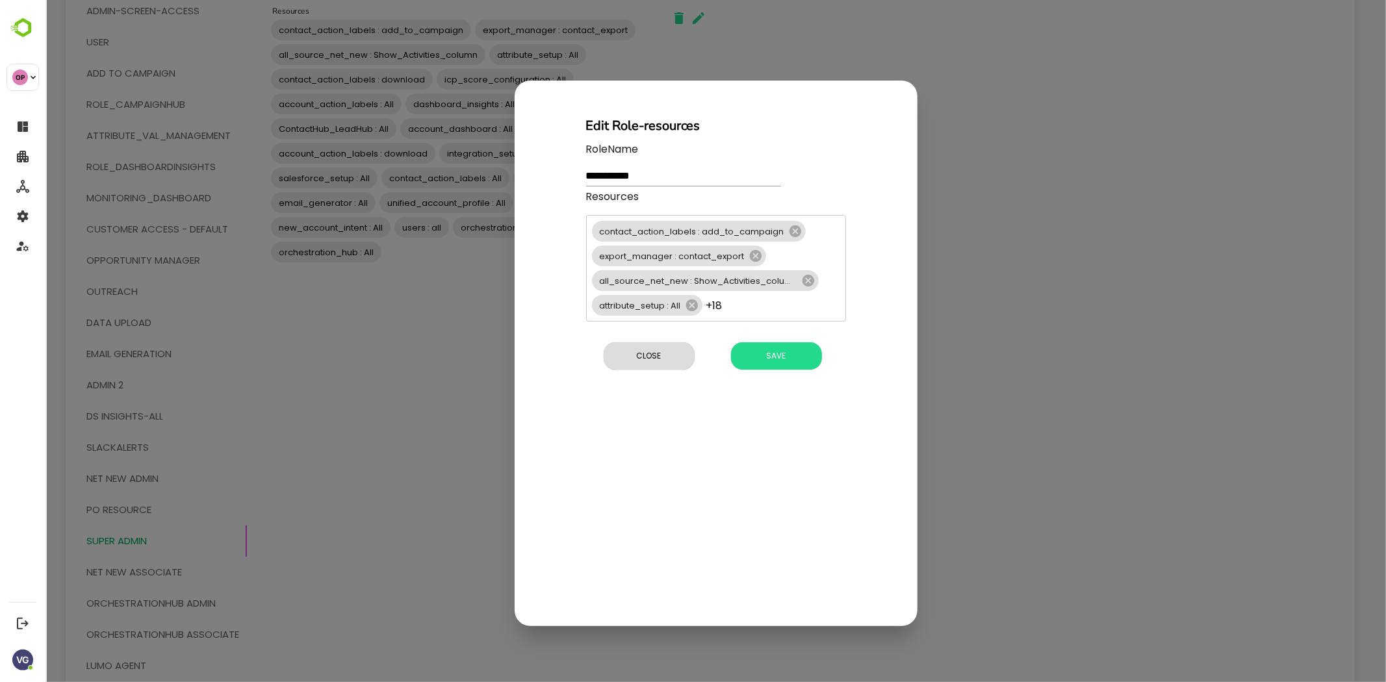
click at [645, 606] on div "**********" at bounding box center [715, 354] width 403 height 546
click at [647, 352] on span "Close" at bounding box center [649, 356] width 78 height 17
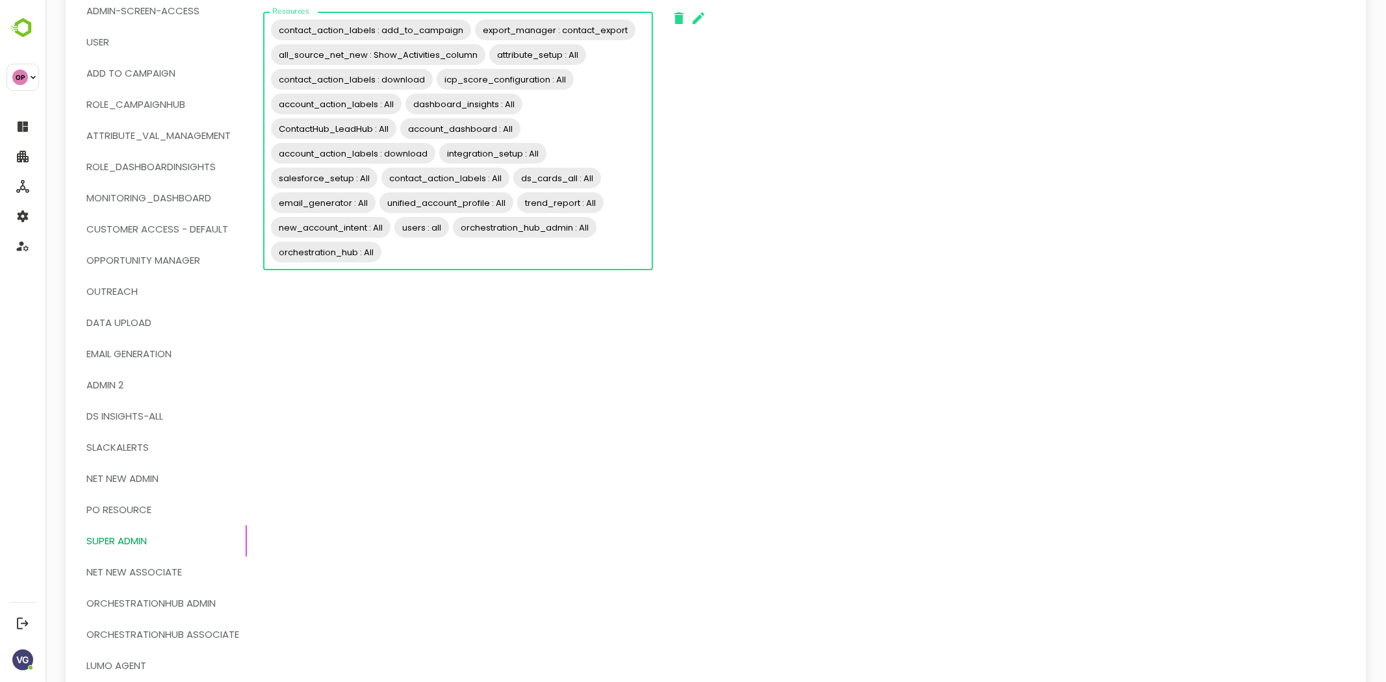
click at [438, 255] on input "Resources" at bounding box center [515, 252] width 264 height 25
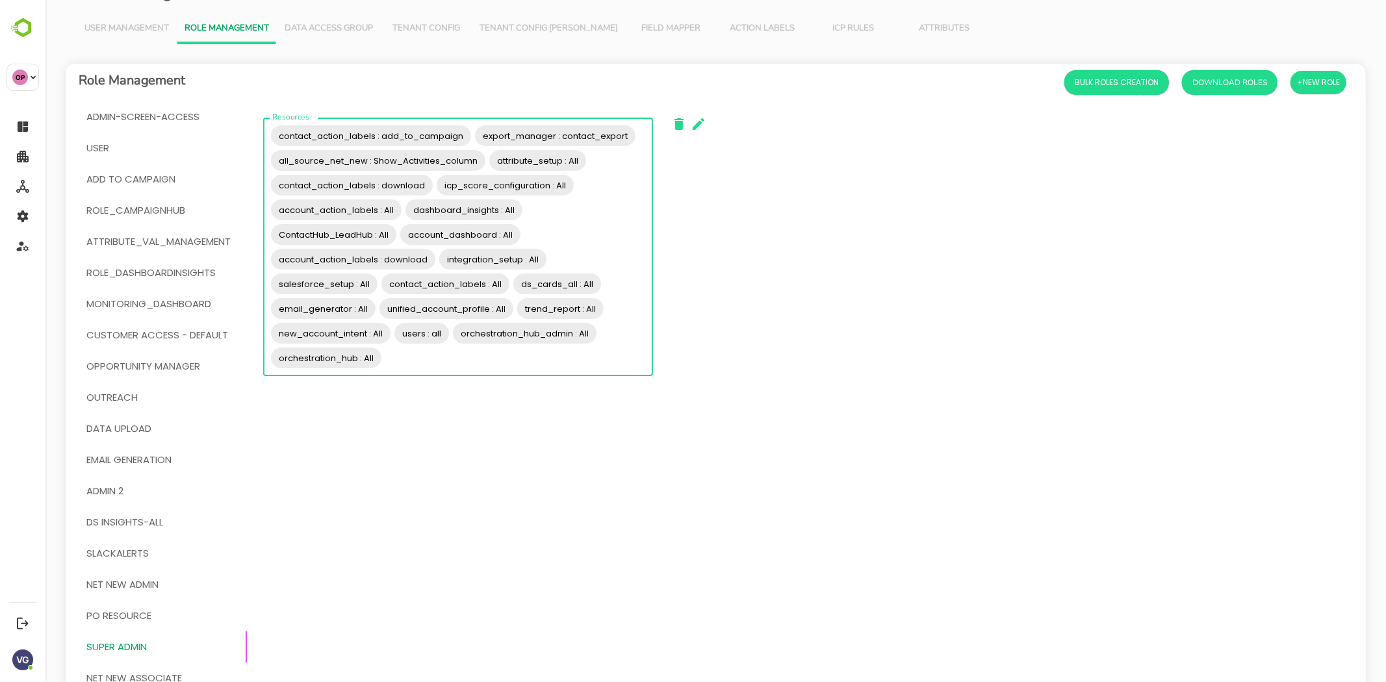
scroll to position [20, 0]
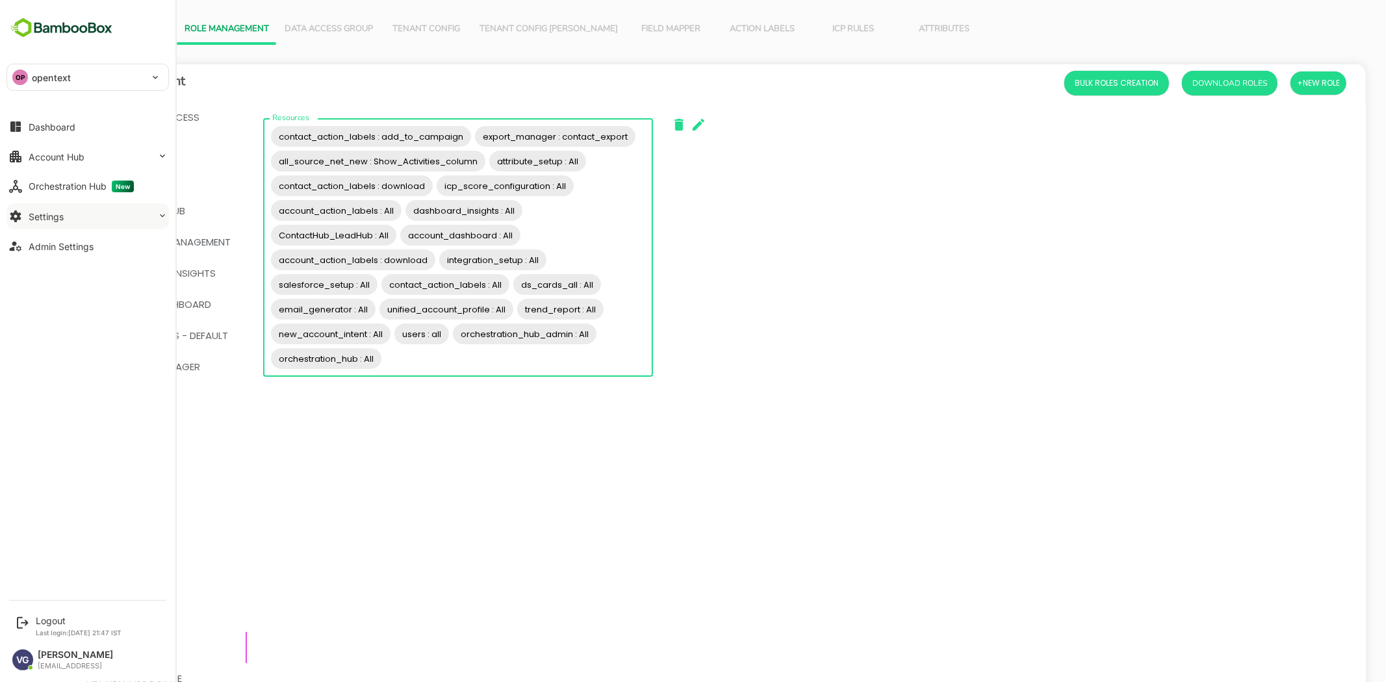
click at [67, 212] on button "Settings" at bounding box center [87, 216] width 162 height 26
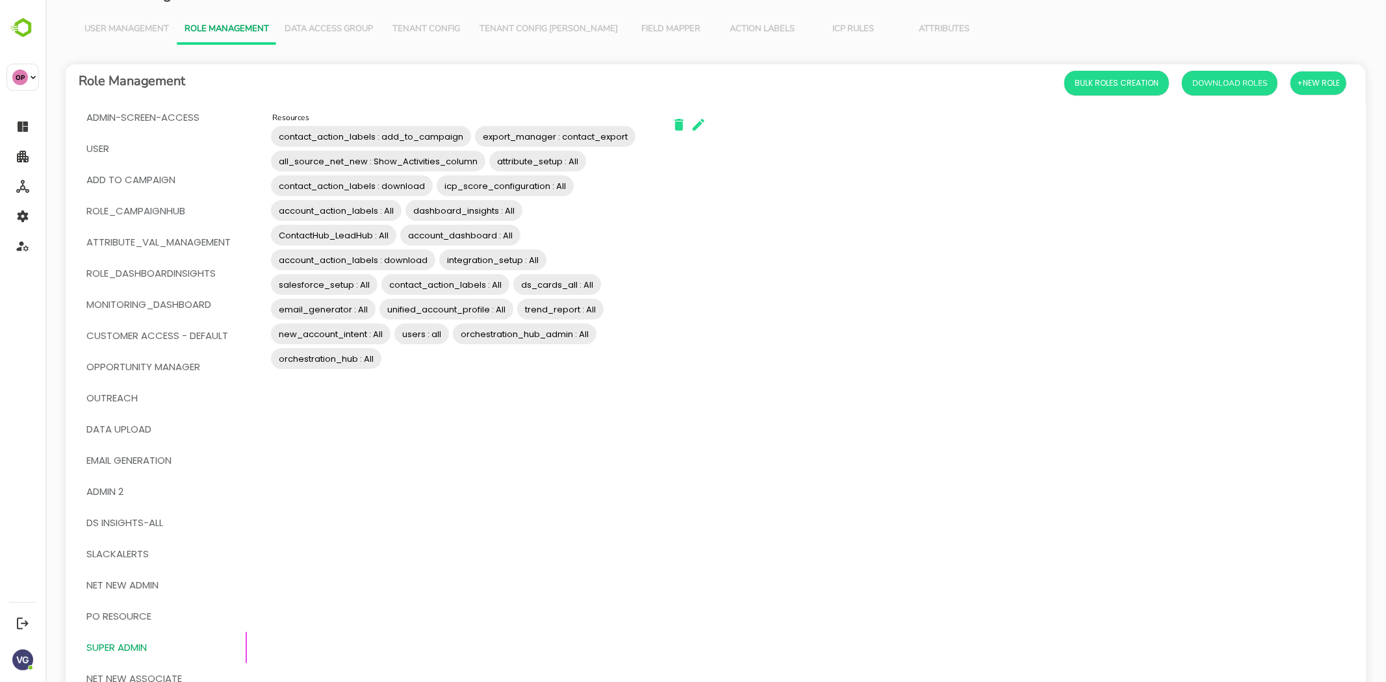
click at [136, 484] on span "ADMIN 2" at bounding box center [162, 492] width 153 height 17
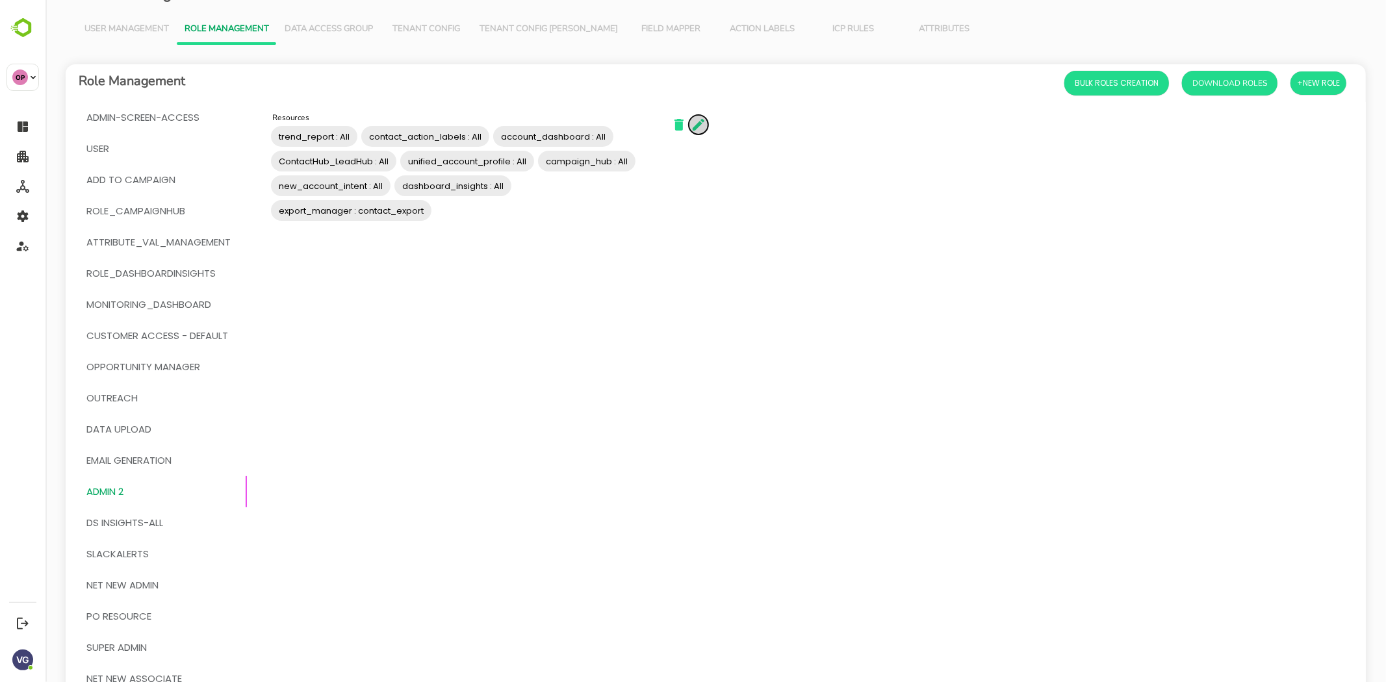
click at [699, 125] on icon "button" at bounding box center [698, 125] width 12 height 12
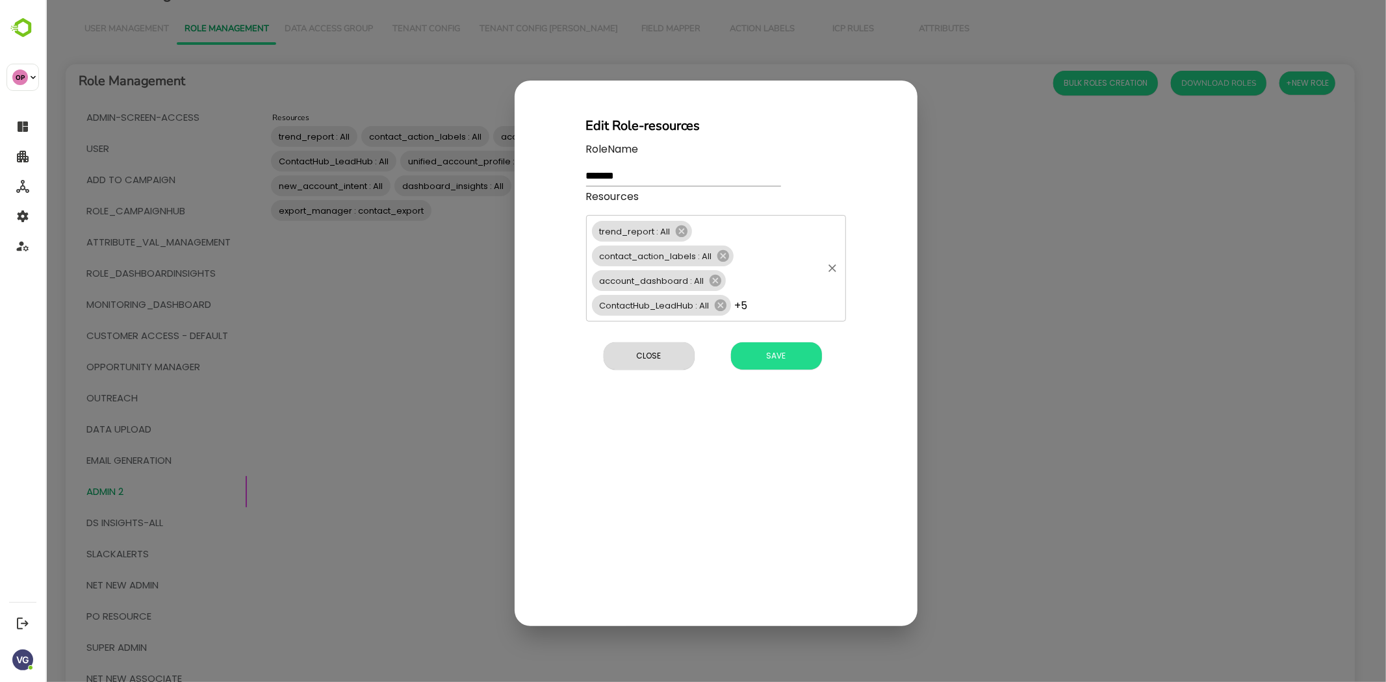
click at [777, 305] on div "trend_report : All contact_action_labels : All account_dashboard : All ContactH…" at bounding box center [716, 268] width 260 height 107
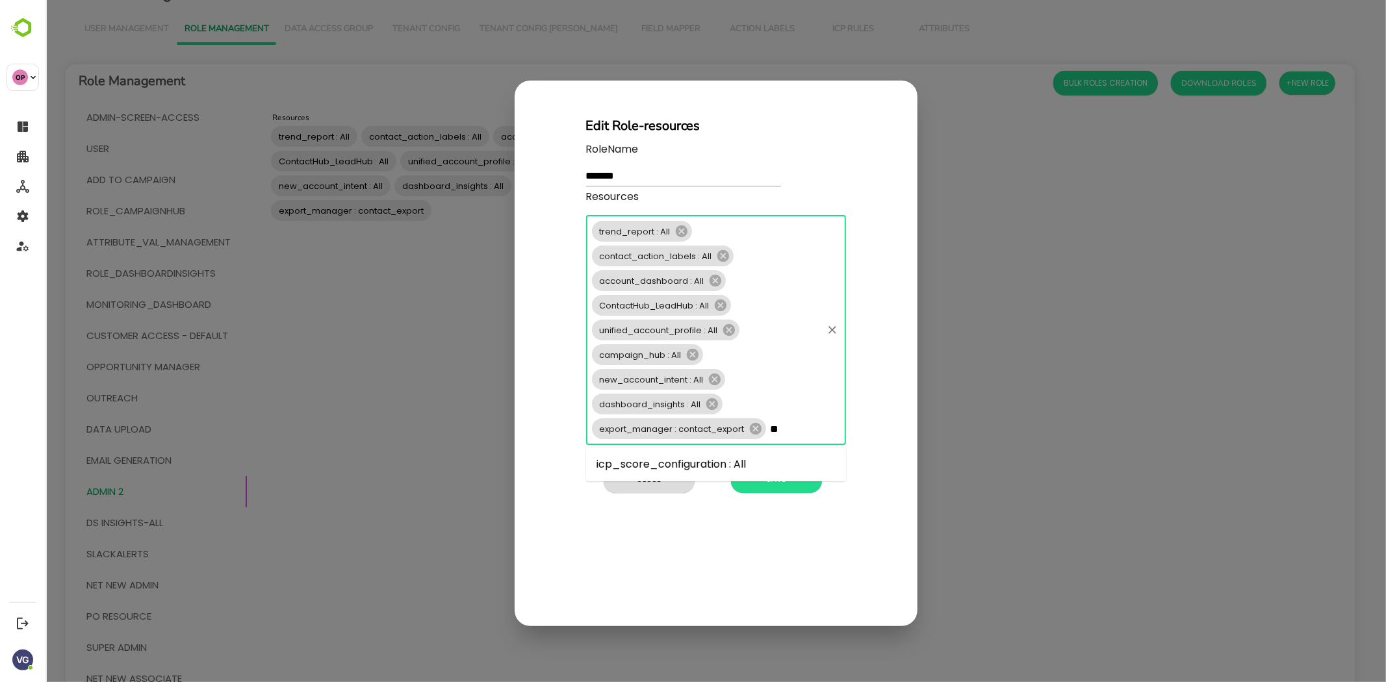
type input "***"
click at [641, 461] on li "icp_score_configuration : All" at bounding box center [716, 464] width 260 height 23
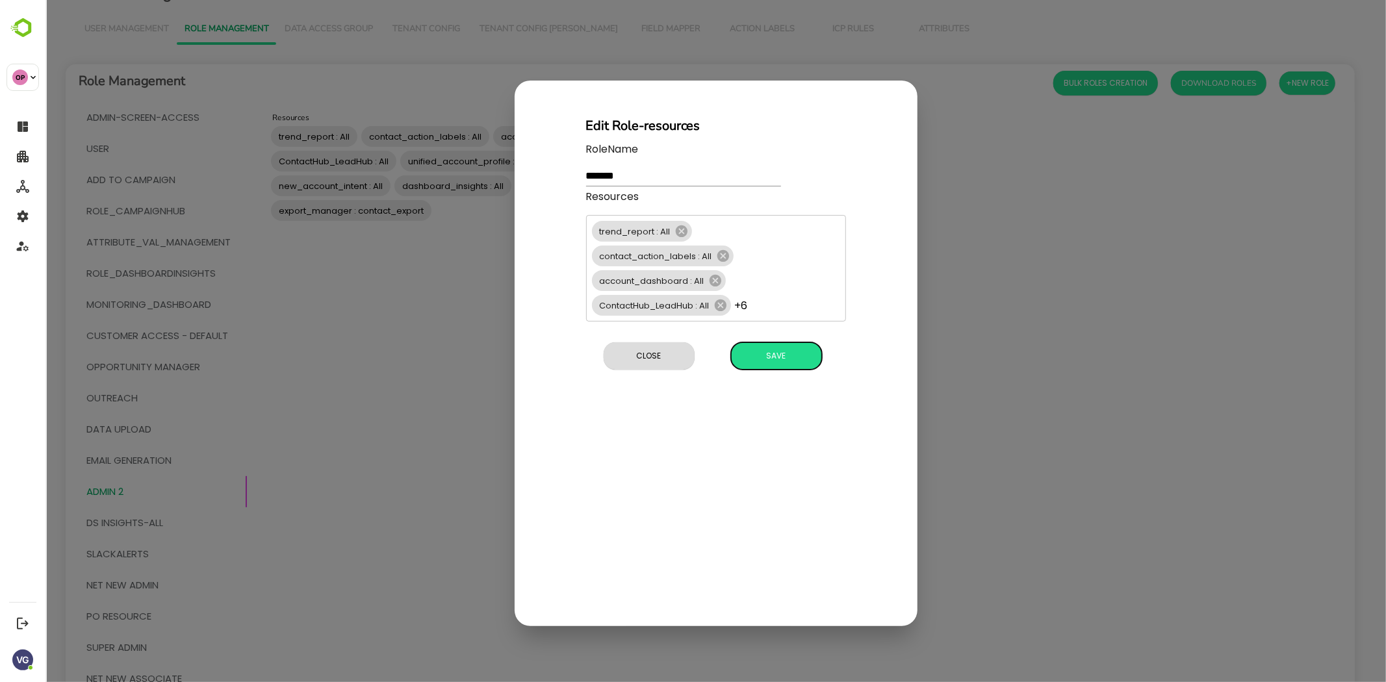
click at [787, 508] on div "Edit Role-resources RoleName ******* Resources trend_report : All contact_actio…" at bounding box center [715, 354] width 403 height 546
click at [775, 353] on span "Save" at bounding box center [776, 356] width 78 height 17
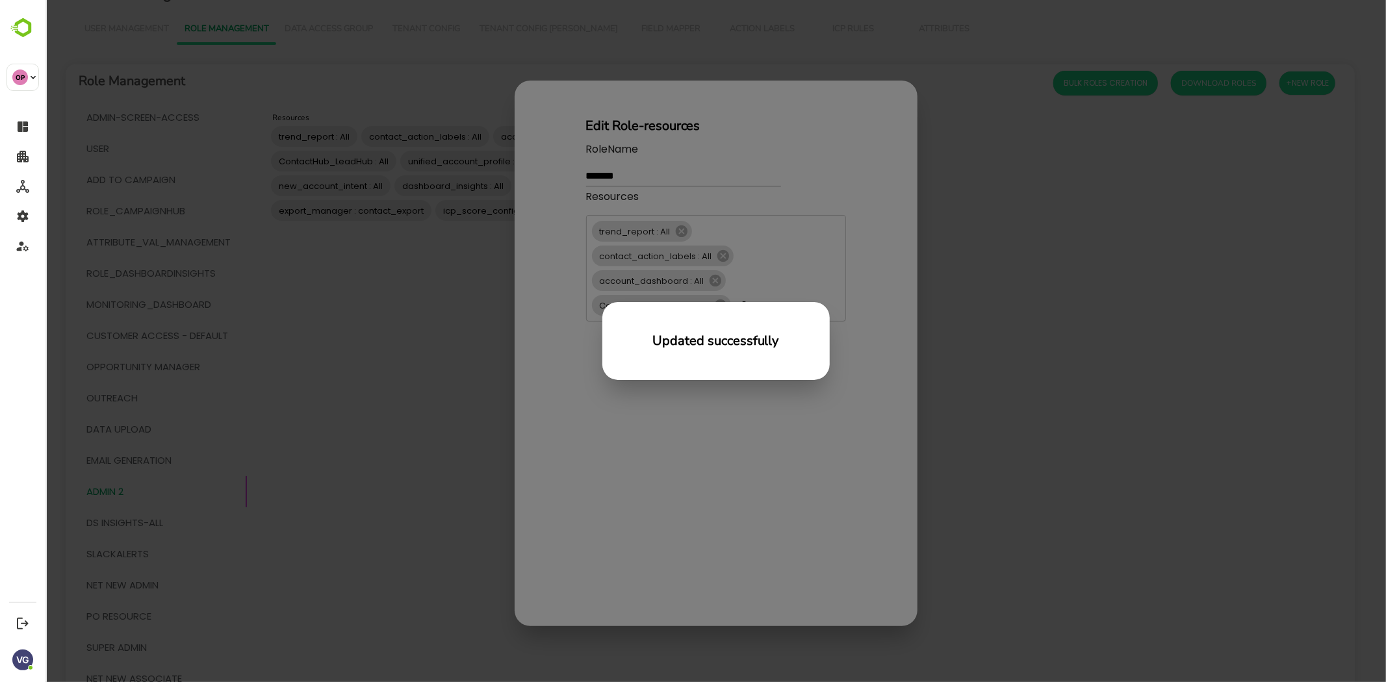
click at [439, 402] on div "Updated successfully" at bounding box center [715, 341] width 1341 height 682
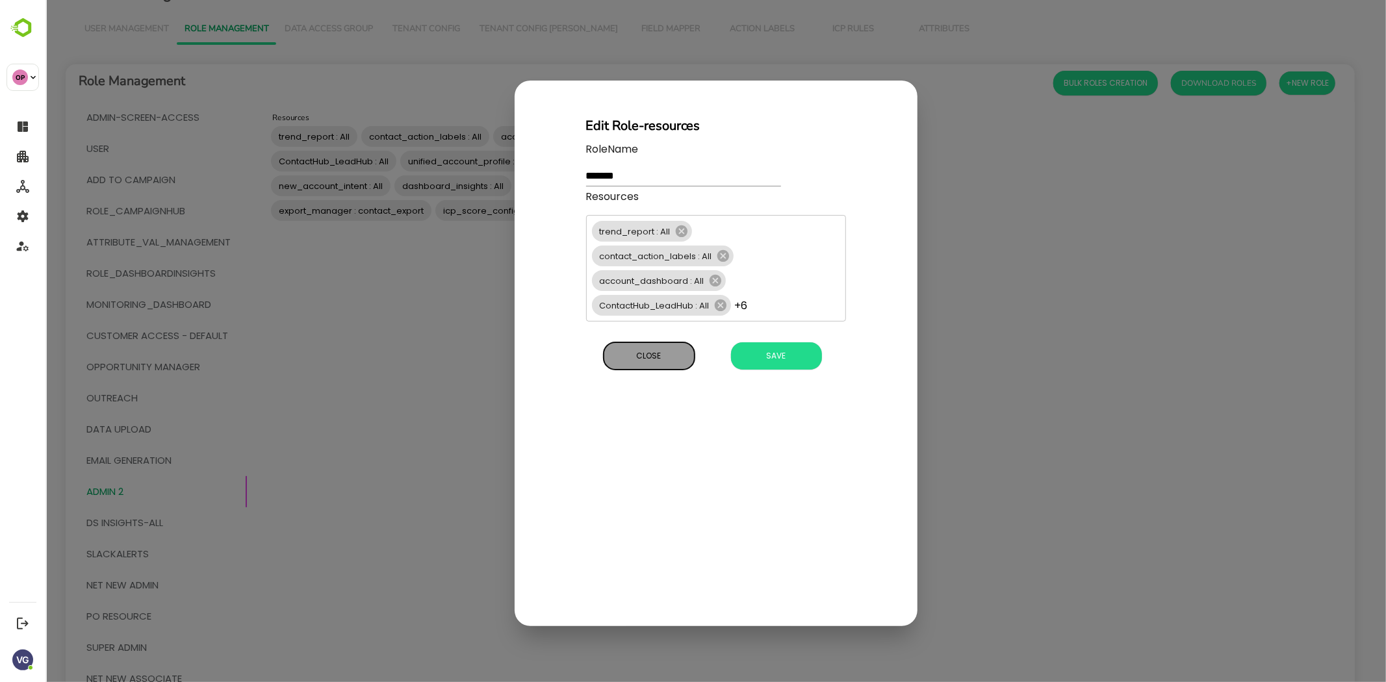
click at [638, 354] on span "Close" at bounding box center [649, 356] width 78 height 17
